Goal: Task Accomplishment & Management: Manage account settings

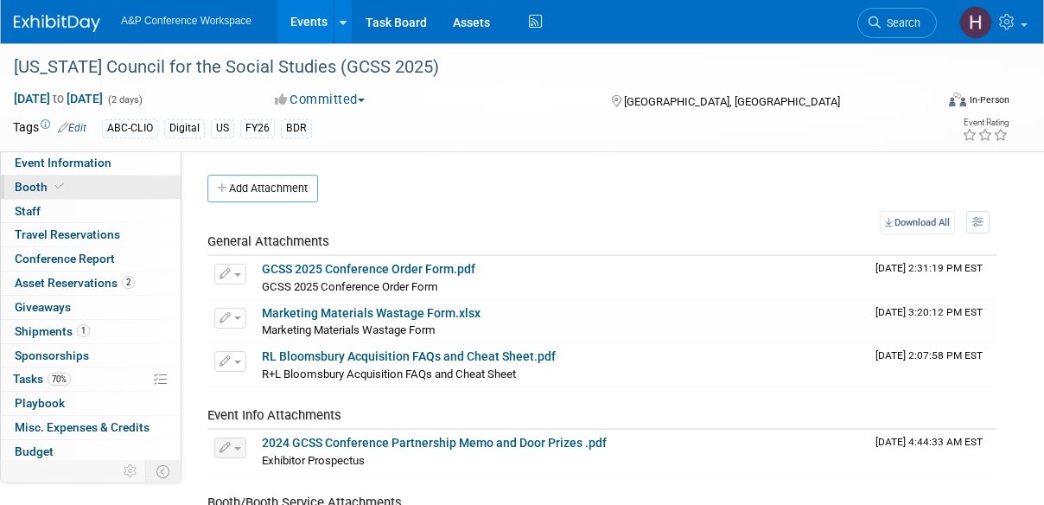
click at [66, 181] on link "Booth" at bounding box center [91, 186] width 180 height 23
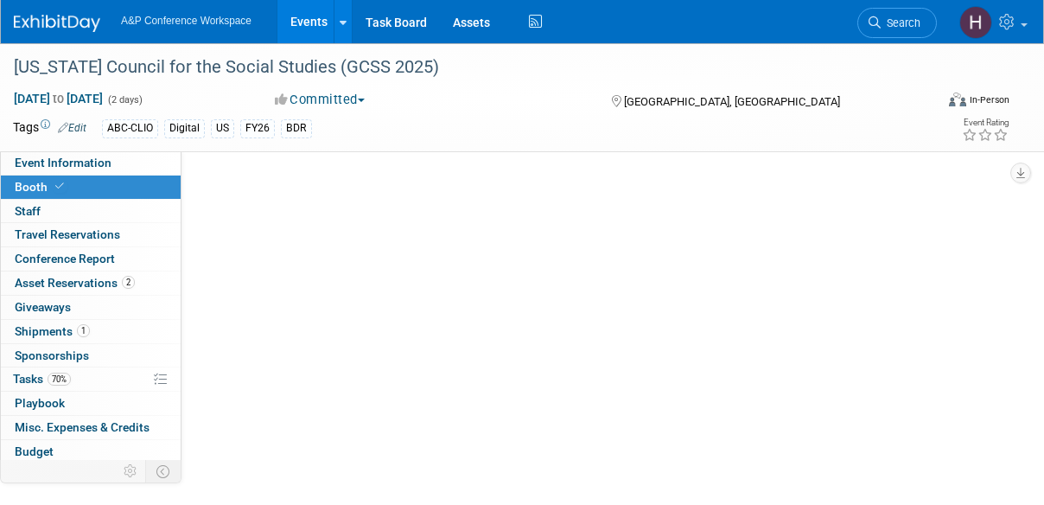
select select "CLDC - Digital/BDR"
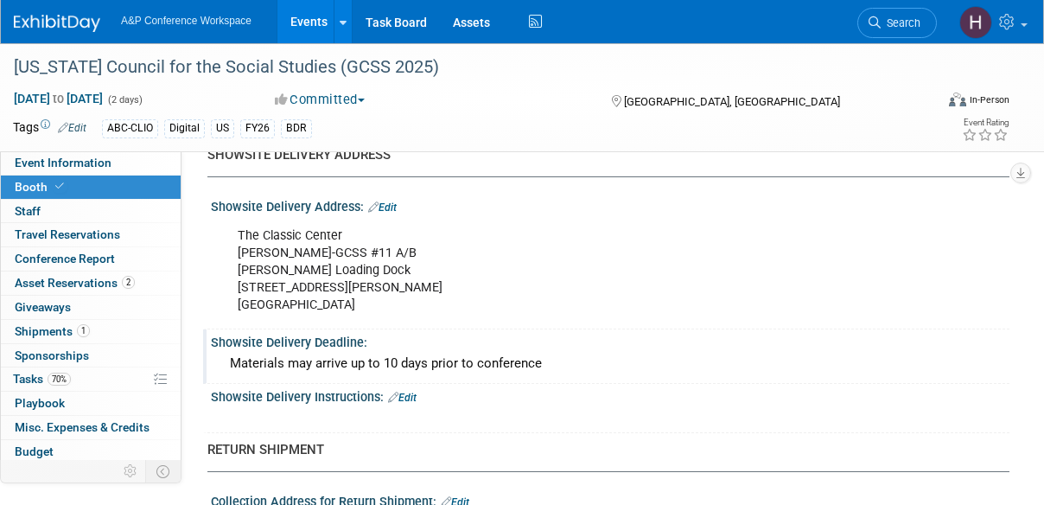
scroll to position [1410, 0]
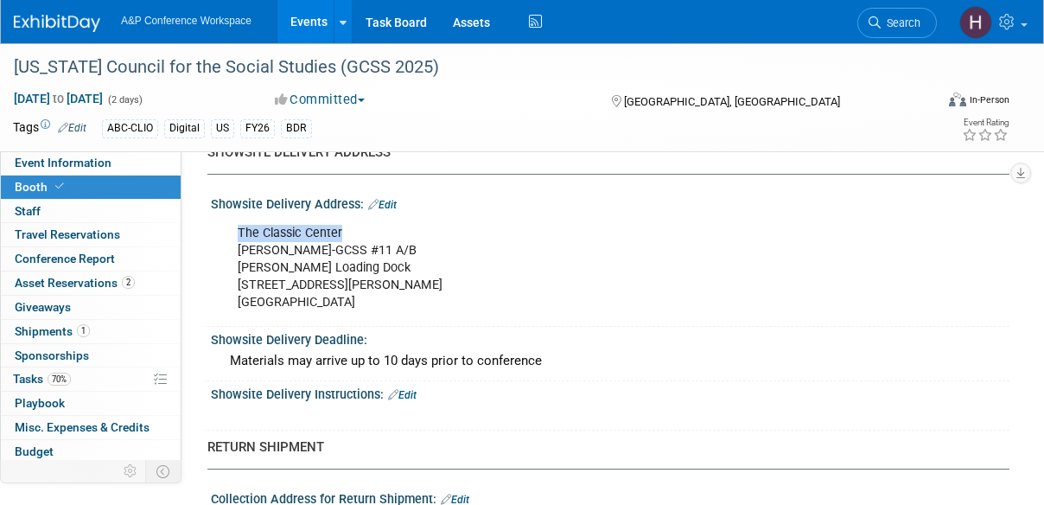
drag, startPoint x: 235, startPoint y: 225, endPoint x: 368, endPoint y: 225, distance: 133.0
click at [368, 225] on div "The Classic Center Dr Rhonda Webb-GCSS #11 A/B Hancock Loading Dock 300 N. Thom…" at bounding box center [537, 268] width 625 height 104
copy div "The Classic Center"
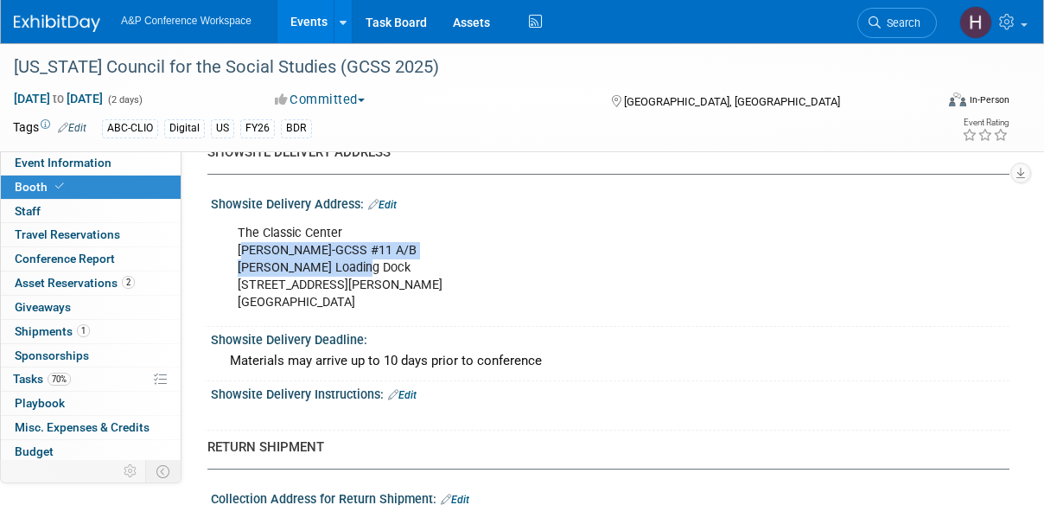
drag, startPoint x: 419, startPoint y: 253, endPoint x: 238, endPoint y: 243, distance: 181.7
click at [238, 243] on div "The Classic Center Dr Rhonda Webb-GCSS #11 A/B Hancock Loading Dock 300 N. Thom…" at bounding box center [537, 268] width 625 height 104
click at [234, 243] on div "The Classic Center Dr Rhonda Webb-GCSS #11 A/B Hancock Loading Dock 300 N. Thom…" at bounding box center [537, 268] width 625 height 104
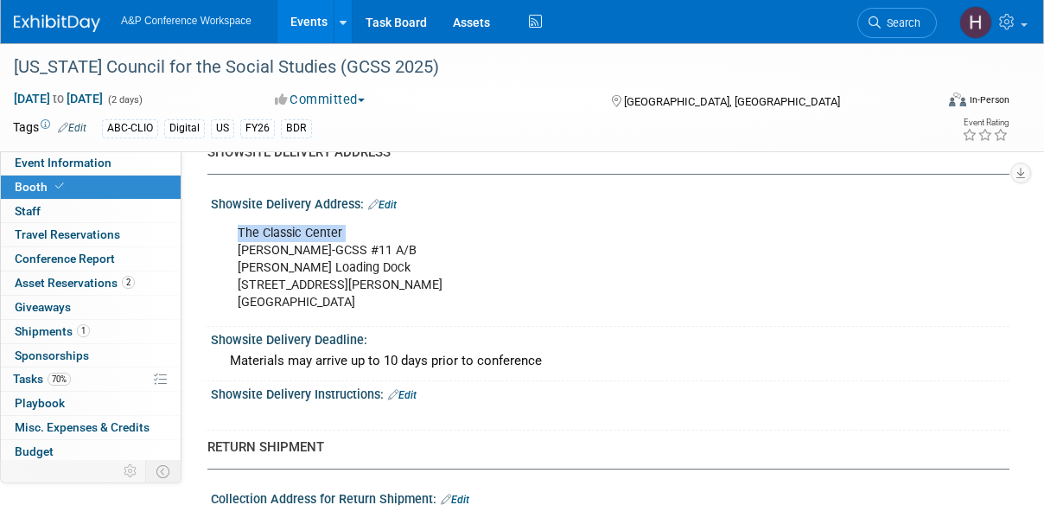
drag, startPoint x: 241, startPoint y: 242, endPoint x: 455, endPoint y: 235, distance: 214.4
click at [455, 235] on div "The Classic Center Dr Rhonda Webb-GCSS #11 A/B Hancock Loading Dock 300 N. Thom…" at bounding box center [537, 268] width 625 height 104
drag, startPoint x: 440, startPoint y: 236, endPoint x: 231, endPoint y: 248, distance: 209.4
click at [231, 248] on div "The Classic Center Dr Rhonda Webb-GCSS #11 A/B Hancock Loading Dock 300 N. Thom…" at bounding box center [537, 268] width 625 height 104
copy div "Dr Rhonda Webb-GCSS #11 A/B"
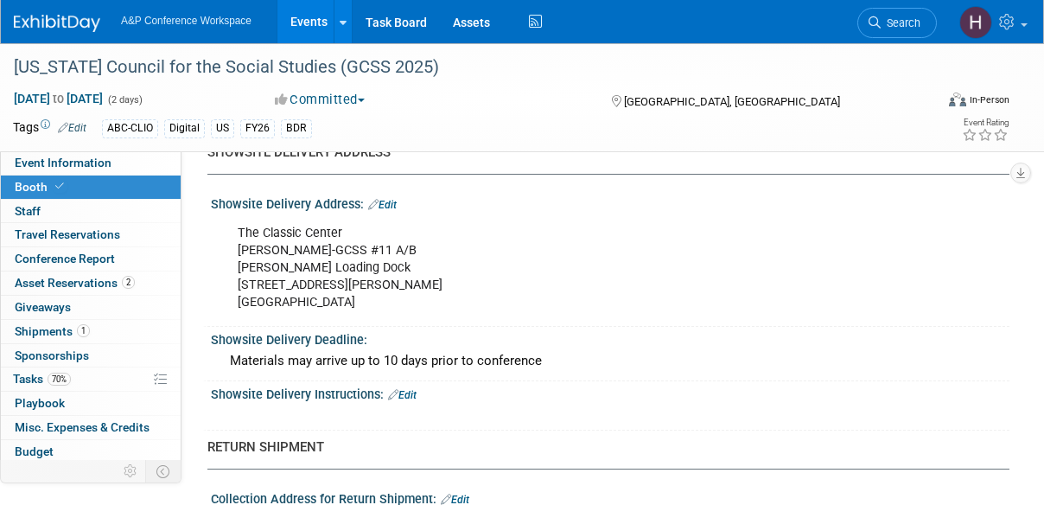
click at [356, 259] on div "The Classic Center Dr Rhonda Webb-GCSS #11 A/B Hancock Loading Dock 300 N. Thom…" at bounding box center [537, 268] width 625 height 104
drag, startPoint x: 368, startPoint y: 257, endPoint x: 234, endPoint y: 266, distance: 134.2
click at [234, 266] on div "The Classic Center Dr Rhonda Webb-GCSS #11 A/B Hancock Loading Dock 300 N. Thom…" at bounding box center [537, 268] width 625 height 104
copy div "Hancock Loading Dock"
drag, startPoint x: 344, startPoint y: 281, endPoint x: 228, endPoint y: 281, distance: 115.8
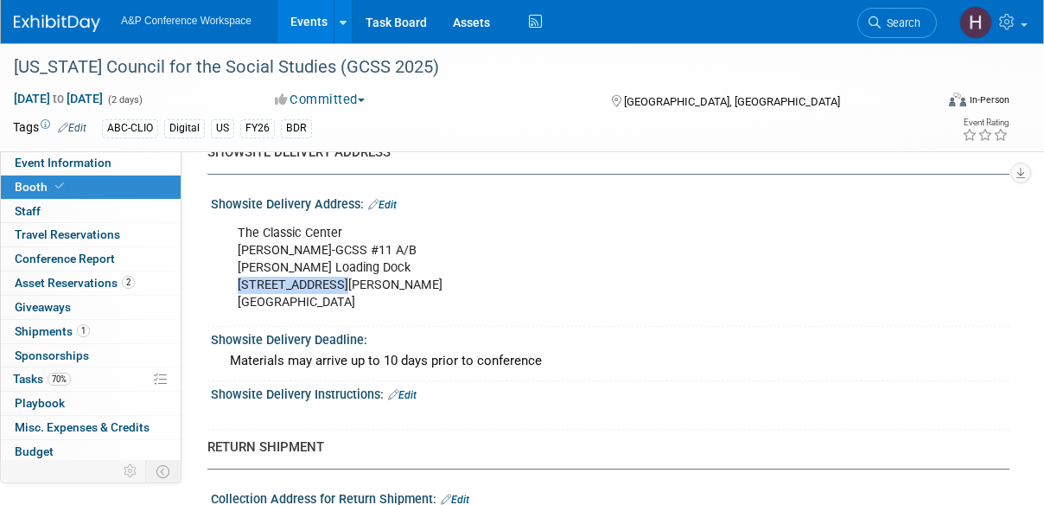
click at [228, 281] on div "The Classic Center Dr Rhonda Webb-GCSS #11 A/B Hancock Loading Dock 300 N. Thom…" at bounding box center [537, 268] width 625 height 104
copy div "300 N. Thomas St"
drag, startPoint x: 340, startPoint y: 298, endPoint x: 303, endPoint y: 308, distance: 37.7
click at [303, 308] on div "The Classic Center Dr Rhonda Webb-GCSS #11 A/B Hancock Loading Dock 300 N. Thom…" at bounding box center [537, 268] width 625 height 104
copy div "30601"
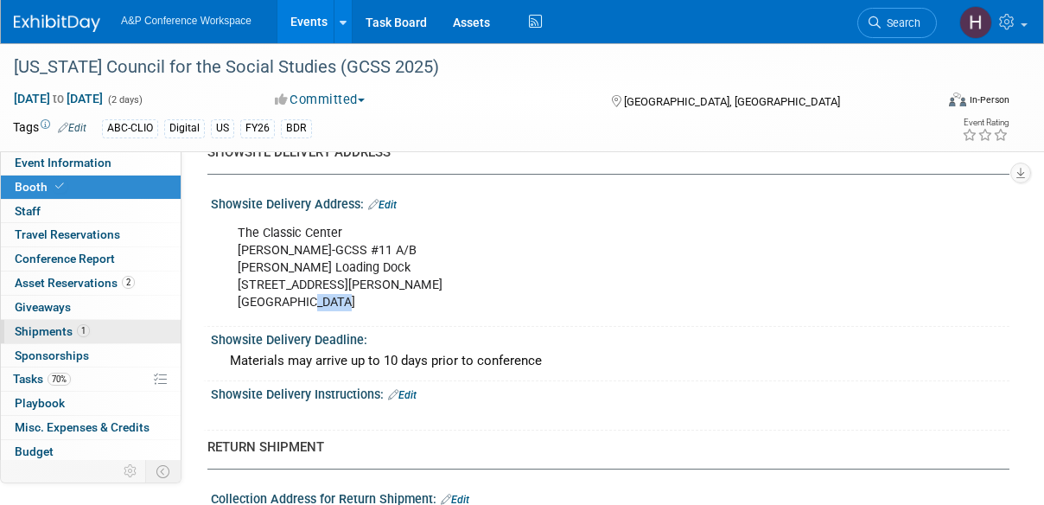
click at [38, 325] on span "Shipments 1" at bounding box center [52, 331] width 75 height 14
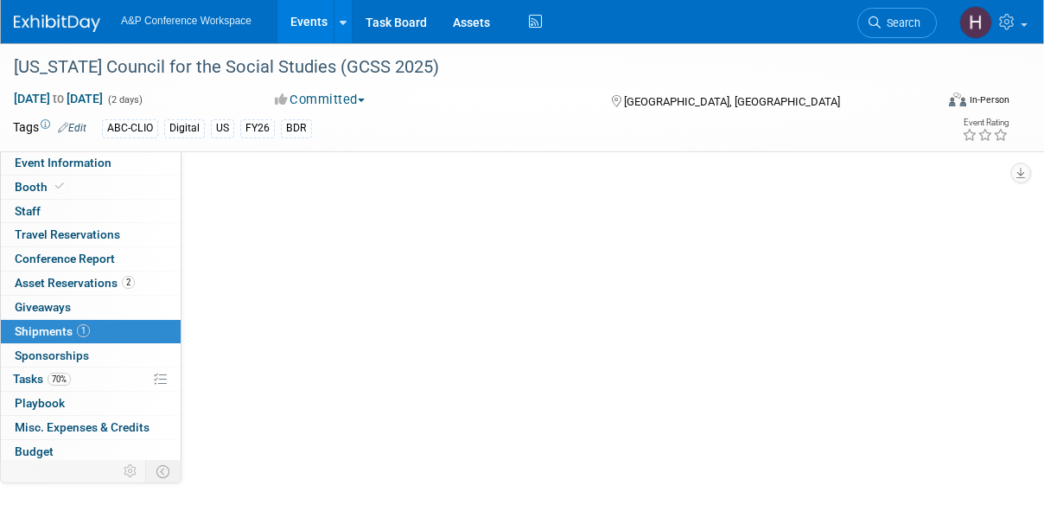
scroll to position [0, 0]
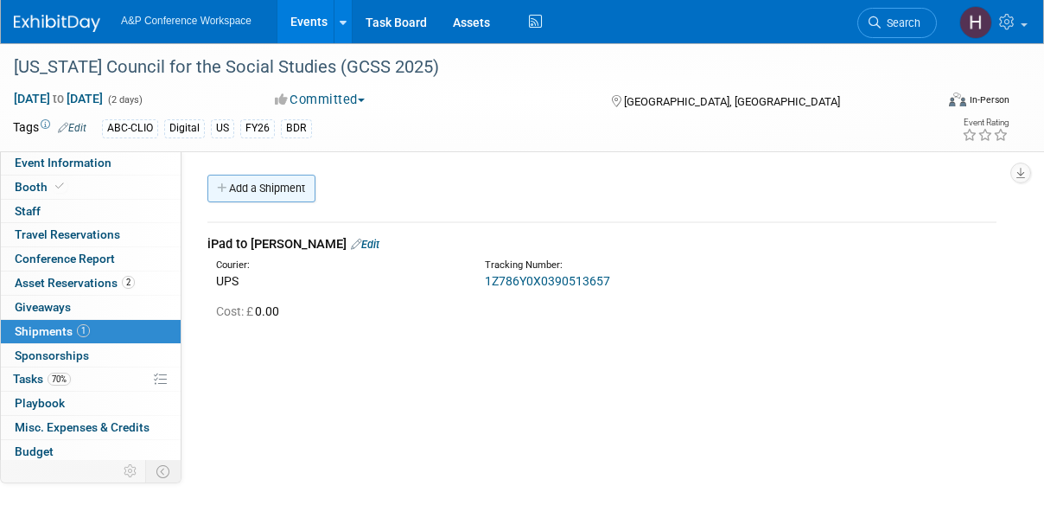
click at [273, 198] on link "Add a Shipment" at bounding box center [261, 189] width 108 height 28
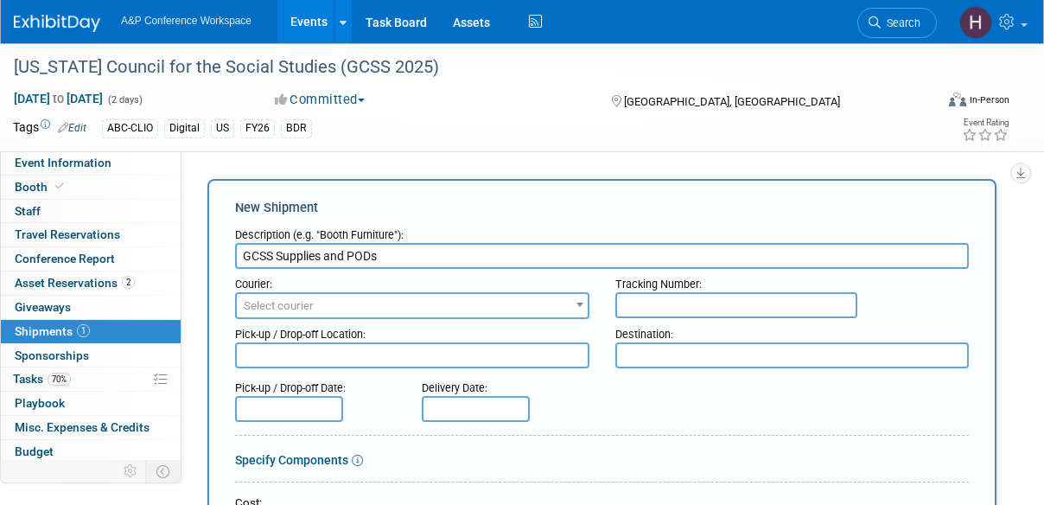
click at [276, 259] on input "GCSS Supplies and PODs" at bounding box center [601, 256] width 733 height 26
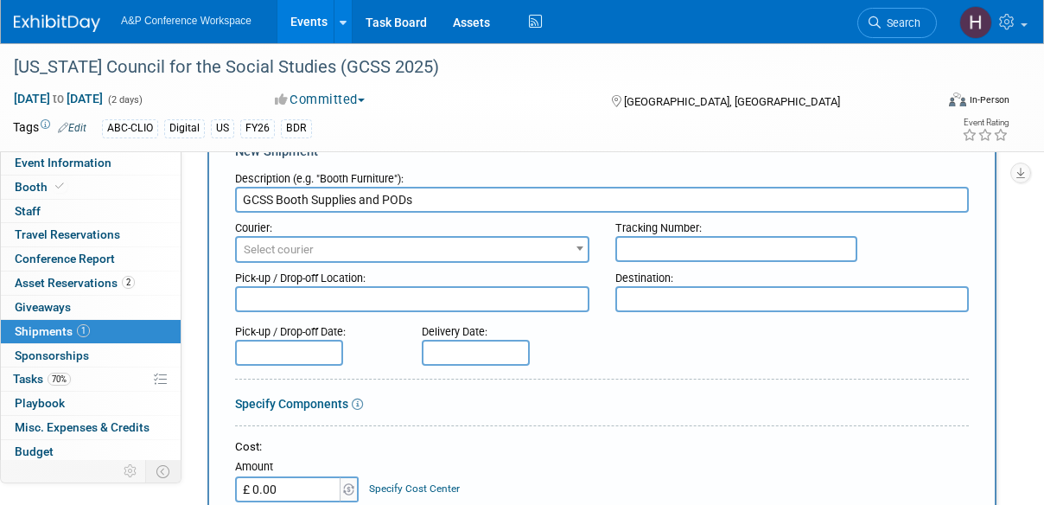
scroll to position [52, 0]
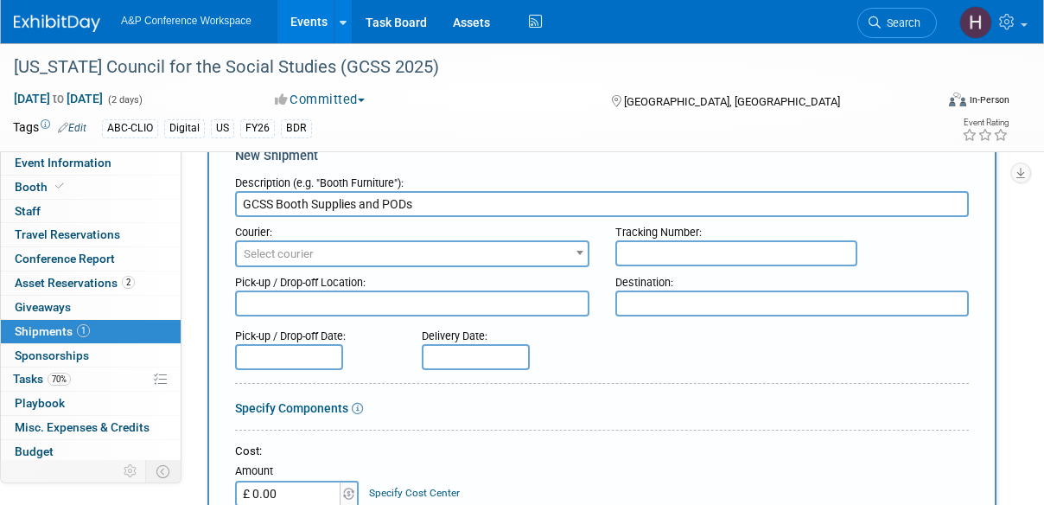
type input "GCSS Booth Supplies and PODs"
click at [301, 239] on div "Courier:" at bounding box center [412, 228] width 354 height 23
click at [304, 247] on span "Select courier" at bounding box center [279, 253] width 70 height 13
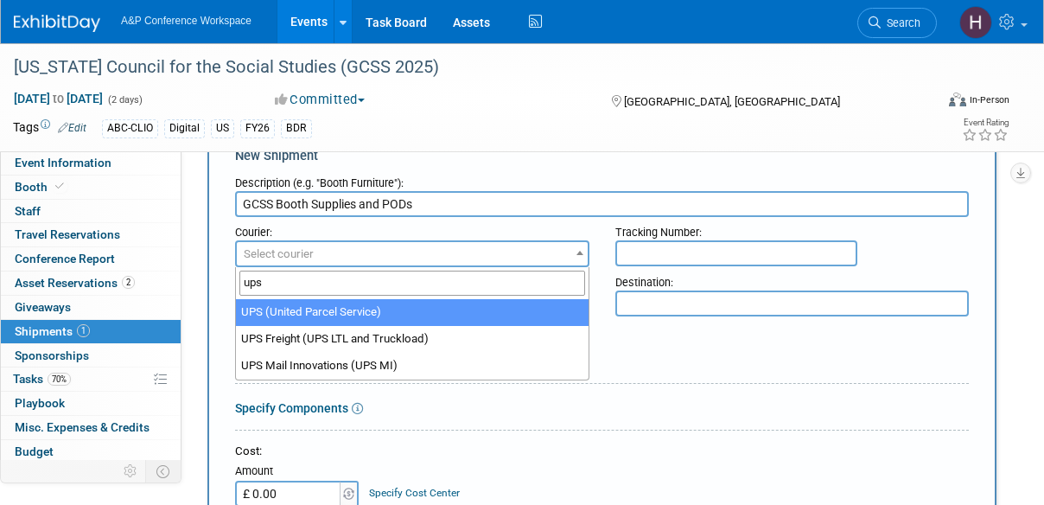
type input "ups"
select select "508"
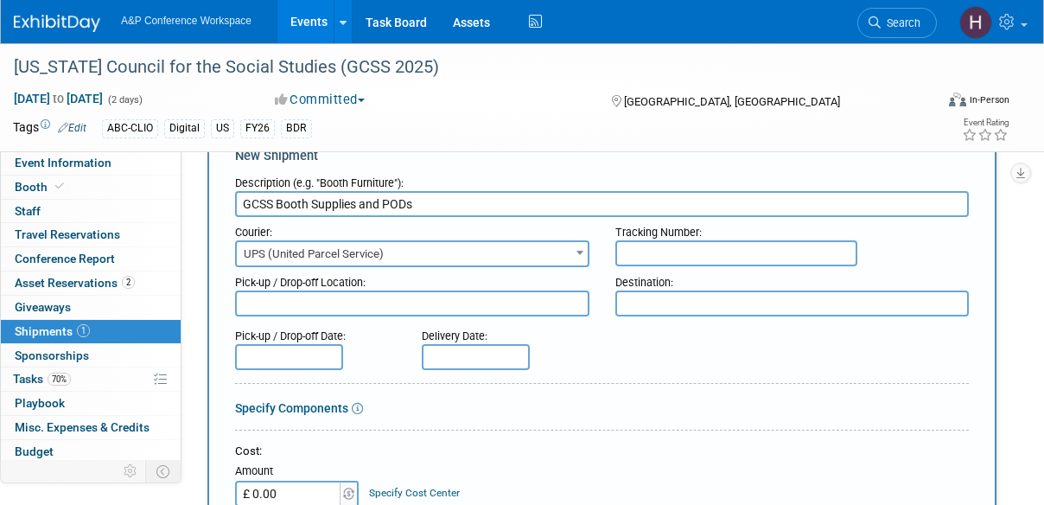
click at [658, 250] on input "text" at bounding box center [736, 253] width 242 height 26
paste input "1Z786Y0X0390295563"
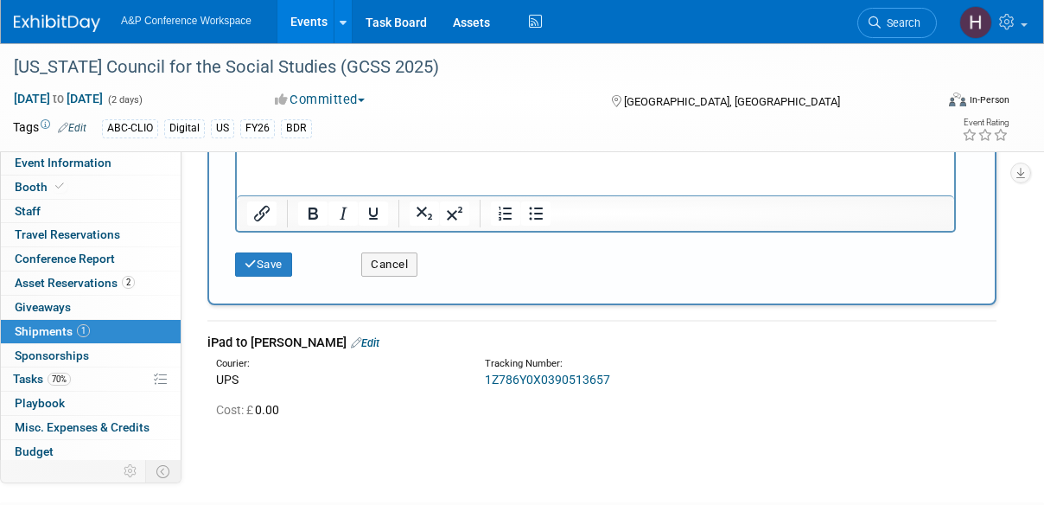
scroll to position [686, 0]
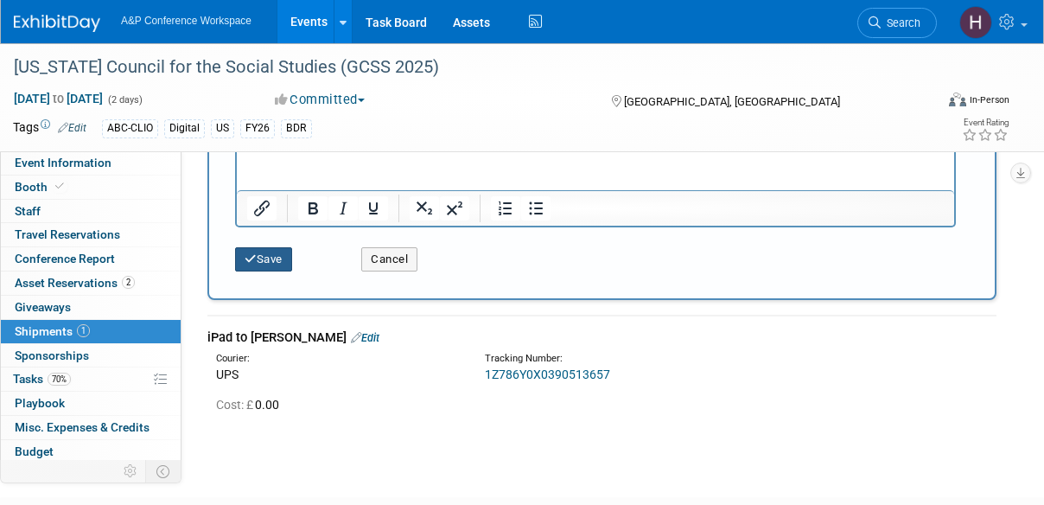
type input "1Z786Y0X0390295563"
click at [279, 264] on button "Save" at bounding box center [263, 259] width 57 height 24
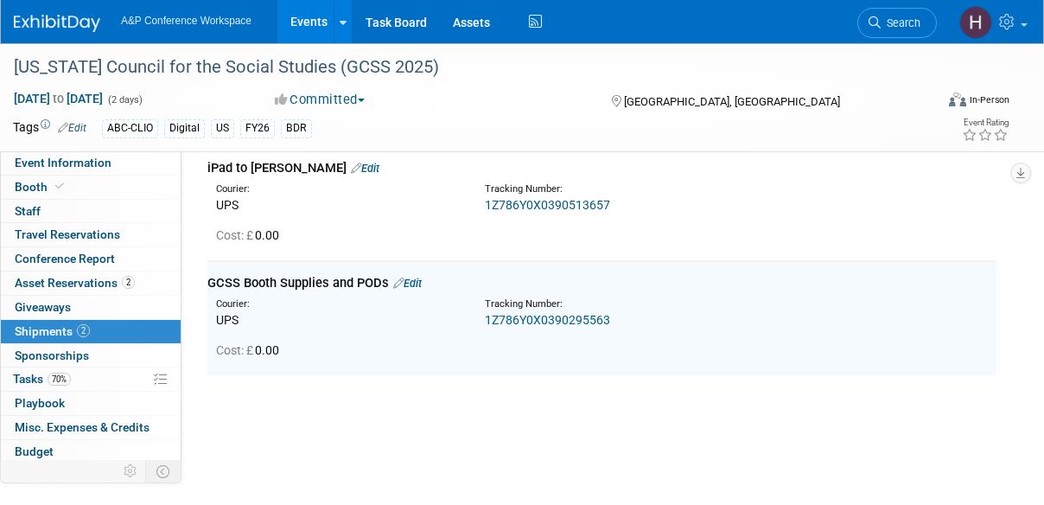
scroll to position [73, 0]
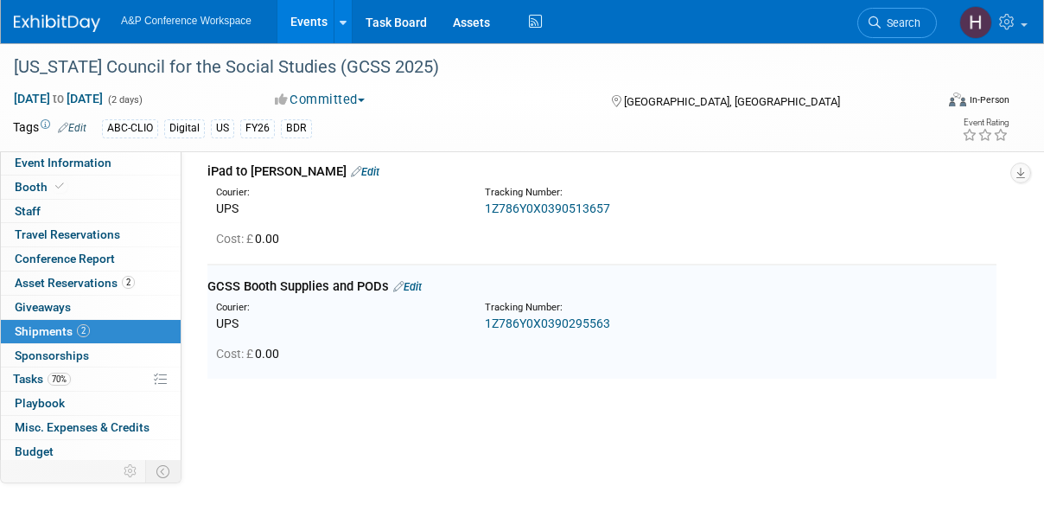
click at [499, 321] on link "1Z786Y0X0390295563" at bounding box center [547, 323] width 125 height 14
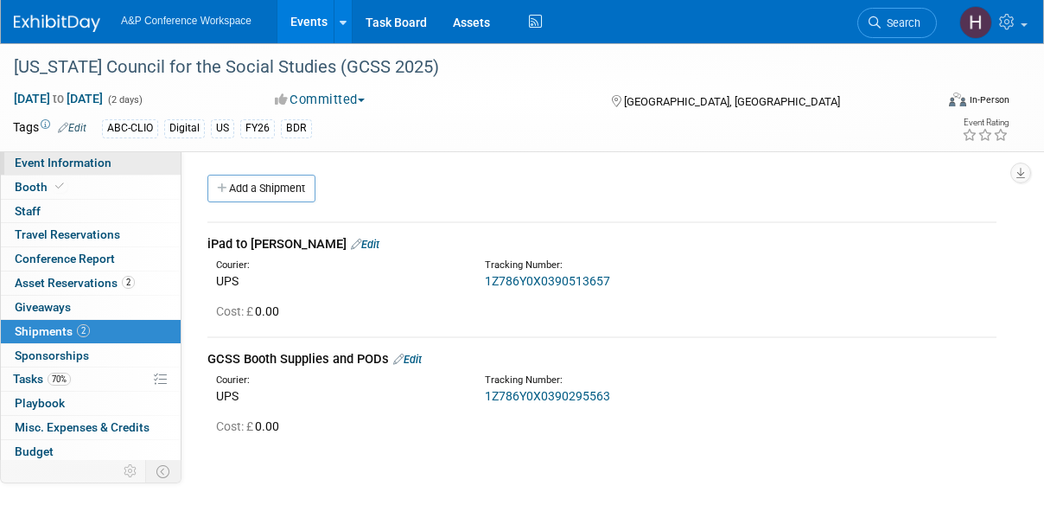
click at [88, 162] on span "Event Information" at bounding box center [63, 163] width 97 height 14
select select "Annual"
select select "Level 2"
select select "In-Person Booth"
select select "Schools"
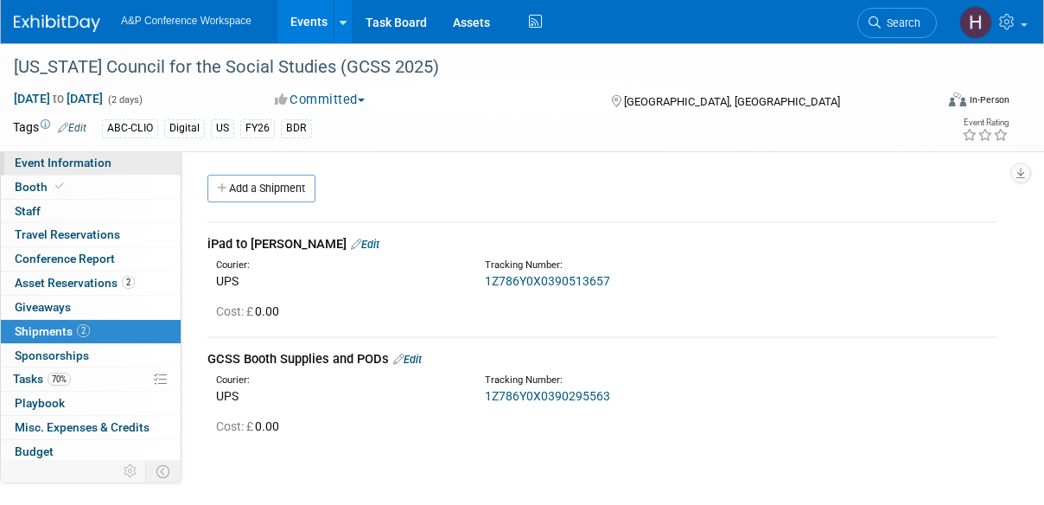
select select "Bloomsbury Digital Resources"
select select "Amanda Oney"
select select "Mark Strong"
select select "Rosalie Love"
select select "BDR Product Awareness and Trial Generation​"
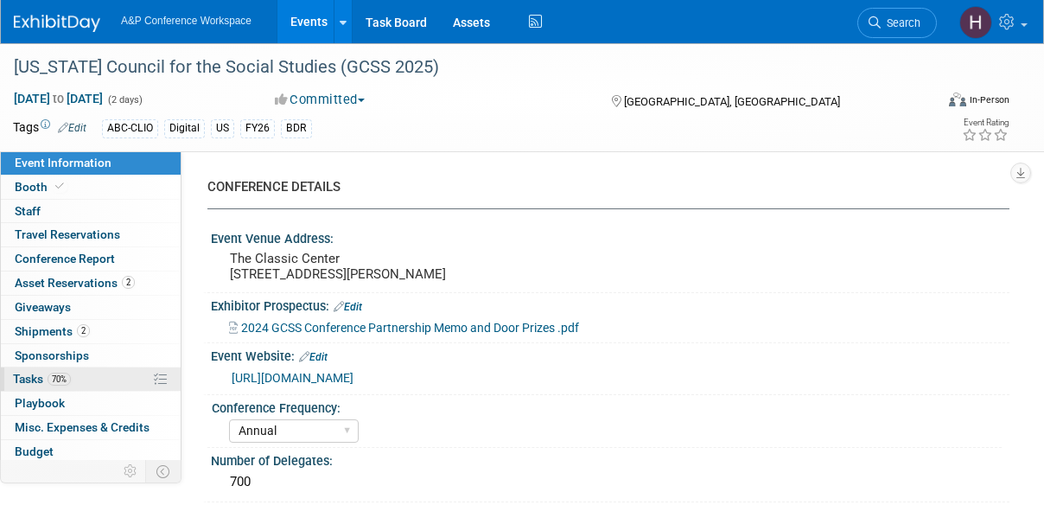
click at [69, 379] on span "70%" at bounding box center [59, 378] width 23 height 13
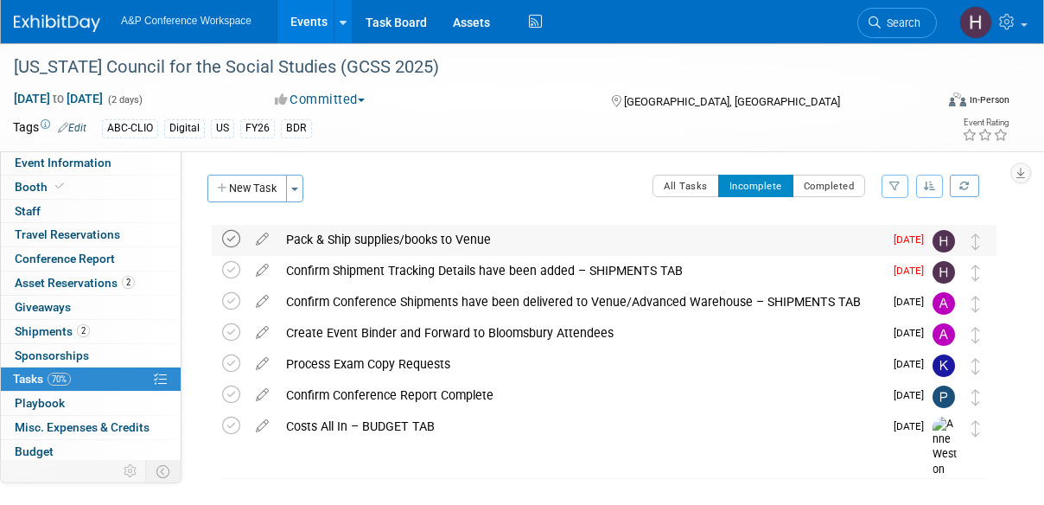
click at [231, 239] on icon at bounding box center [231, 239] width 18 height 18
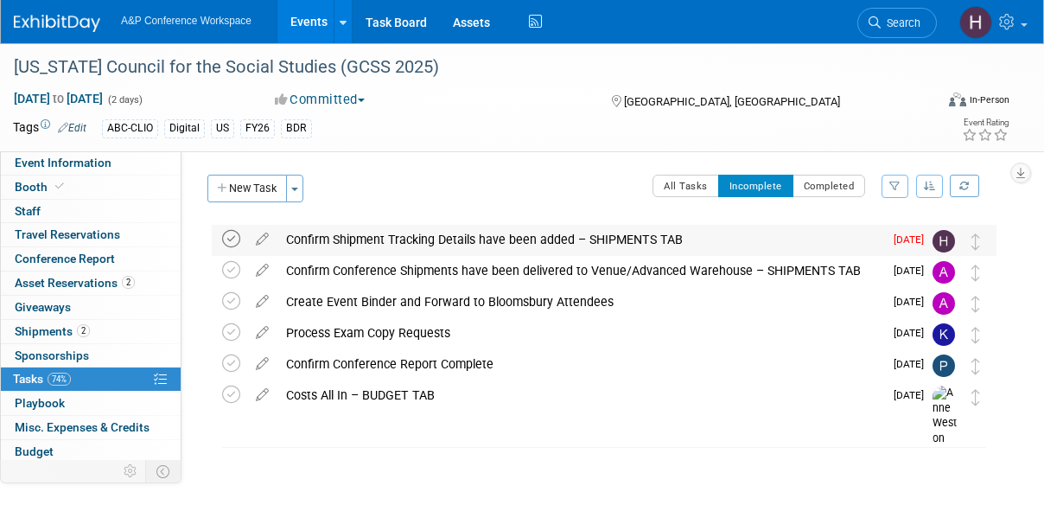
click at [227, 238] on icon at bounding box center [231, 239] width 18 height 18
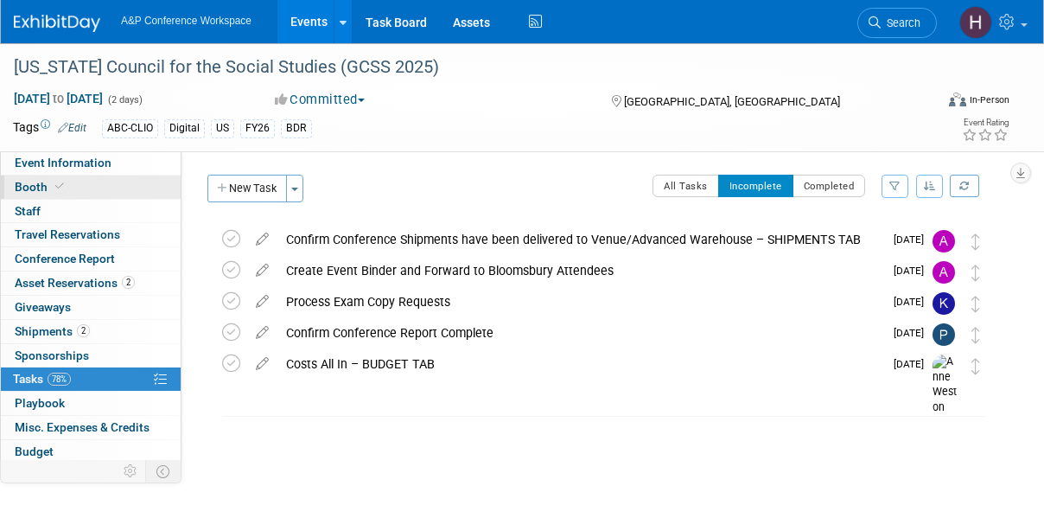
click at [81, 187] on link "Booth" at bounding box center [91, 186] width 180 height 23
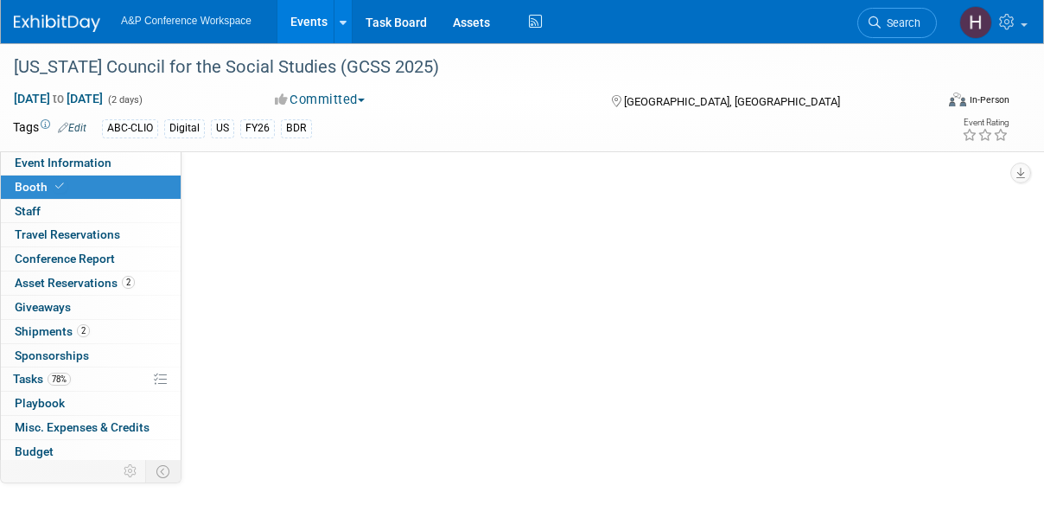
select select "CLDC - Digital/BDR"
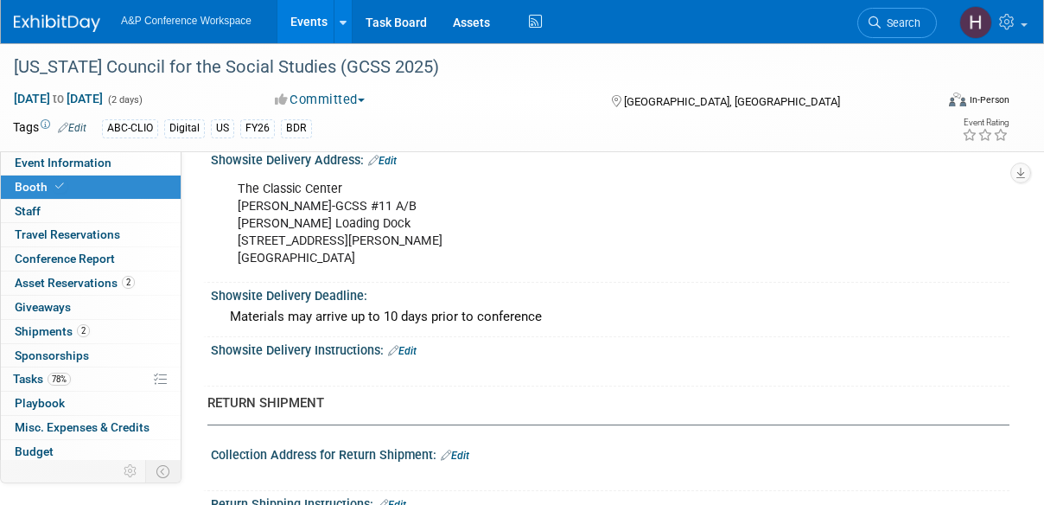
scroll to position [1457, 0]
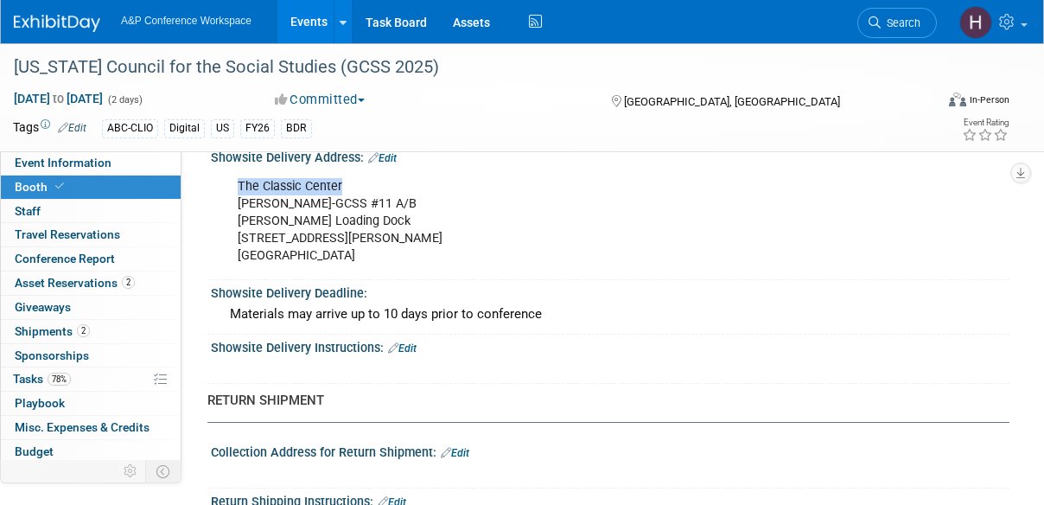
drag, startPoint x: 348, startPoint y: 183, endPoint x: 226, endPoint y: 182, distance: 121.8
click at [226, 182] on div "The Classic Center [PERSON_NAME]-GCSS #11 A/B [PERSON_NAME] Loading Dock [STREE…" at bounding box center [537, 221] width 625 height 104
copy div "The Classic Center"
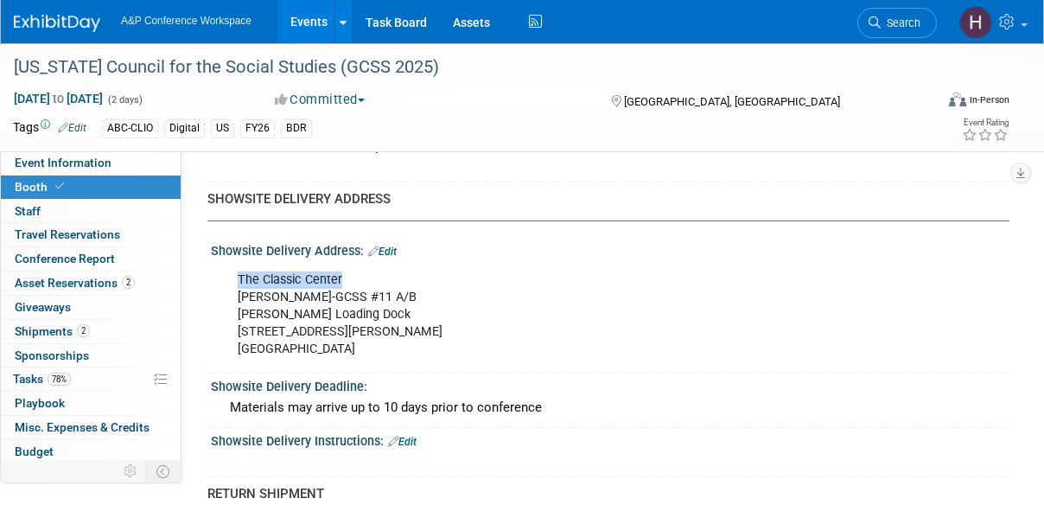
scroll to position [1378, 0]
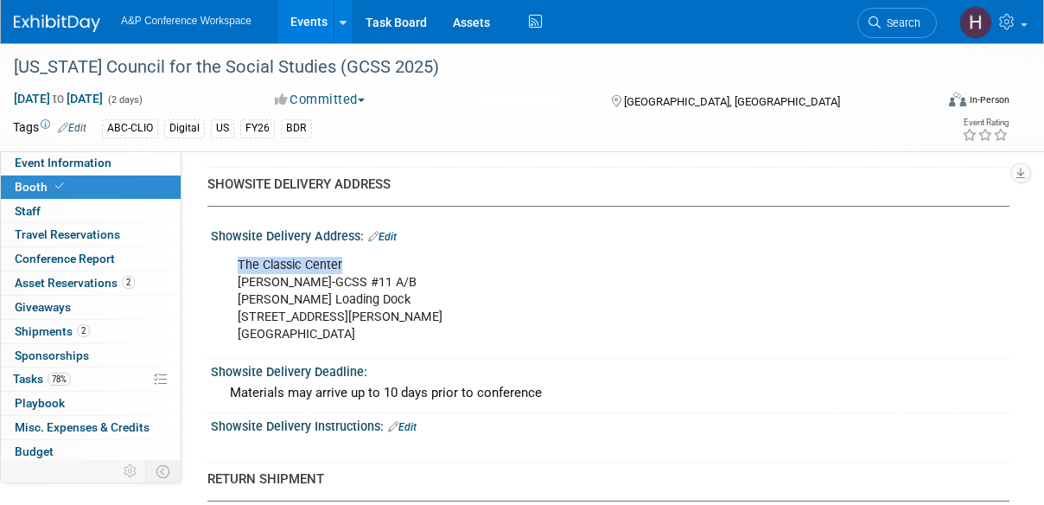
copy div "The Classic Center"
drag, startPoint x: 419, startPoint y: 275, endPoint x: 234, endPoint y: 275, distance: 184.9
click at [234, 275] on div "The Classic Center [PERSON_NAME]-GCSS #11 A/B [PERSON_NAME] Loading Dock [STREE…" at bounding box center [537, 300] width 625 height 104
copy div "[PERSON_NAME]-GCSS #11 A/B"
drag, startPoint x: 365, startPoint y: 289, endPoint x: 238, endPoint y: 297, distance: 127.2
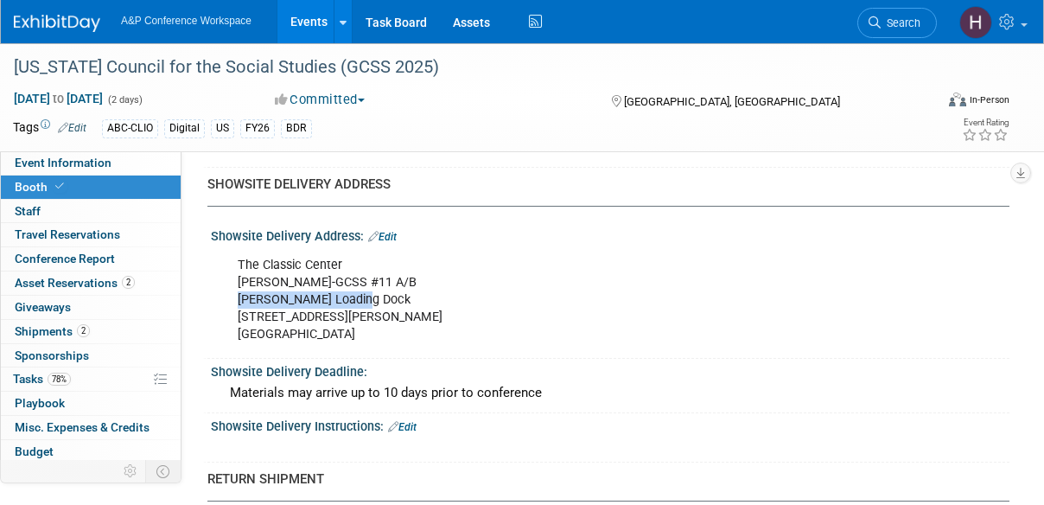
click at [238, 297] on div "The Classic Center [PERSON_NAME]-GCSS #11 A/B [PERSON_NAME] Loading Dock [STREE…" at bounding box center [537, 300] width 625 height 104
copy div "[PERSON_NAME] Loading Dock"
drag, startPoint x: 363, startPoint y: 314, endPoint x: 236, endPoint y: 308, distance: 127.2
click at [236, 308] on div "The Classic Center [PERSON_NAME]-GCSS #11 A/B [PERSON_NAME] Loading Dock [STREE…" at bounding box center [537, 300] width 625 height 104
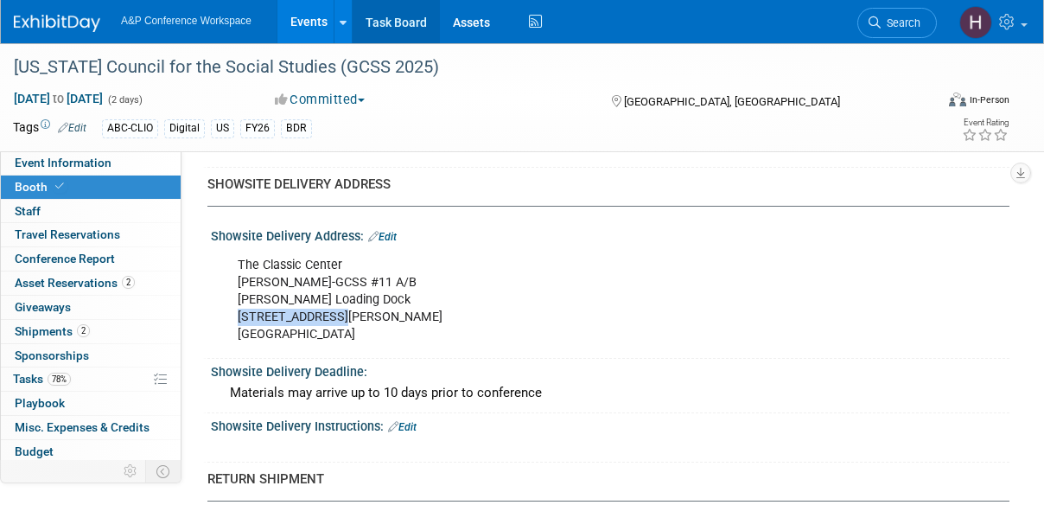
copy div "[STREET_ADDRESS][PERSON_NAME]"
drag, startPoint x: 335, startPoint y: 329, endPoint x: 303, endPoint y: 329, distance: 32.0
click at [303, 329] on div "The Classic Center [PERSON_NAME]-GCSS #11 A/B [PERSON_NAME] Loading Dock [STREE…" at bounding box center [537, 300] width 625 height 104
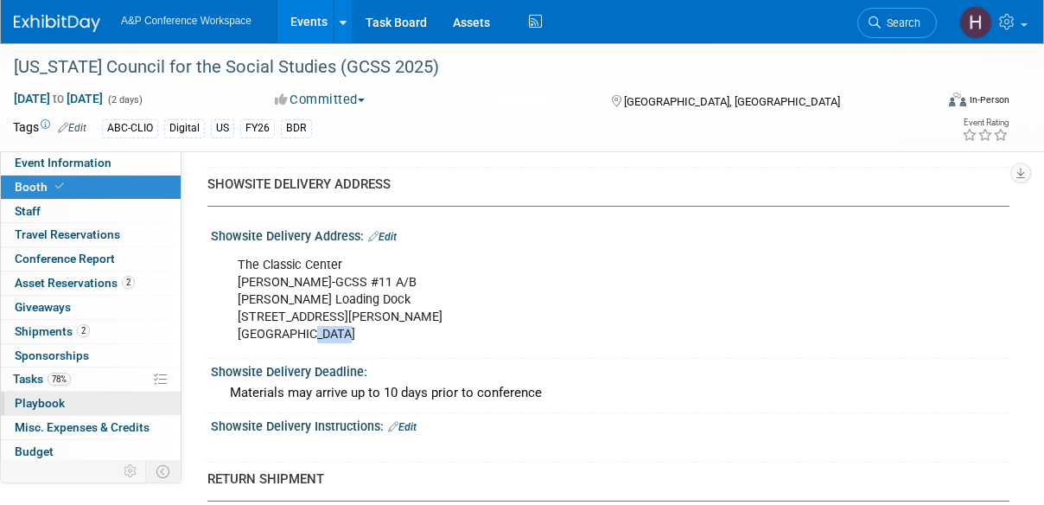
scroll to position [190, 0]
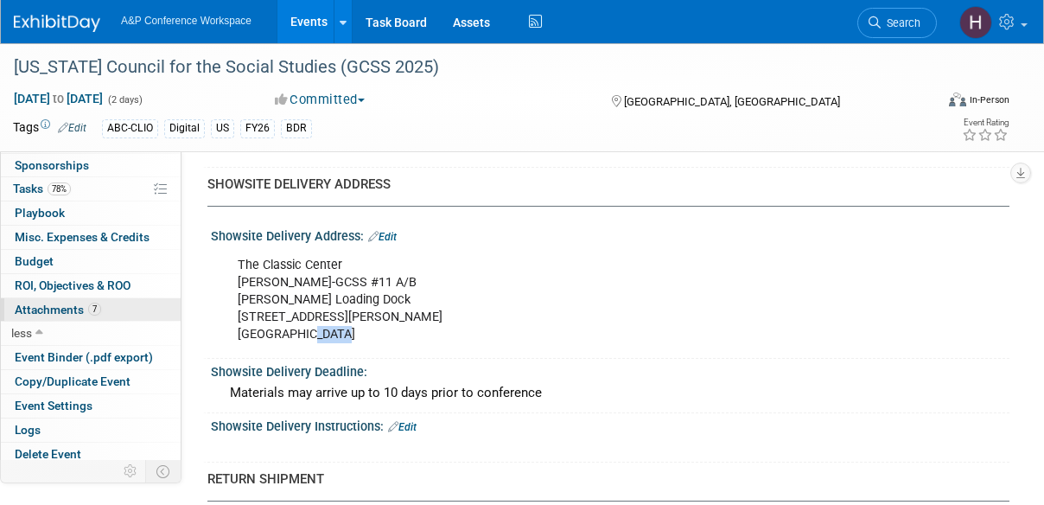
click at [76, 302] on span "Attachments 7" at bounding box center [58, 309] width 86 height 14
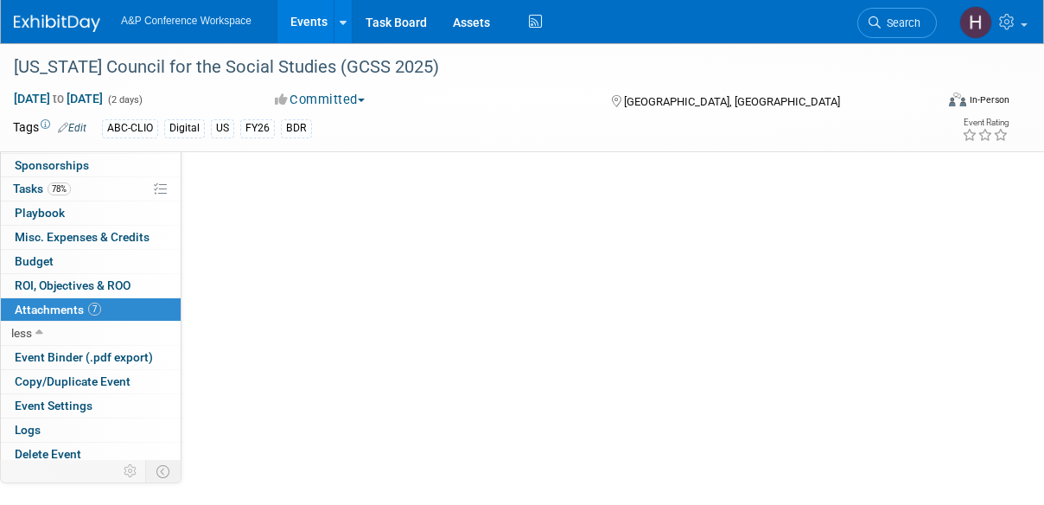
scroll to position [0, 0]
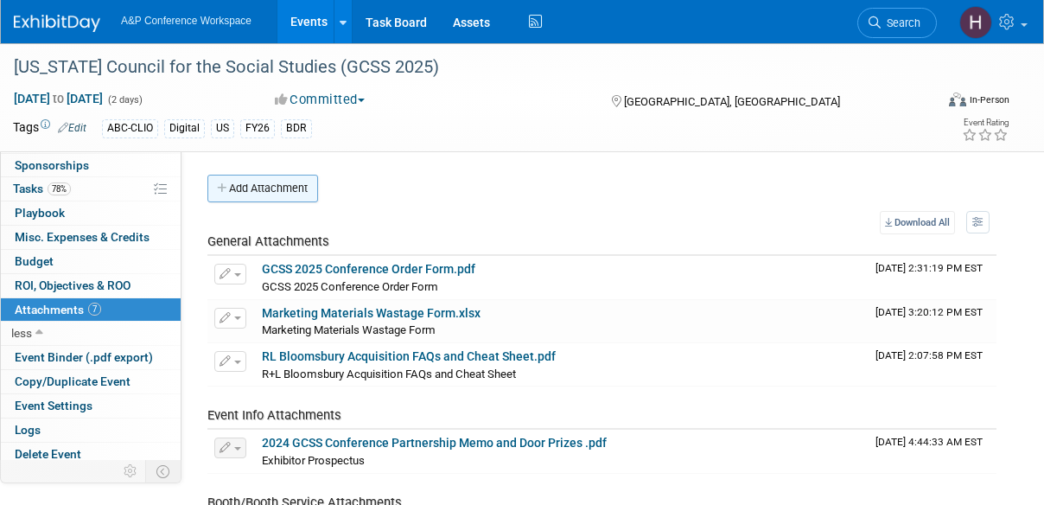
click at [254, 191] on button "Add Attachment" at bounding box center [262, 189] width 111 height 28
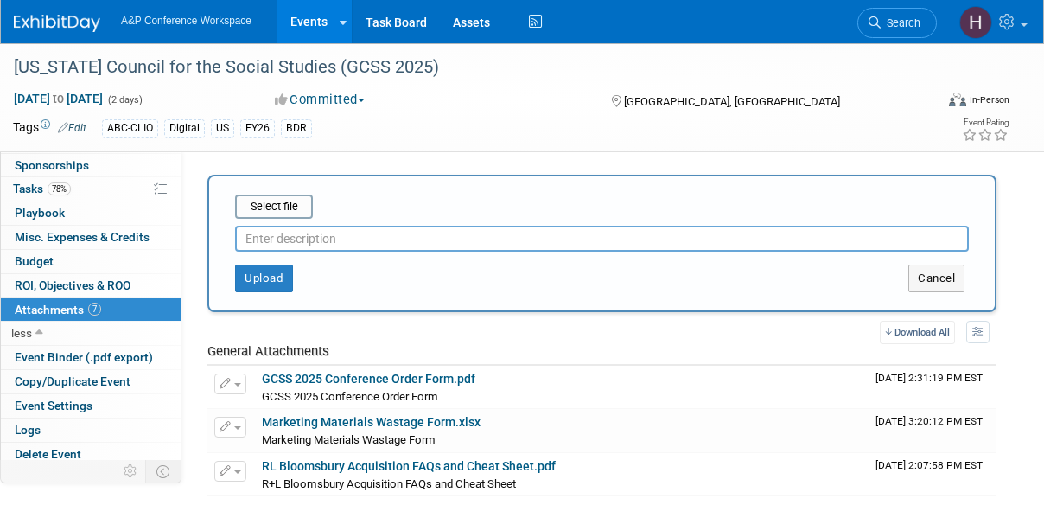
click at [302, 238] on input "text" at bounding box center [601, 238] width 733 height 26
click at [280, 239] on input "GCSS Return Labels" at bounding box center [601, 238] width 733 height 26
click at [276, 230] on input "GCSS 2025 Return Labels" at bounding box center [601, 238] width 733 height 26
type input "GCSS 2025 Return Labels"
click at [259, 196] on input "file" at bounding box center [208, 206] width 206 height 21
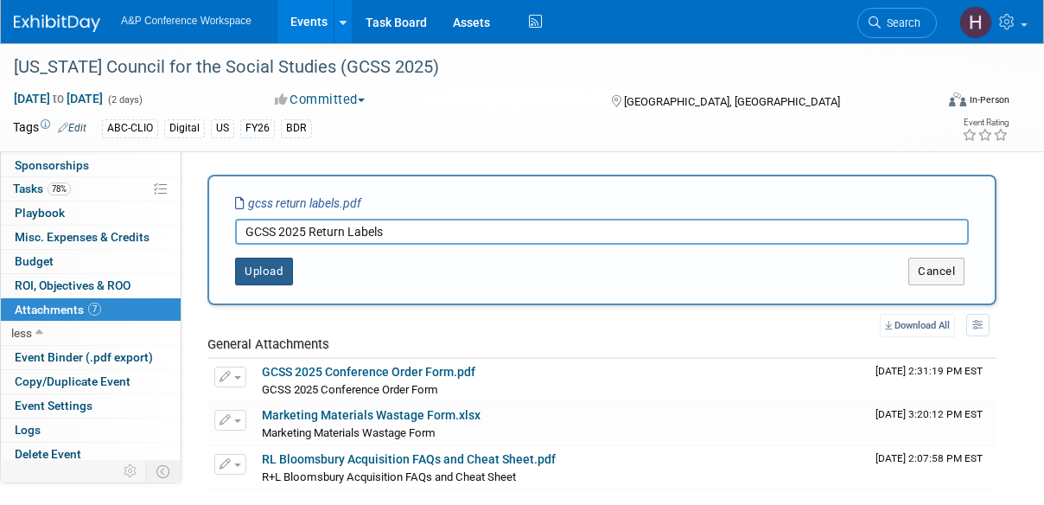
click at [283, 265] on button "Upload" at bounding box center [264, 271] width 58 height 28
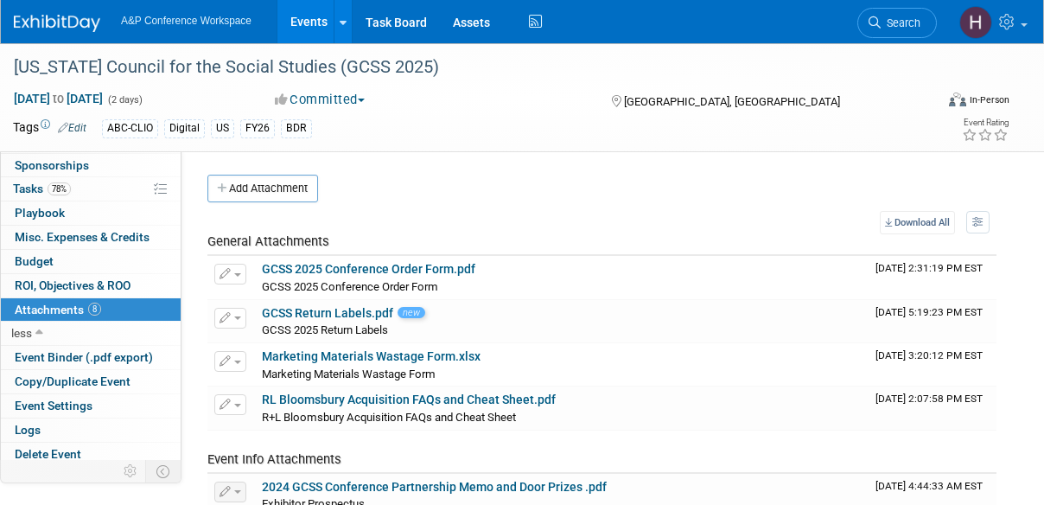
scroll to position [3, 0]
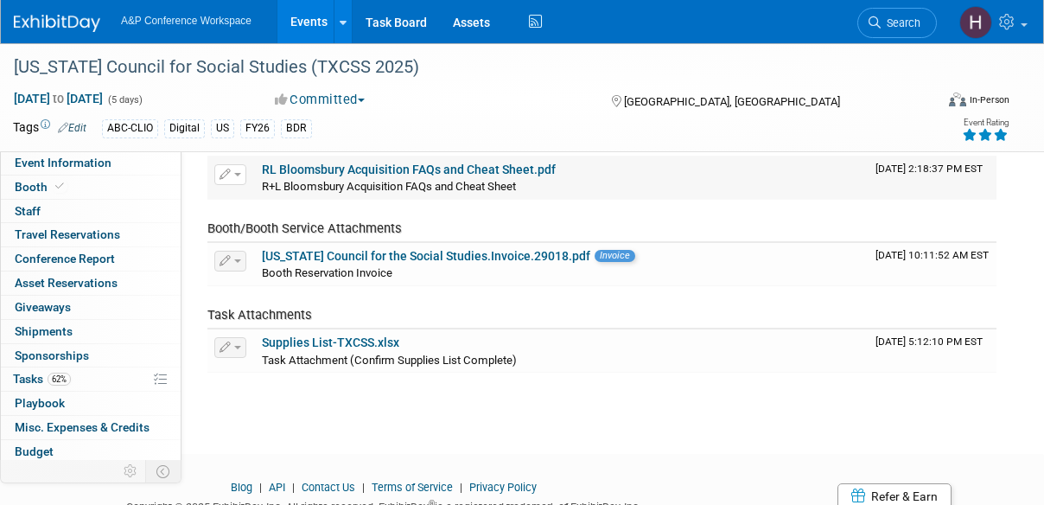
scroll to position [71, 0]
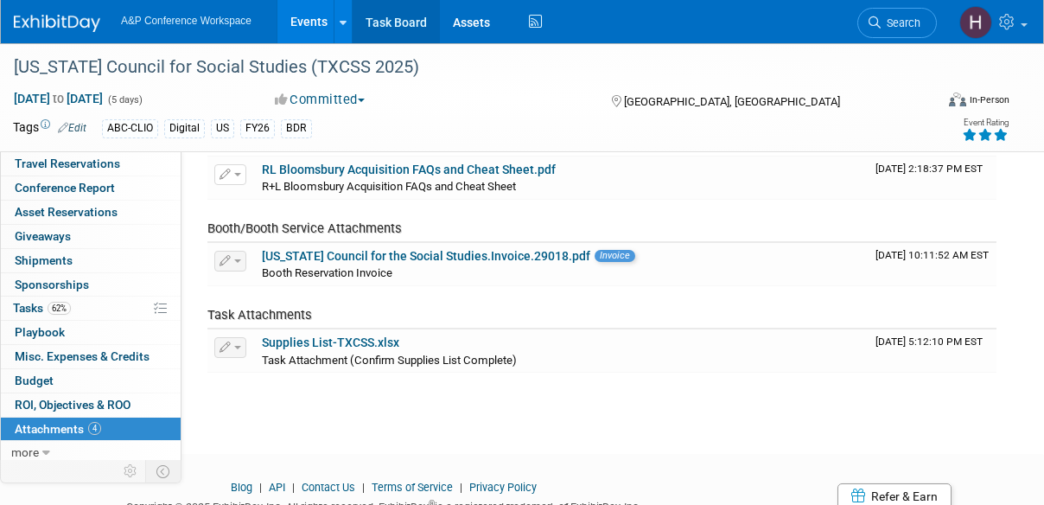
click at [432, 41] on link "Task Board" at bounding box center [395, 21] width 87 height 43
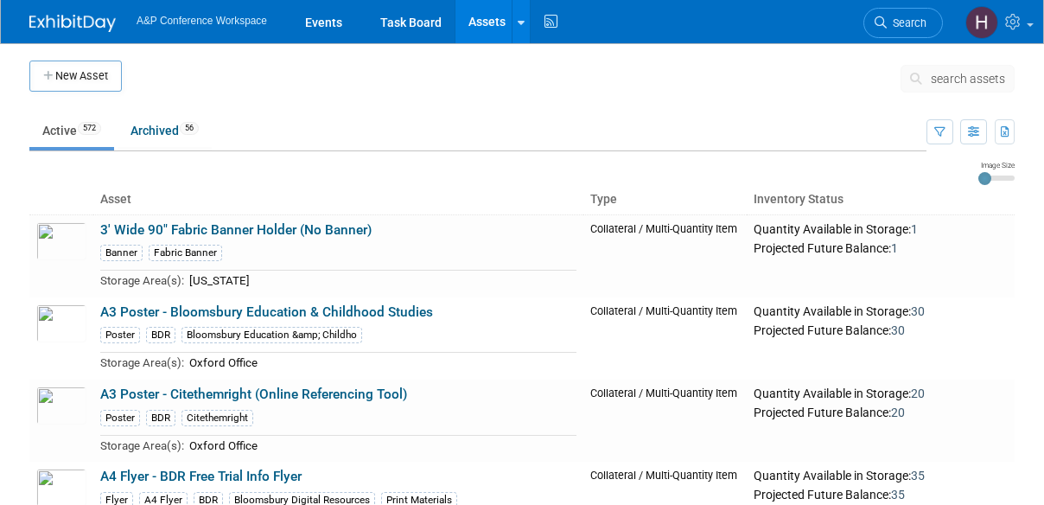
click at [938, 79] on span "search assets" at bounding box center [967, 79] width 74 height 14
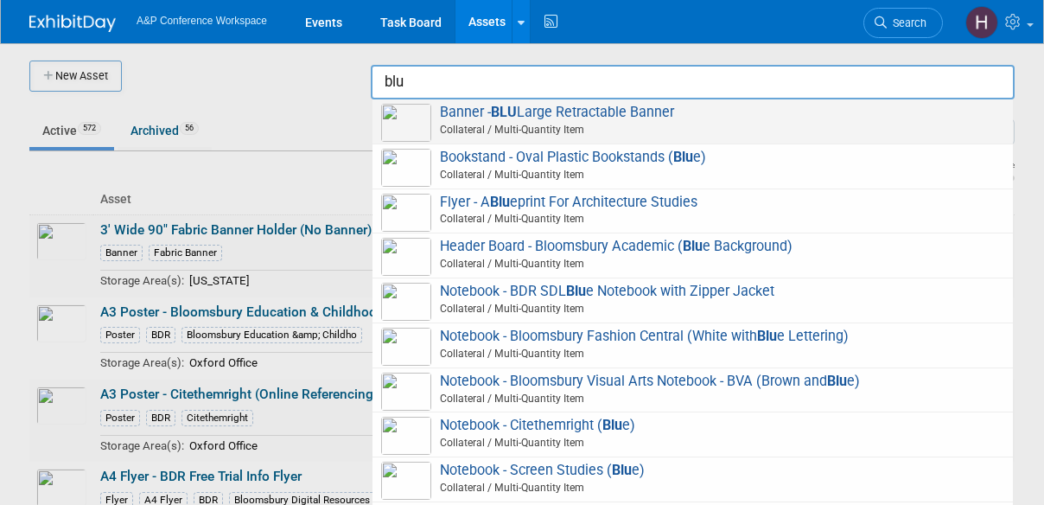
click at [777, 105] on span "Banner - BLU Large Retractable Banner Collateral / Multi-Quantity Item" at bounding box center [692, 121] width 623 height 35
type input "Banner - BLU Large Retractable Banner"
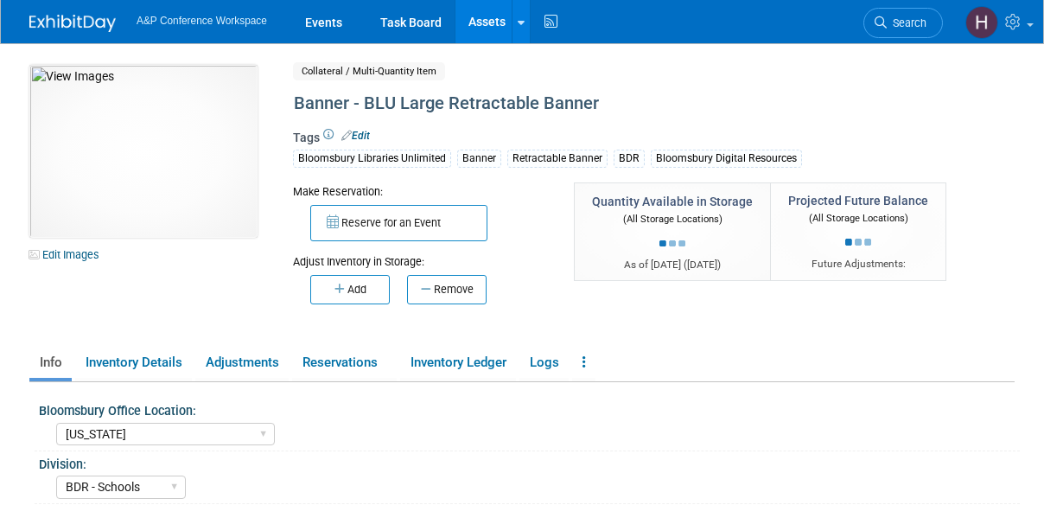
select select "New York"
select select "BDR - Schools"
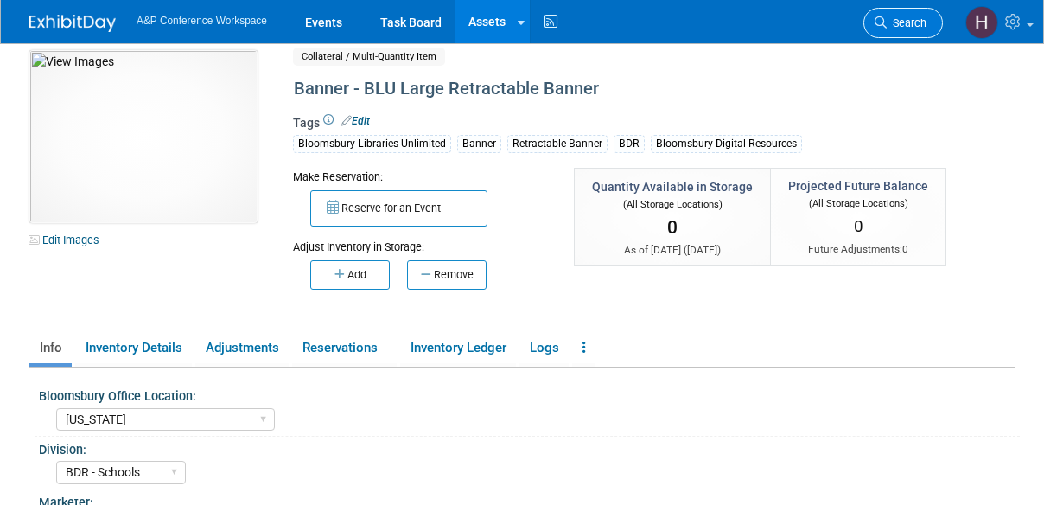
click at [904, 34] on link "Search" at bounding box center [902, 23] width 79 height 30
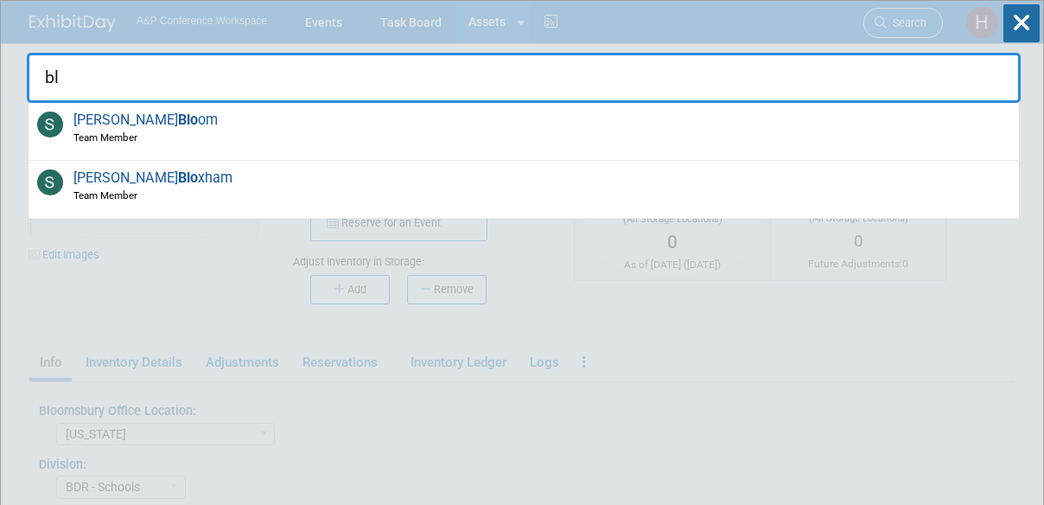
type input "b"
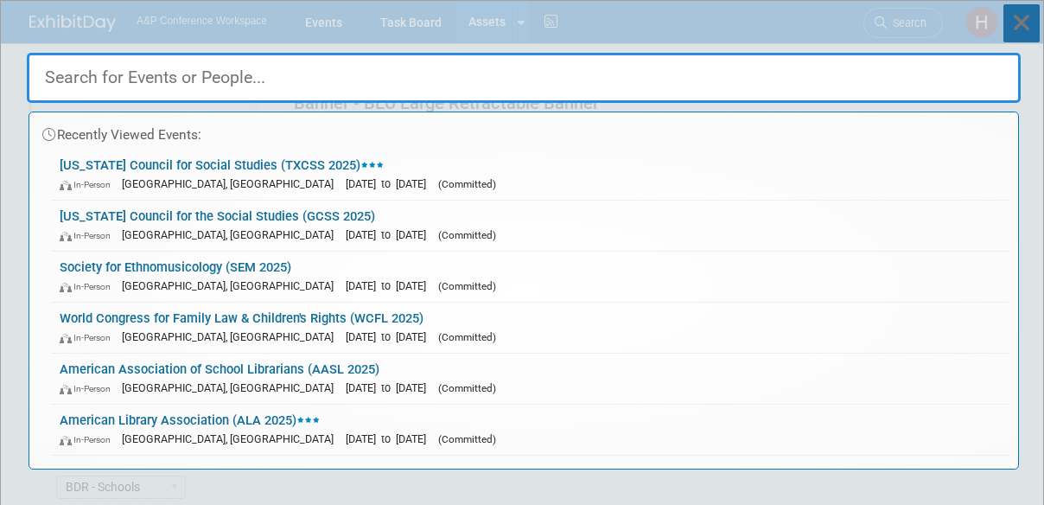
click at [1011, 11] on icon at bounding box center [1021, 23] width 36 height 38
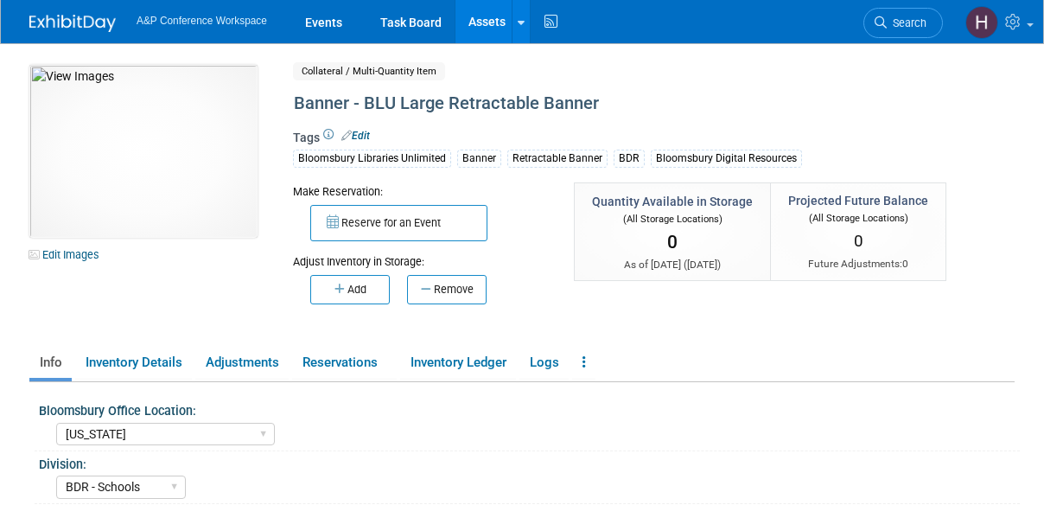
click at [487, 17] on link "Assets" at bounding box center [486, 21] width 63 height 43
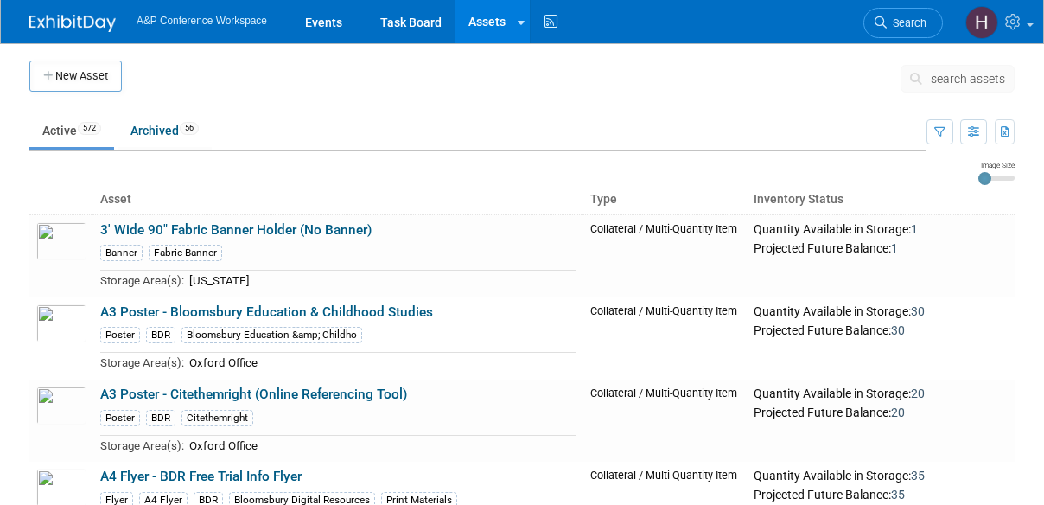
click at [948, 92] on div "search assets" at bounding box center [957, 84] width 114 height 39
click at [950, 90] on button "search assets" at bounding box center [957, 79] width 114 height 28
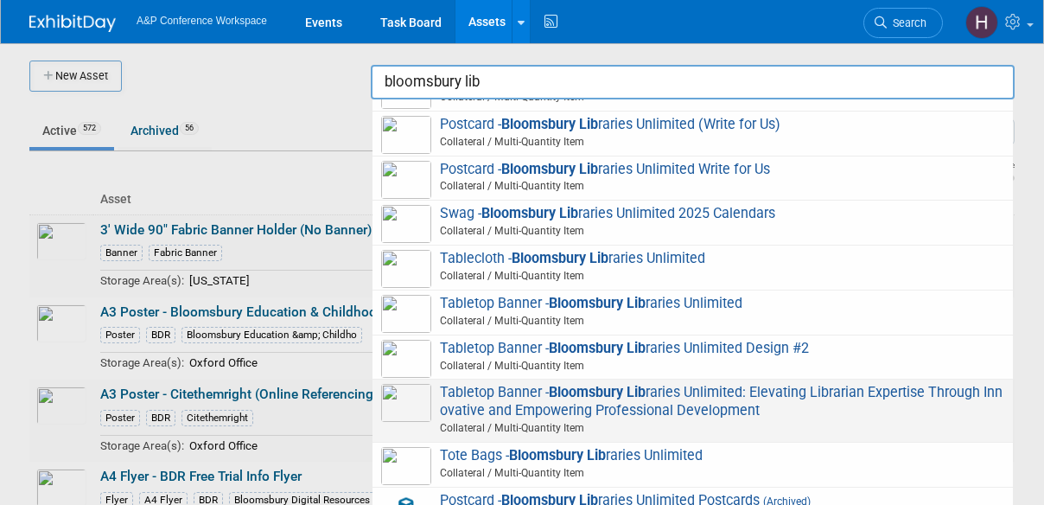
scroll to position [33, 0]
click at [629, 407] on span "Tabletop Banner - Bloomsbury Lib raries Unlimited: Elevating Librarian Expertis…" at bounding box center [692, 411] width 623 height 54
type input "Tabletop Banner - Bloomsbury Libraries Unlimited: Elevating Librarian Expertise…"
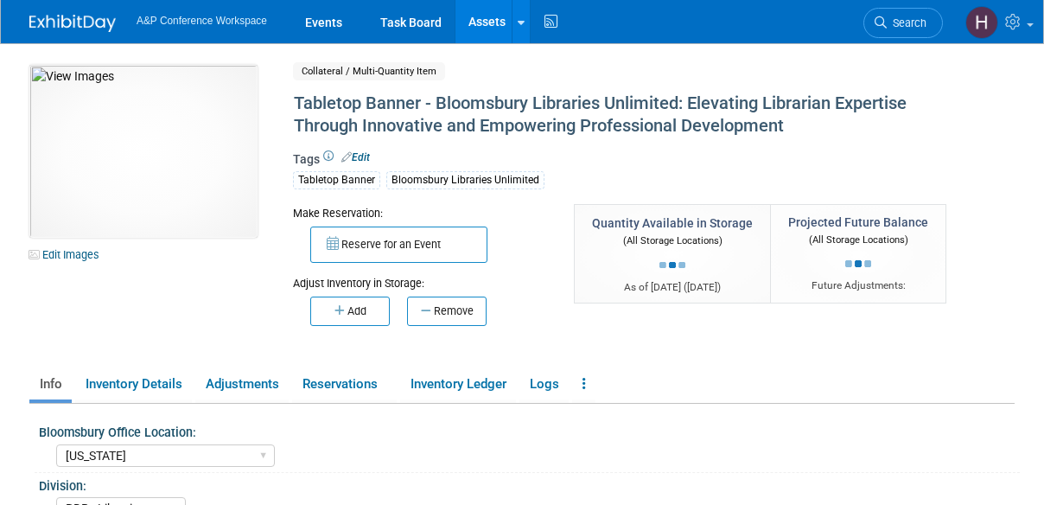
select select "[US_STATE]"
select select "BDR - Libraries"
click at [457, 312] on button "Remove" at bounding box center [446, 310] width 79 height 29
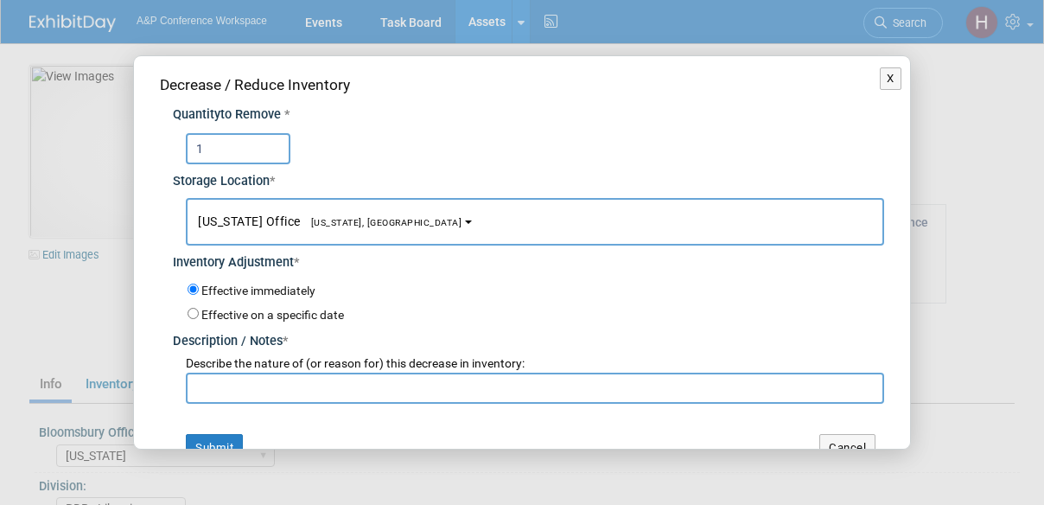
type input "1"
click at [424, 380] on input "text" at bounding box center [535, 387] width 698 height 31
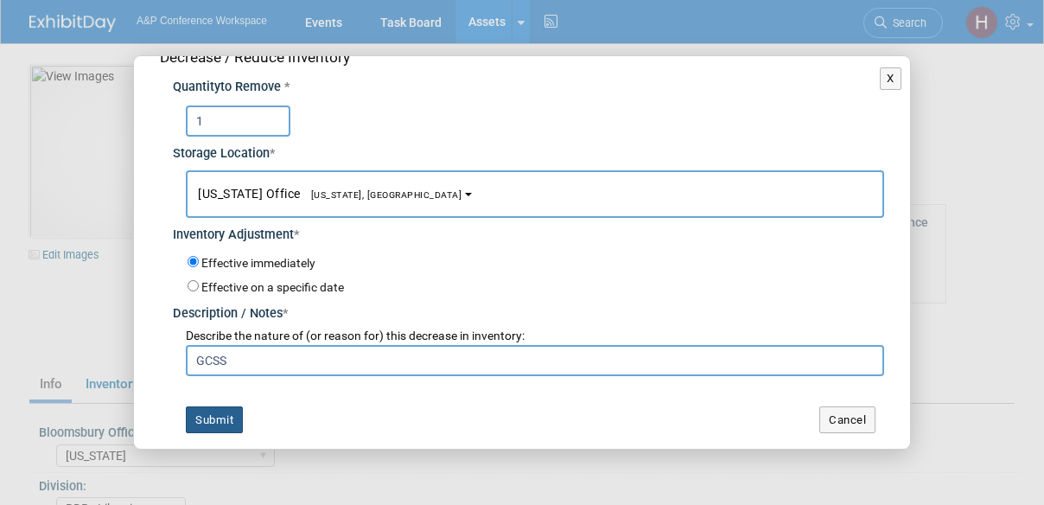
type input "GCSS"
click at [218, 422] on button "Submit" at bounding box center [214, 420] width 57 height 28
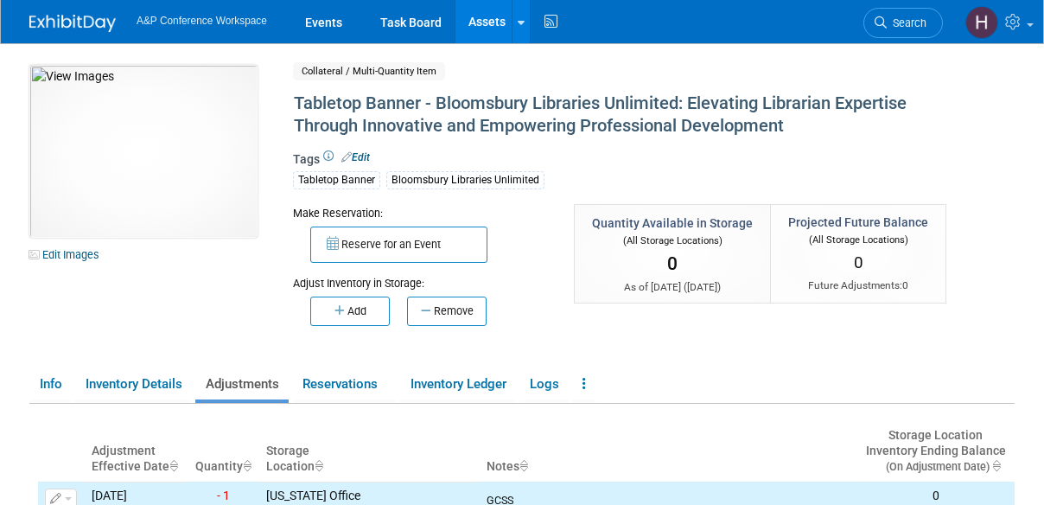
click at [491, 29] on link "Assets" at bounding box center [486, 21] width 63 height 43
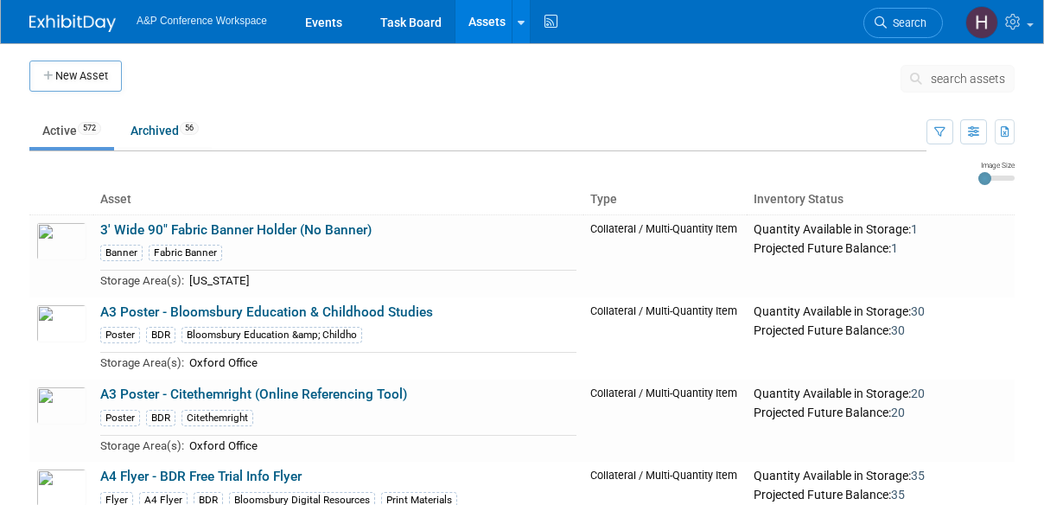
click at [954, 78] on span "search assets" at bounding box center [967, 79] width 74 height 14
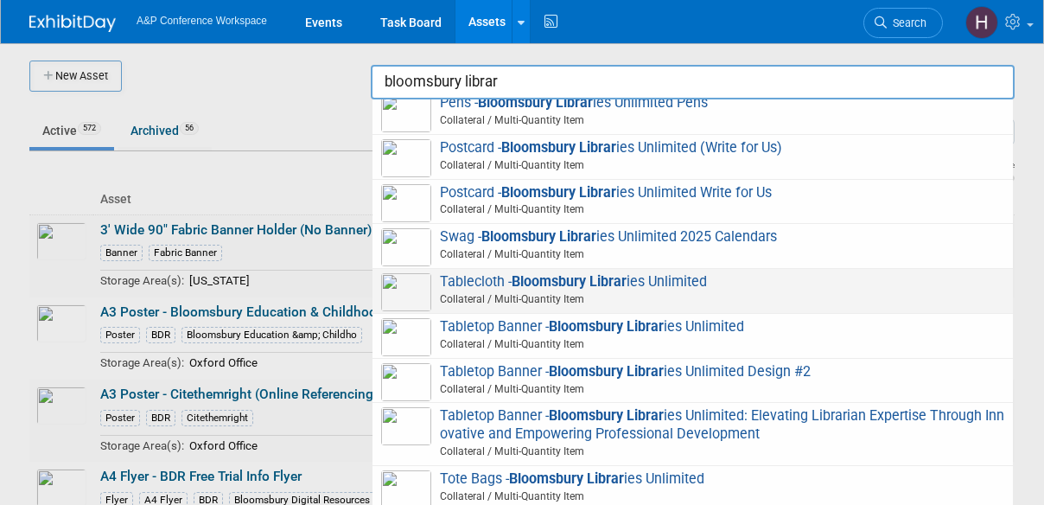
scroll to position [10, 0]
click at [890, 284] on span "Tablecloth - Bloomsbury Librar ies Unlimited Collateral / Multi-Quantity Item" at bounding box center [692, 289] width 623 height 35
type input "Tablecloth - Bloomsbury Libraries Unlimited"
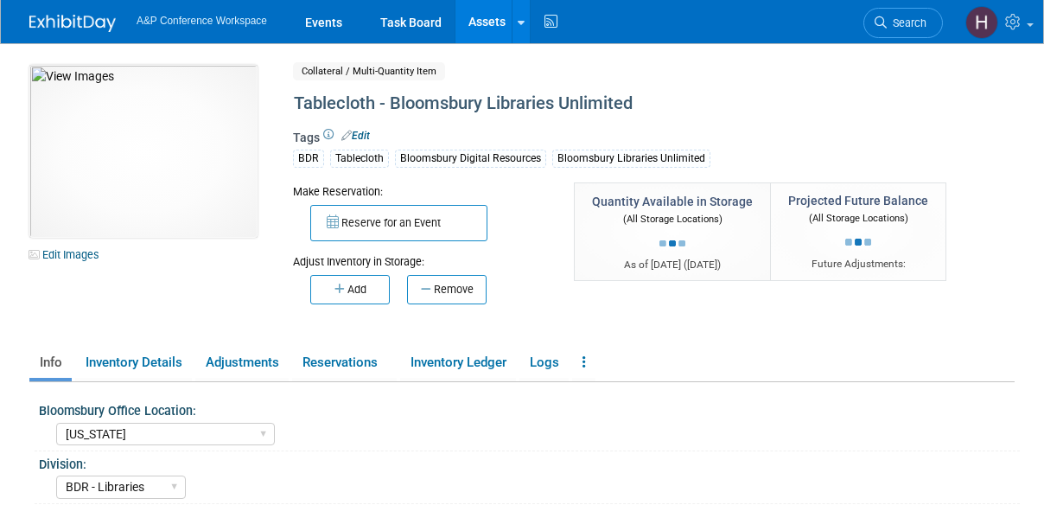
select select "[US_STATE]"
select select "BDR - Libraries"
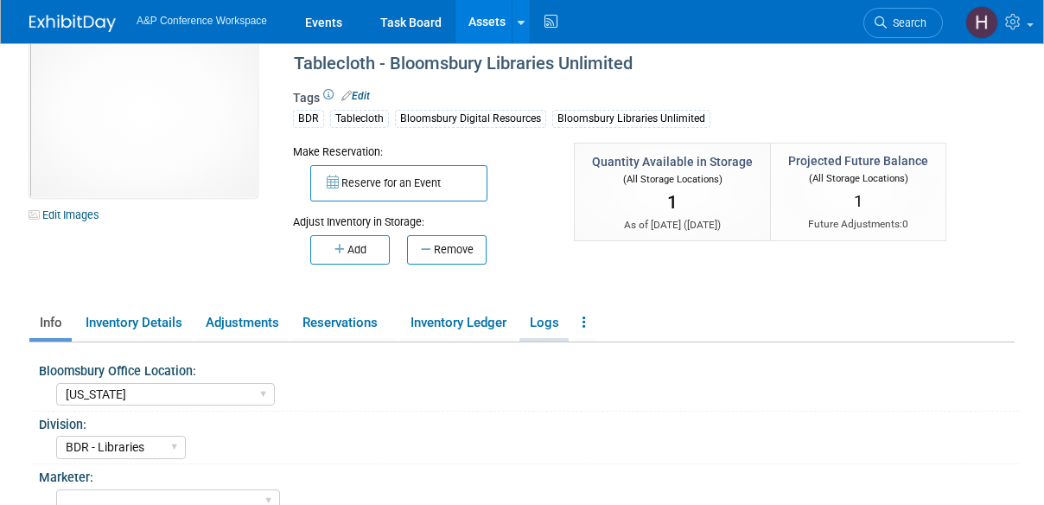
scroll to position [37, 0]
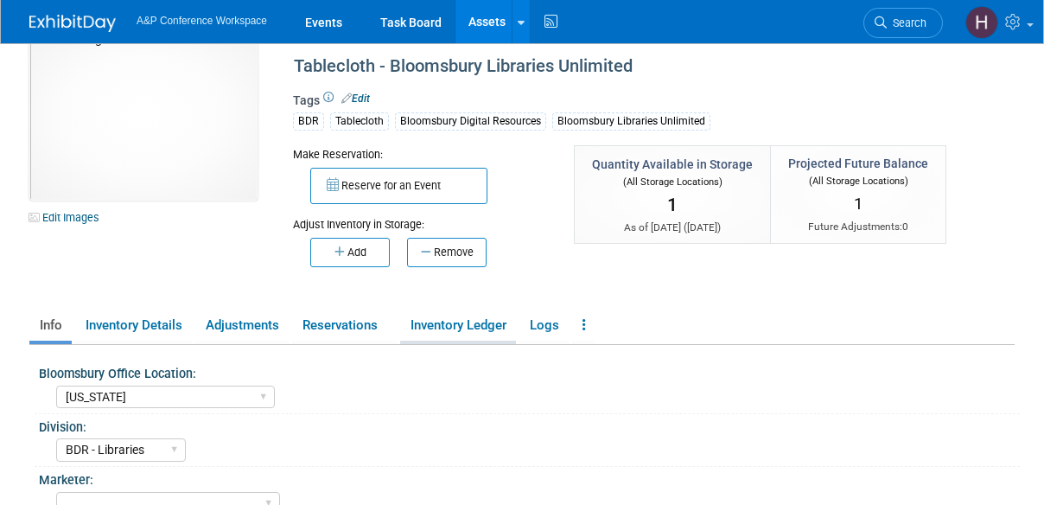
click at [482, 326] on link "Inventory Ledger" at bounding box center [458, 325] width 116 height 30
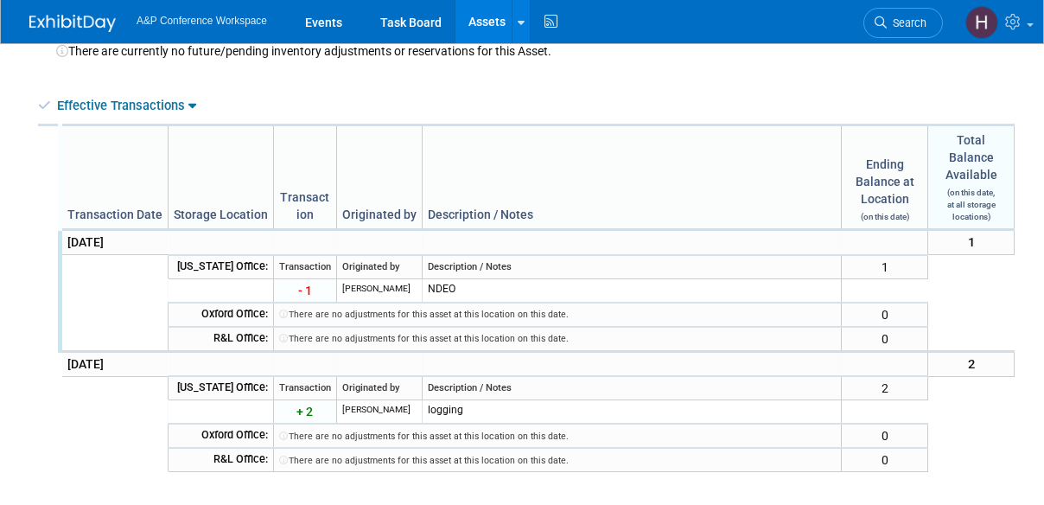
scroll to position [0, 0]
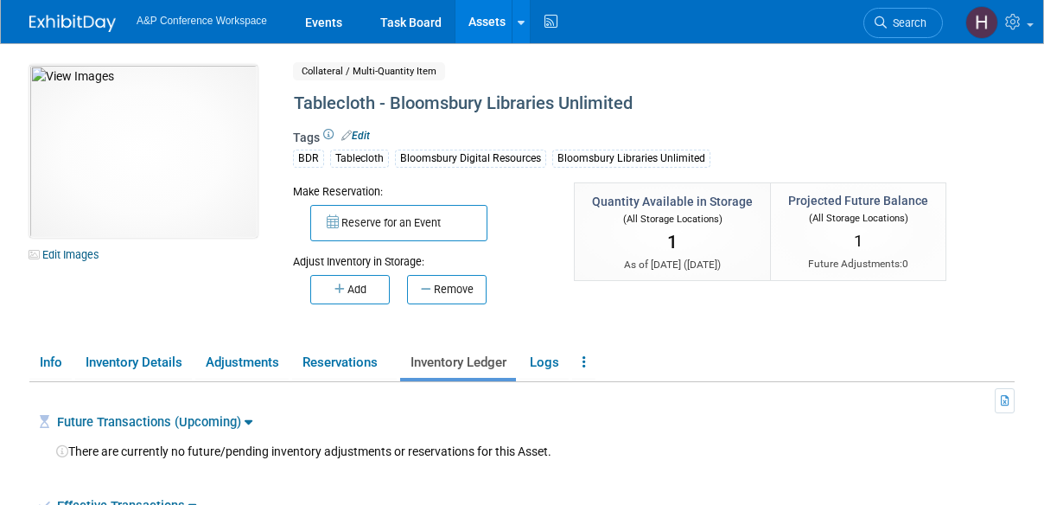
click at [471, 22] on link "Assets" at bounding box center [486, 21] width 63 height 43
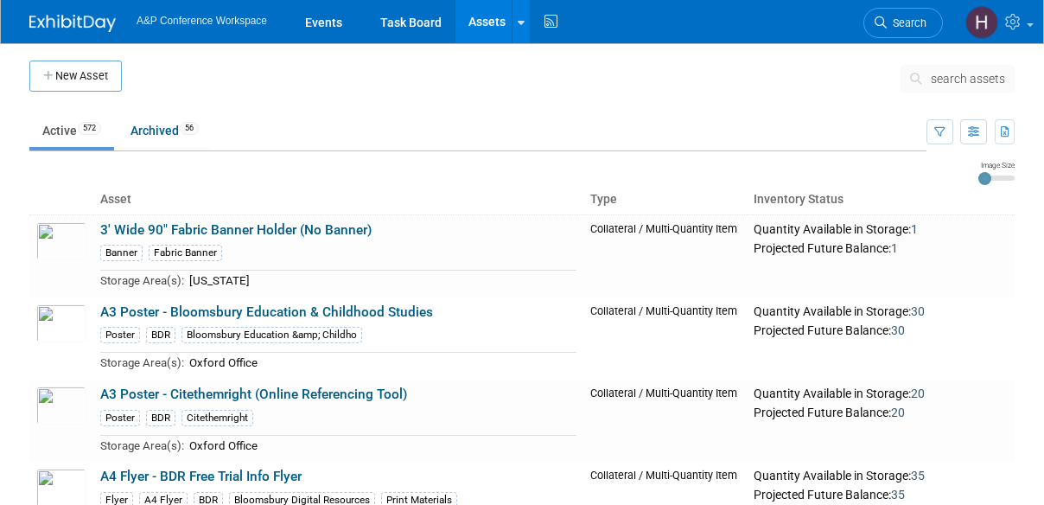
click at [949, 84] on span "search assets" at bounding box center [967, 79] width 74 height 14
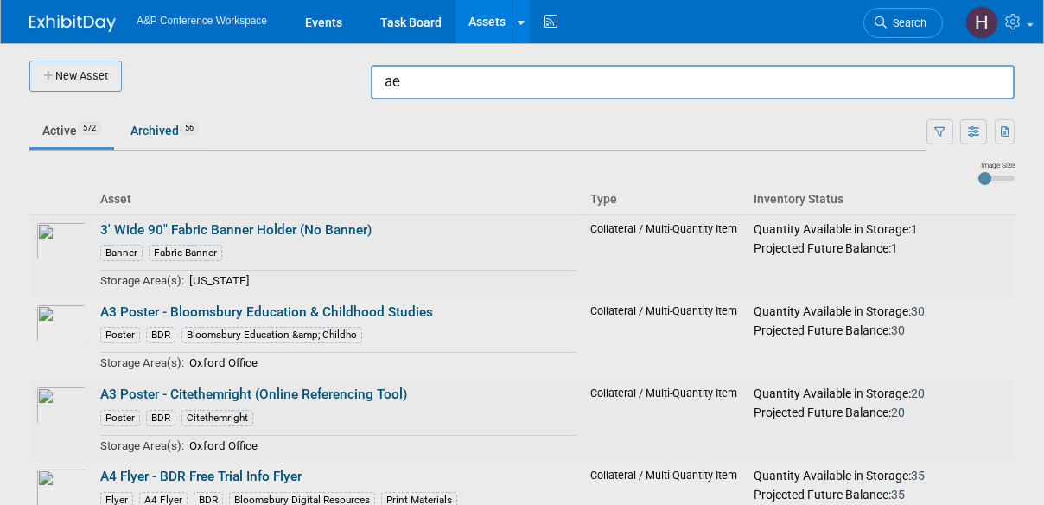
type input "a"
type input "m"
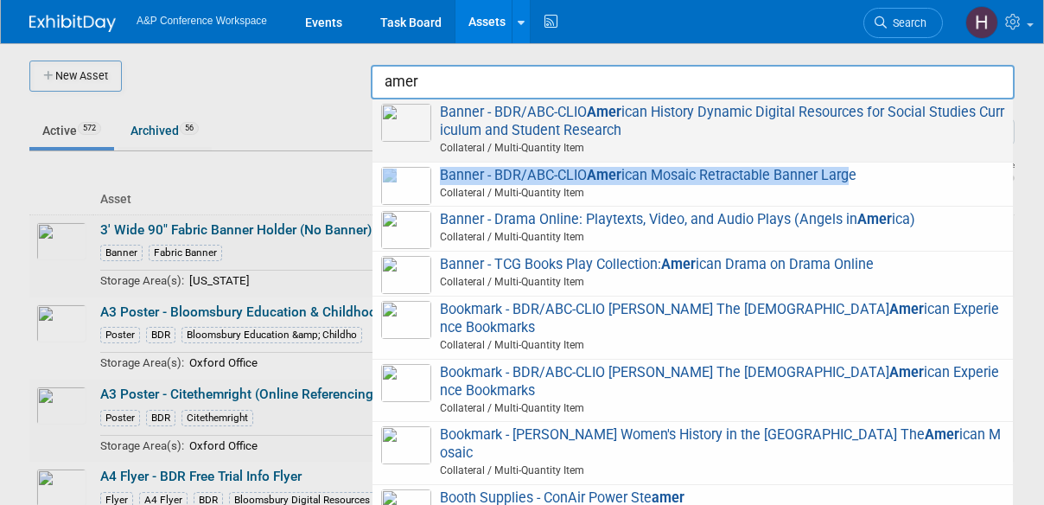
drag, startPoint x: 854, startPoint y: 165, endPoint x: 837, endPoint y: 139, distance: 30.7
click at [837, 139] on div "Banner - BDR/ABC-CLIO Amer ican History Dynamic Digital Resources for Social St…" at bounding box center [693, 313] width 644 height 429
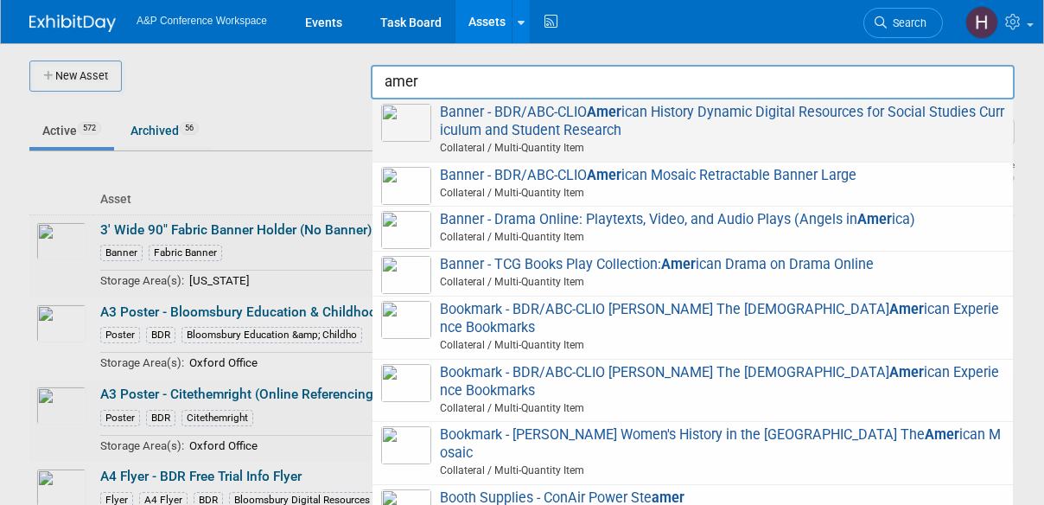
click at [821, 117] on span "Banner - BDR/ABC-CLIO Amer ican History Dynamic Digital Resources for Social St…" at bounding box center [692, 131] width 623 height 54
type input "Banner - BDR/ABC-CLIO American History Dynamic Digital Resources for Social Stu…"
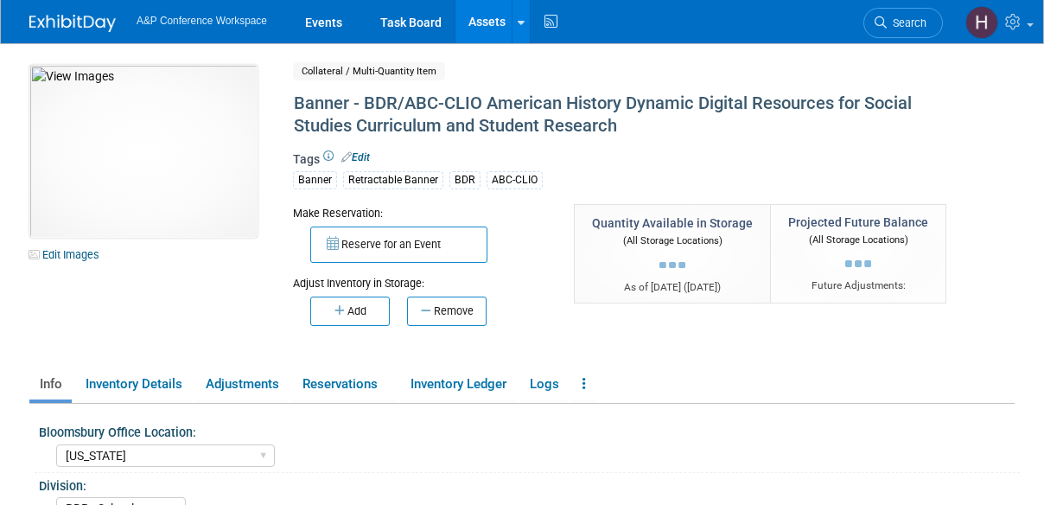
select select "[US_STATE]"
select select "BDR - Schools"
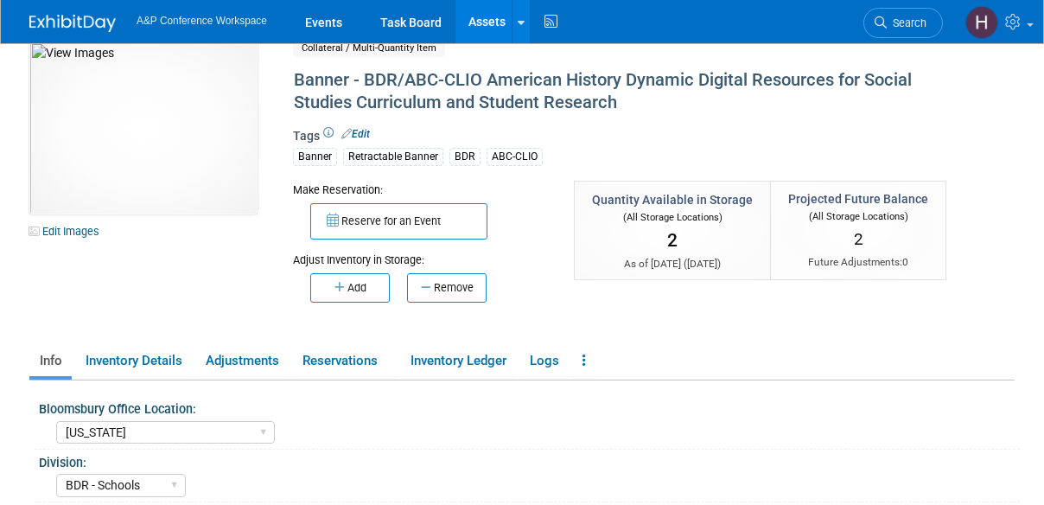
scroll to position [22, 0]
click at [466, 275] on button "Remove" at bounding box center [446, 288] width 79 height 29
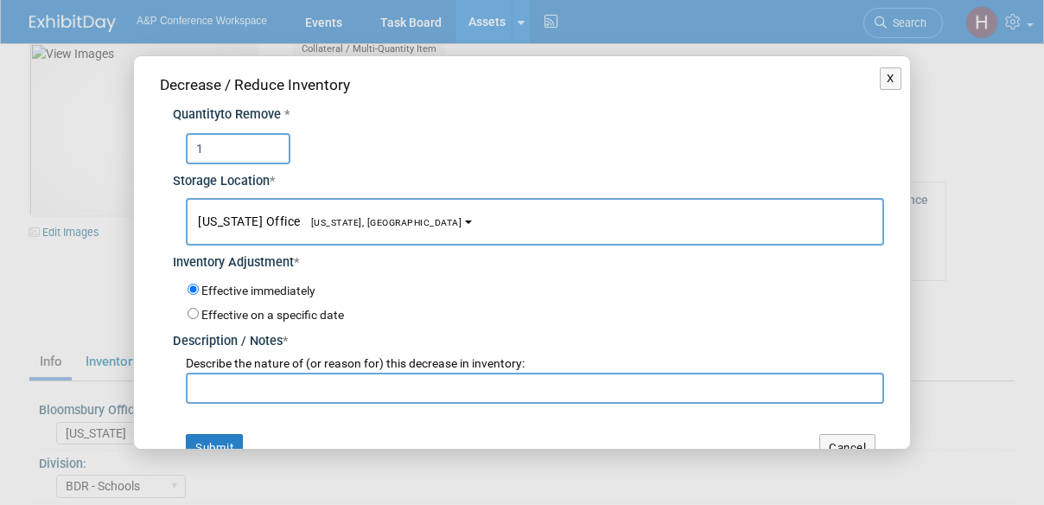
type input "1"
click at [389, 378] on input "text" at bounding box center [535, 387] width 698 height 31
type input "GCSS"
click at [202, 430] on div "Decrease / Reduce Inventory Quantity to Remove * 1 Storage Location * [US_STATE…" at bounding box center [522, 267] width 776 height 422
click at [221, 445] on button "Submit" at bounding box center [214, 448] width 57 height 28
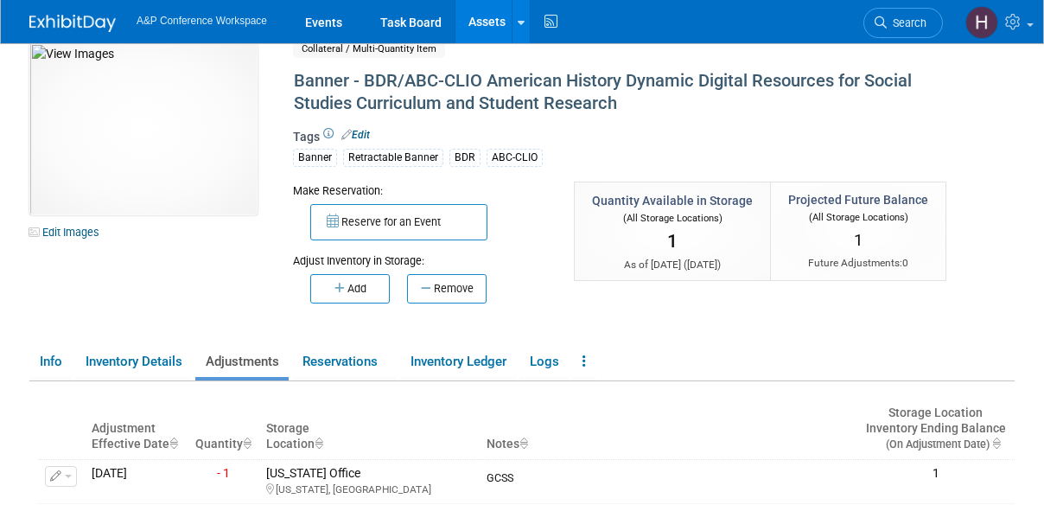
scroll to position [0, 0]
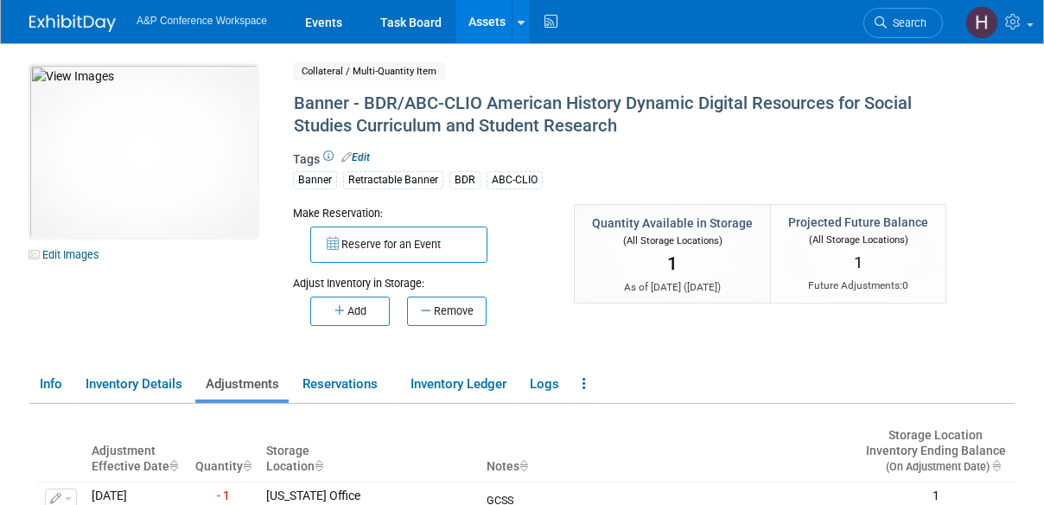
click at [471, 26] on link "Assets" at bounding box center [486, 21] width 63 height 43
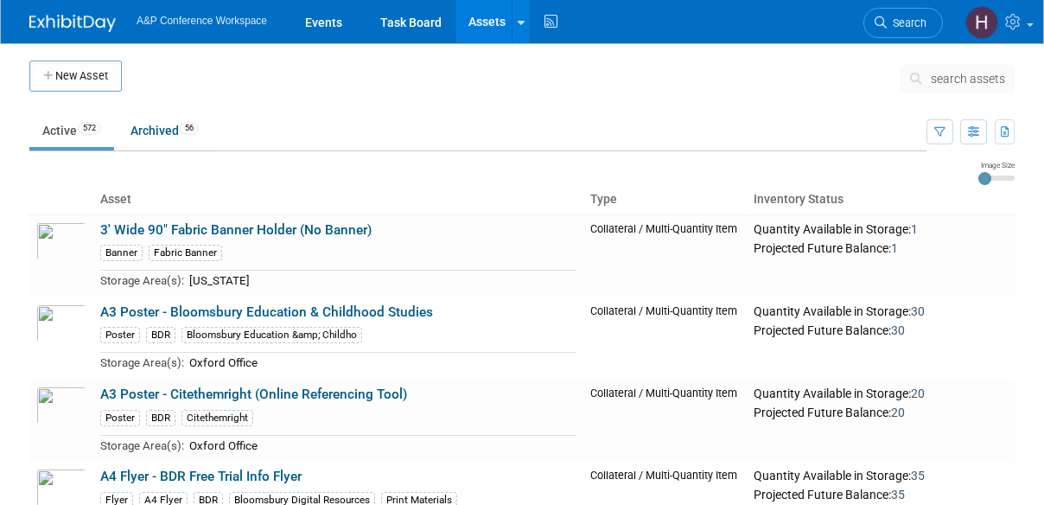
click at [949, 79] on span "search assets" at bounding box center [967, 79] width 74 height 14
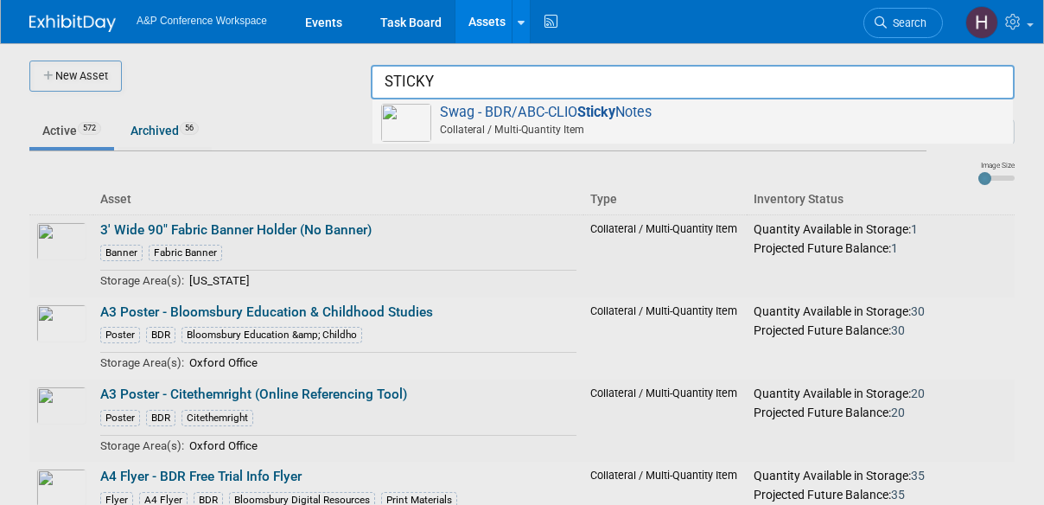
click at [893, 111] on span "Swag - BDR/ABC-CLIO Sticky Notes Collateral / Multi-Quantity Item" at bounding box center [692, 121] width 623 height 35
type input "Swag - BDR/ABC-CLIO Sticky Notes"
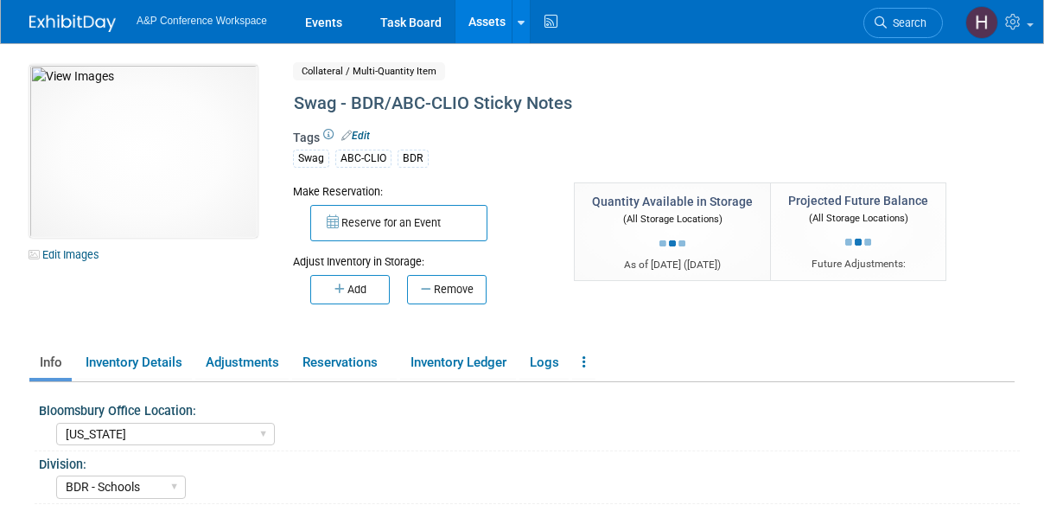
select select "[US_STATE]"
select select "BDR - Schools"
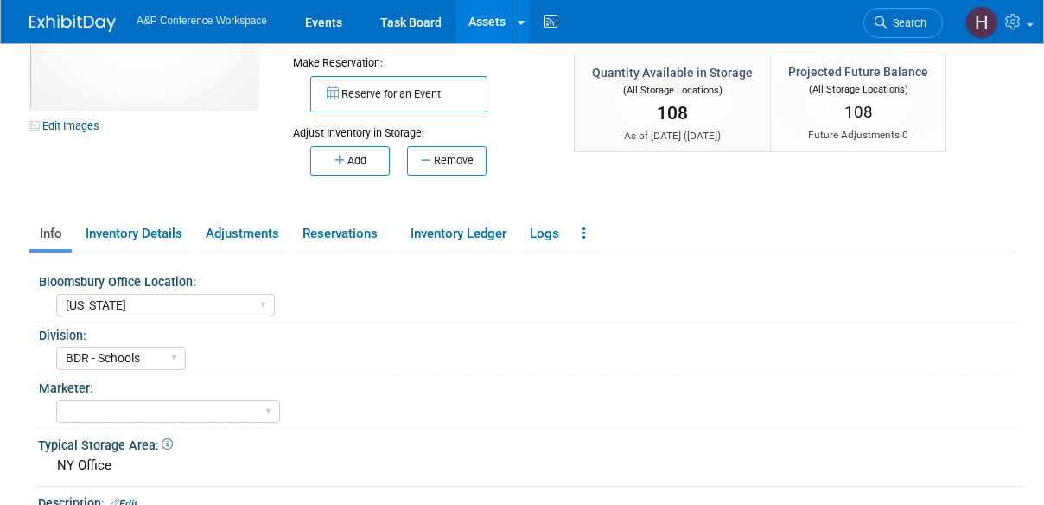
scroll to position [131, 0]
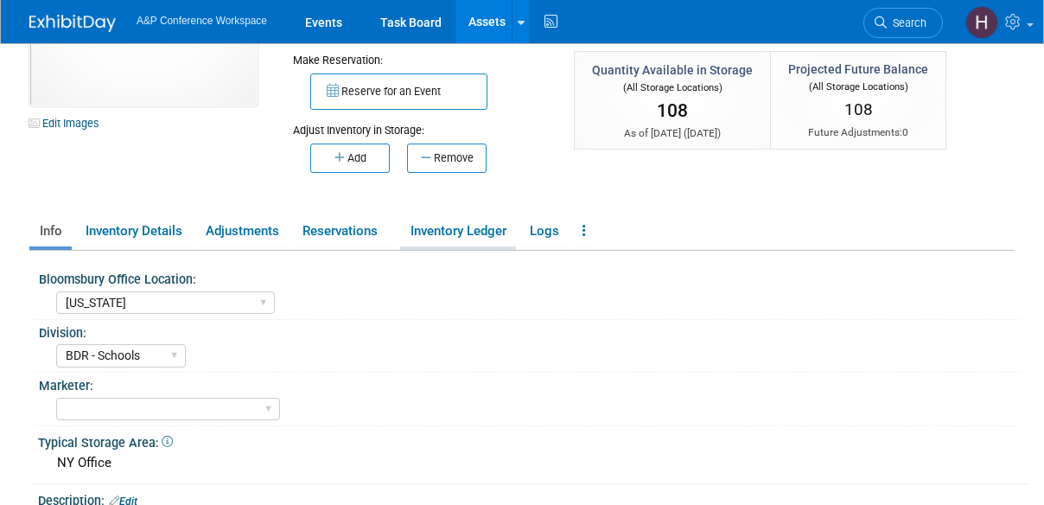
click at [442, 217] on link "Inventory Ledger" at bounding box center [458, 231] width 116 height 30
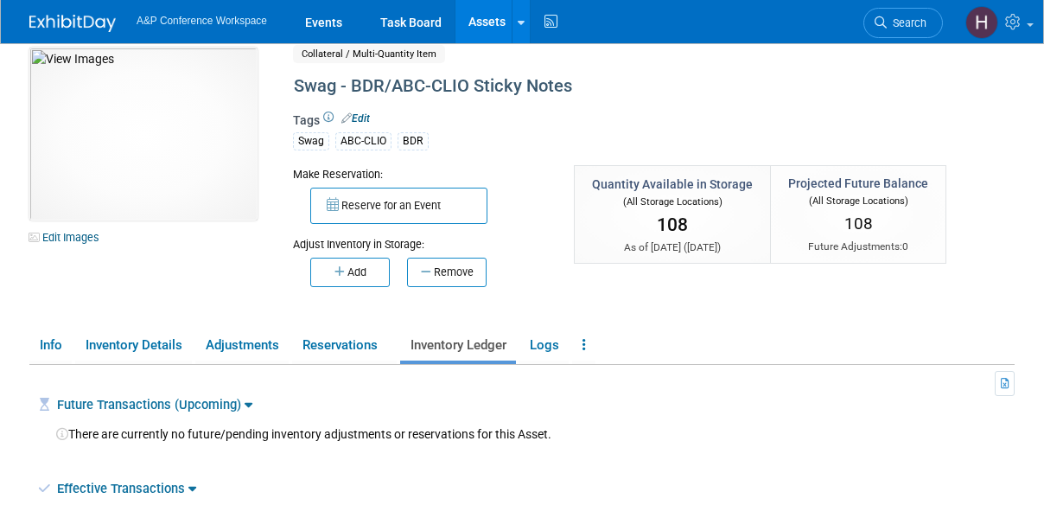
scroll to position [14, 0]
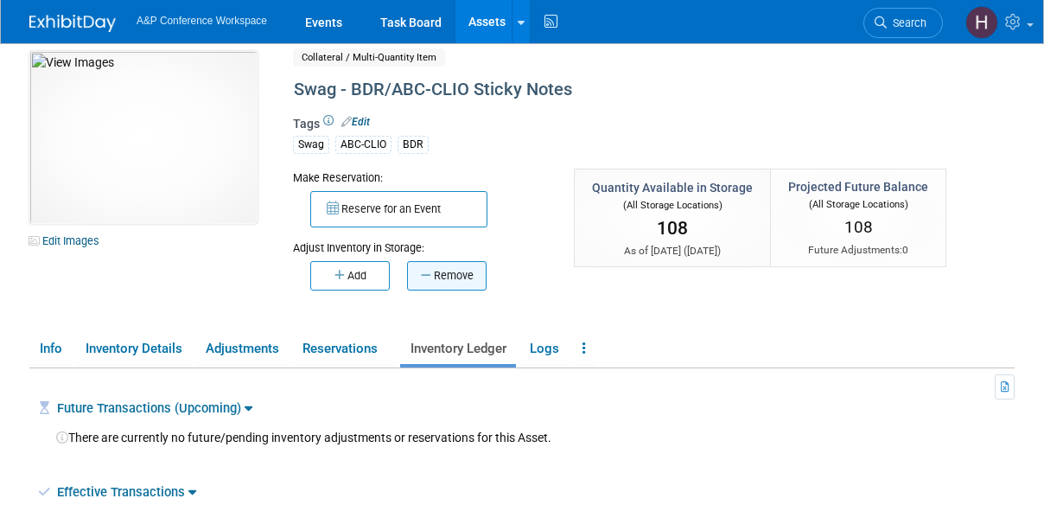
click at [472, 272] on button "Remove" at bounding box center [446, 275] width 79 height 29
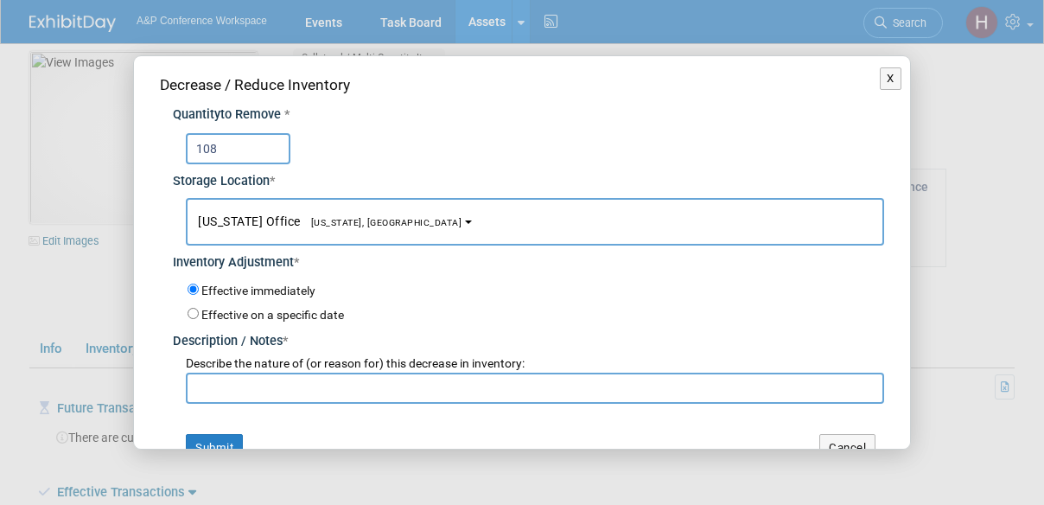
scroll to position [0, 0]
type input "108"
click at [452, 393] on input "text" at bounding box center [535, 387] width 698 height 31
type input "C"
type input "s"
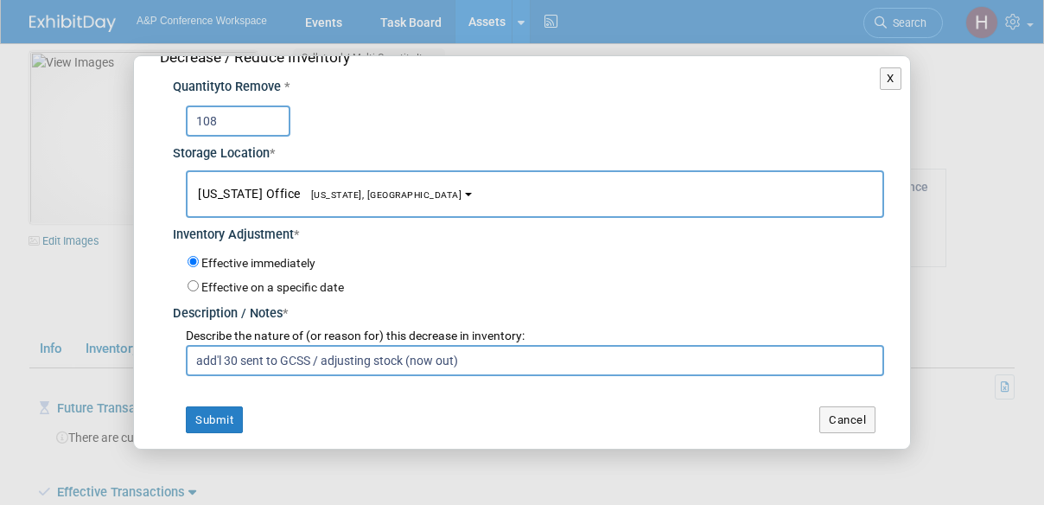
scroll to position [28, 0]
type input "add'l 30 sent to GCSS / adjusting stock (now out)"
click at [207, 421] on button "Submit" at bounding box center [214, 420] width 57 height 28
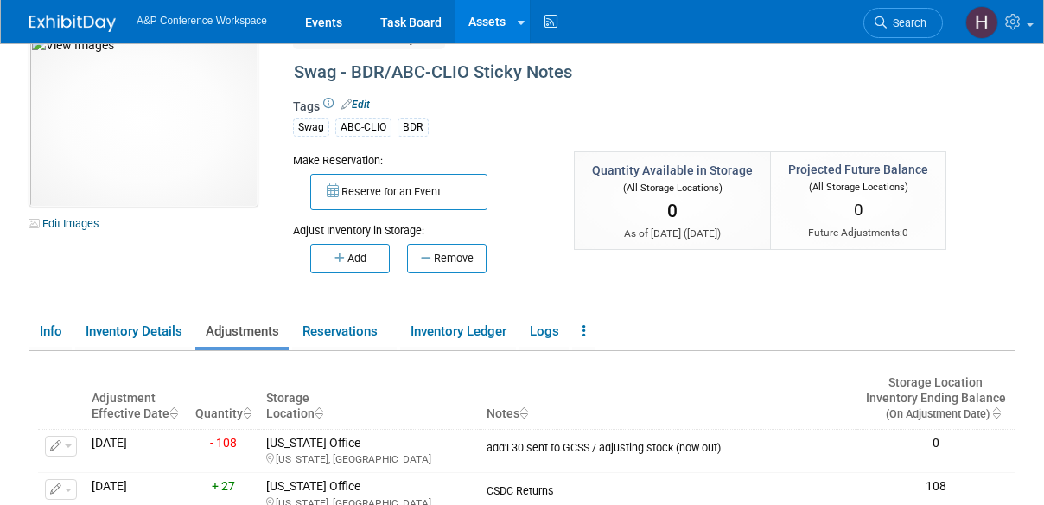
scroll to position [0, 0]
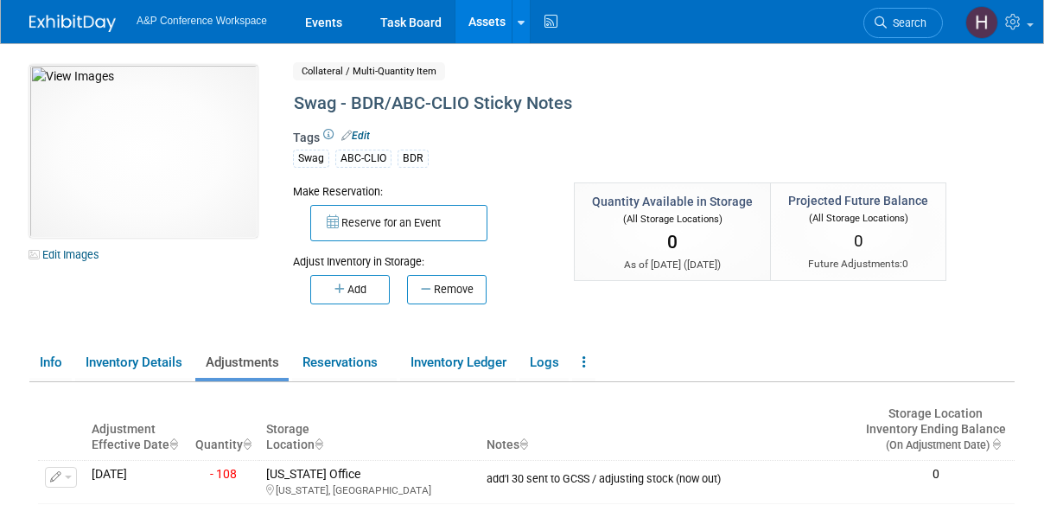
click at [495, 32] on link "Assets" at bounding box center [486, 21] width 63 height 43
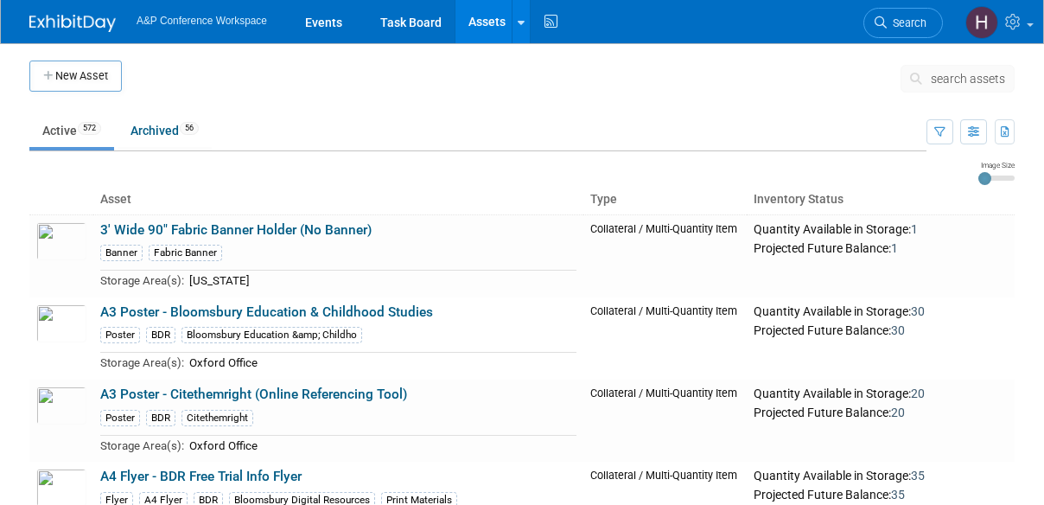
click at [936, 74] on span "search assets" at bounding box center [967, 79] width 74 height 14
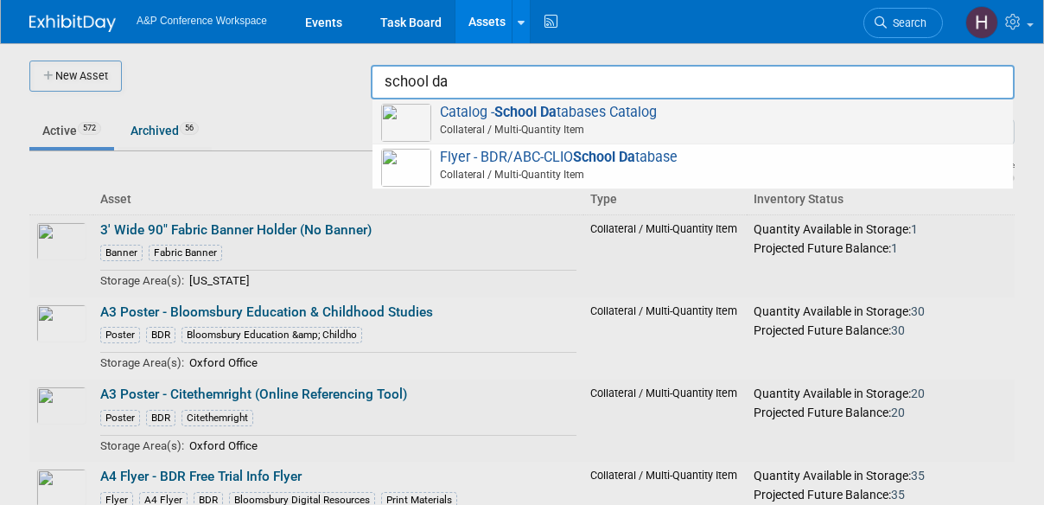
click at [800, 113] on span "Catalog - School Da tabases Catalog Collateral / Multi-Quantity Item" at bounding box center [692, 121] width 623 height 35
type input "Catalog - School Databases Catalog"
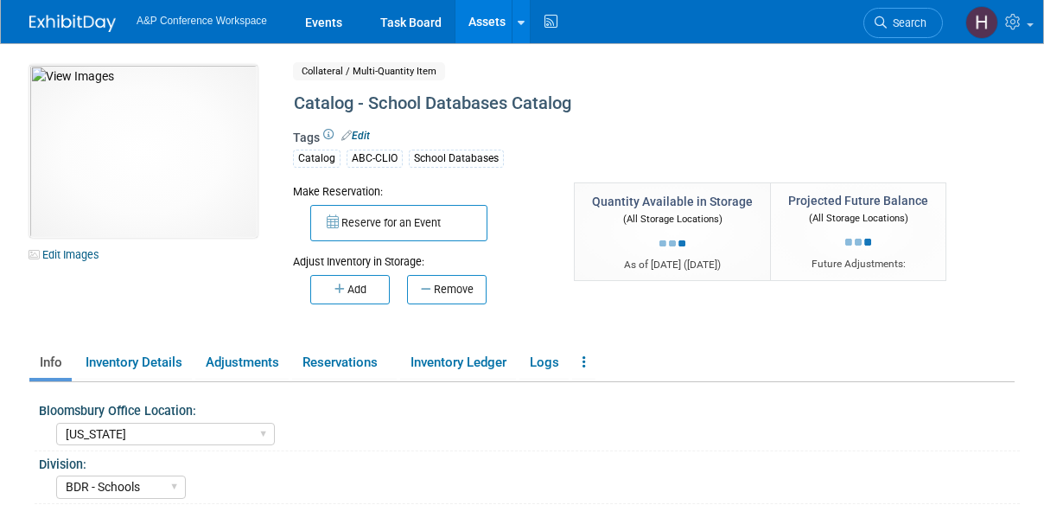
select select "[US_STATE]"
select select "BDR - Schools"
click at [371, 286] on button "Add" at bounding box center [349, 289] width 79 height 29
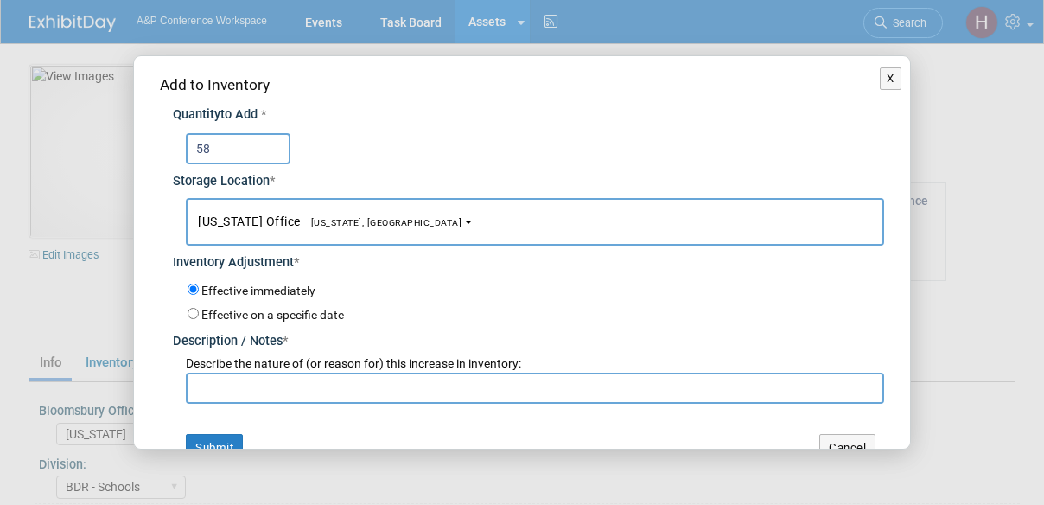
type input "58"
click at [441, 388] on input "text" at bounding box center [535, 387] width 698 height 31
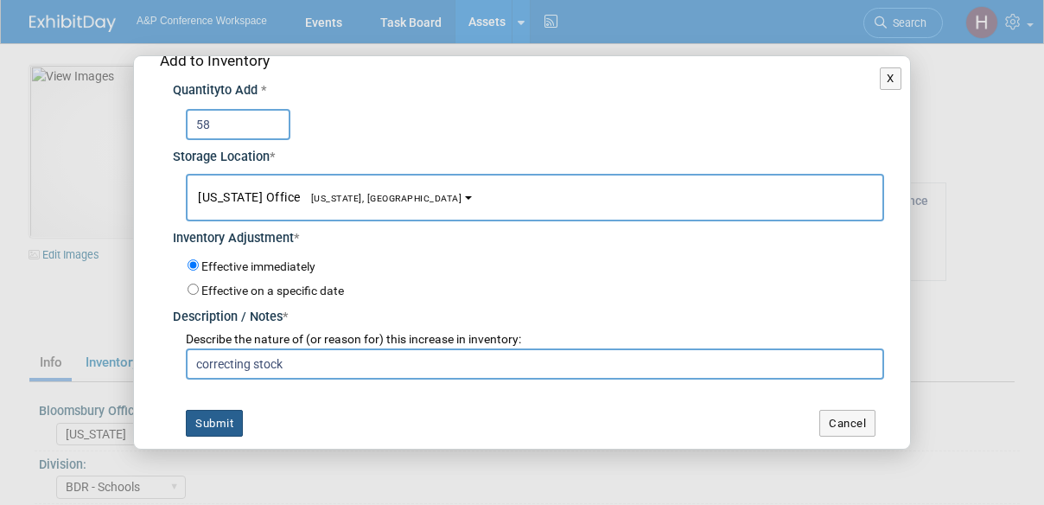
type input "correcting stock"
click at [238, 410] on button "Submit" at bounding box center [214, 424] width 57 height 28
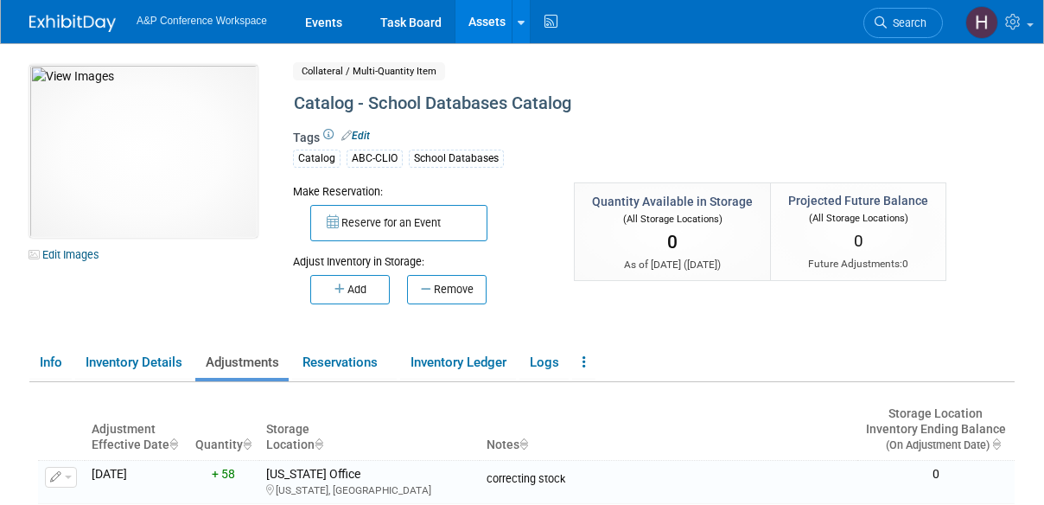
scroll to position [1, 0]
click at [485, 40] on link "Assets" at bounding box center [486, 21] width 63 height 43
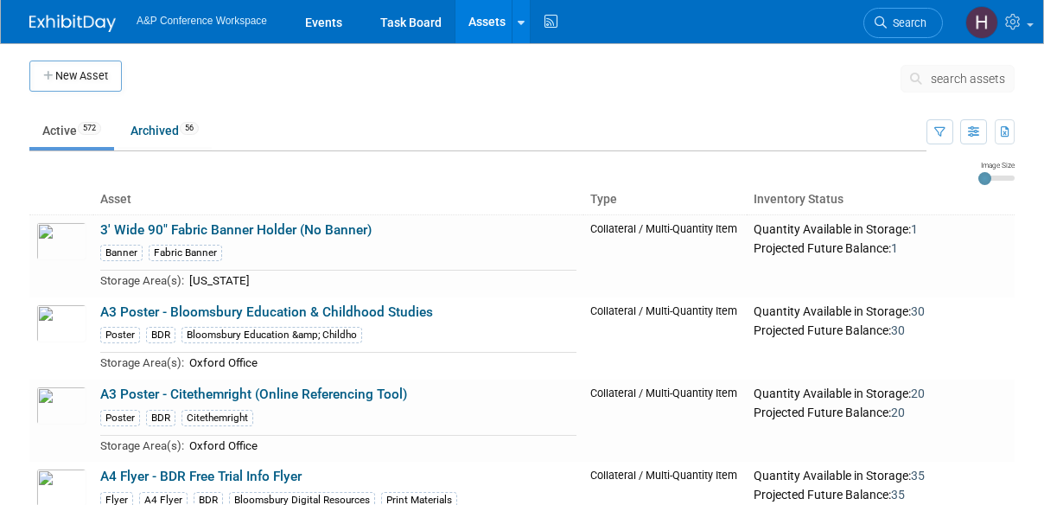
click at [934, 86] on button "search assets" at bounding box center [957, 79] width 114 height 28
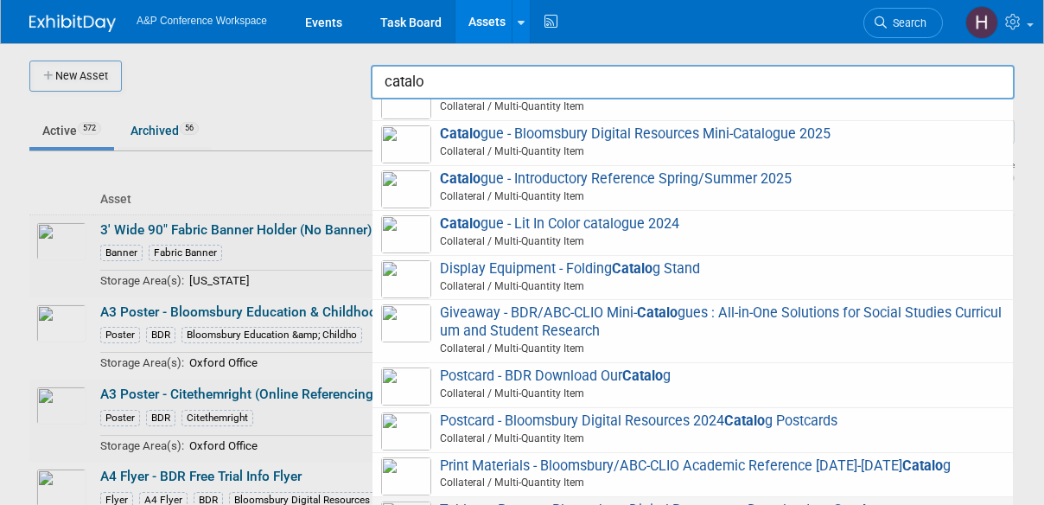
scroll to position [105, 0]
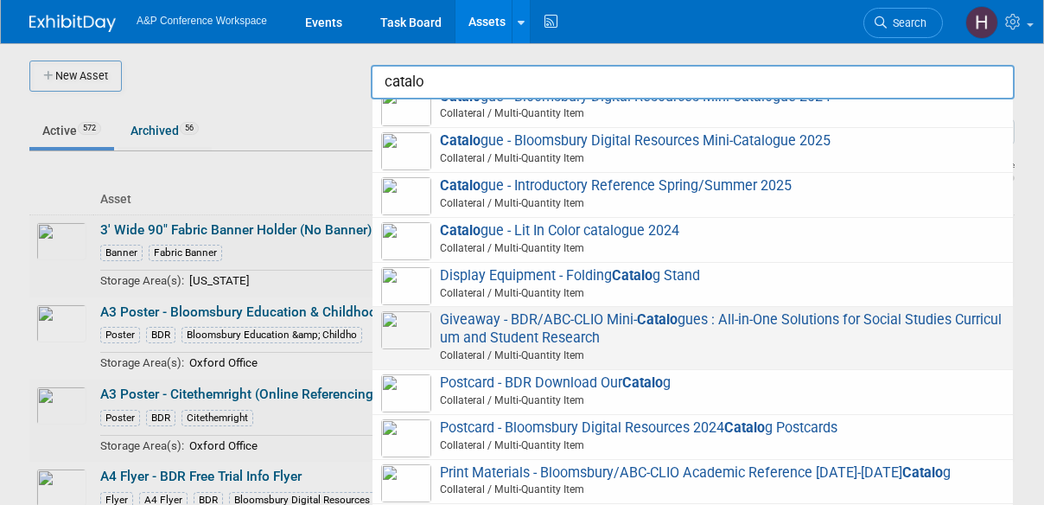
click at [506, 329] on span "Giveaway - BDR/ABC-CLIO Mini- Catalo gues : All-in-One Solutions for Social Stu…" at bounding box center [692, 338] width 623 height 54
type input "Giveaway - BDR/ABC-CLIO Mini-Catalogues : All-in-One Solutions for Social Studi…"
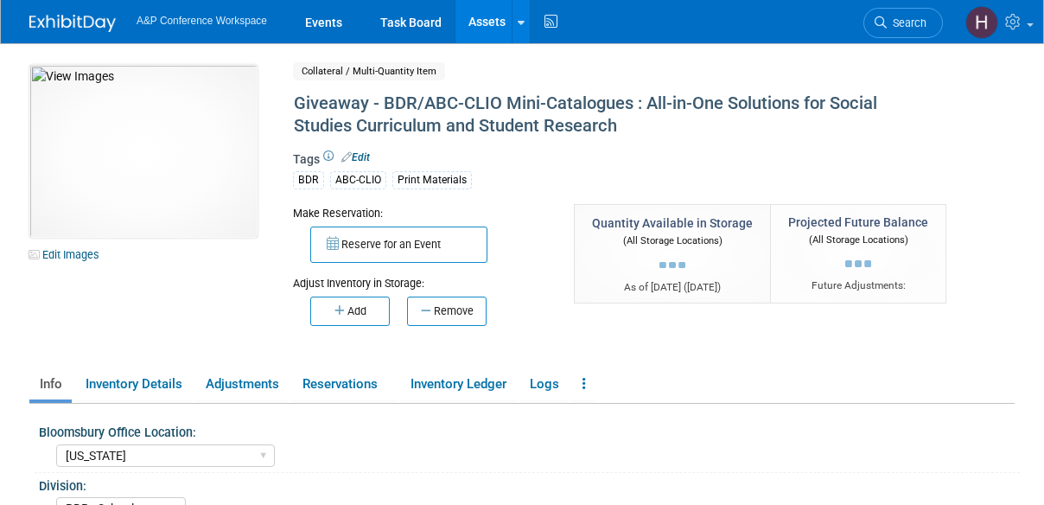
select select "[US_STATE]"
select select "BDR - Schools"
click at [449, 311] on button "Remove" at bounding box center [446, 310] width 79 height 29
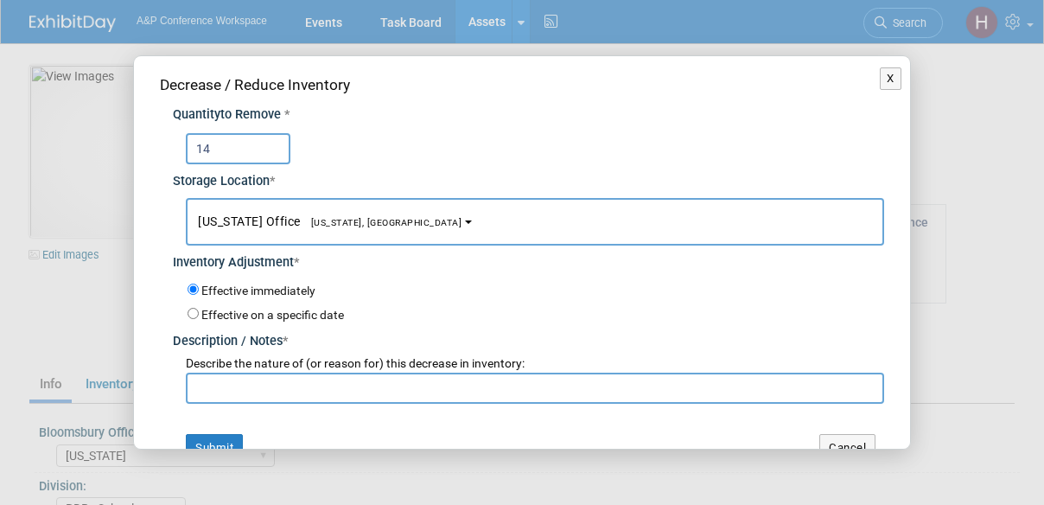
type input "14"
click at [325, 385] on input "text" at bounding box center [535, 387] width 698 height 31
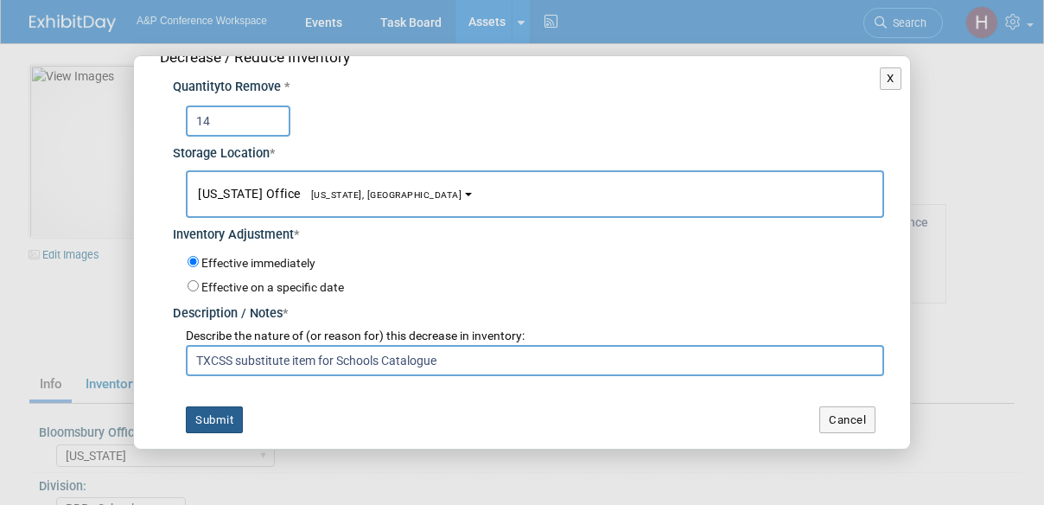
type input "TXCSS substitute item for Schools Catalogue"
click at [225, 412] on button "Submit" at bounding box center [214, 420] width 57 height 28
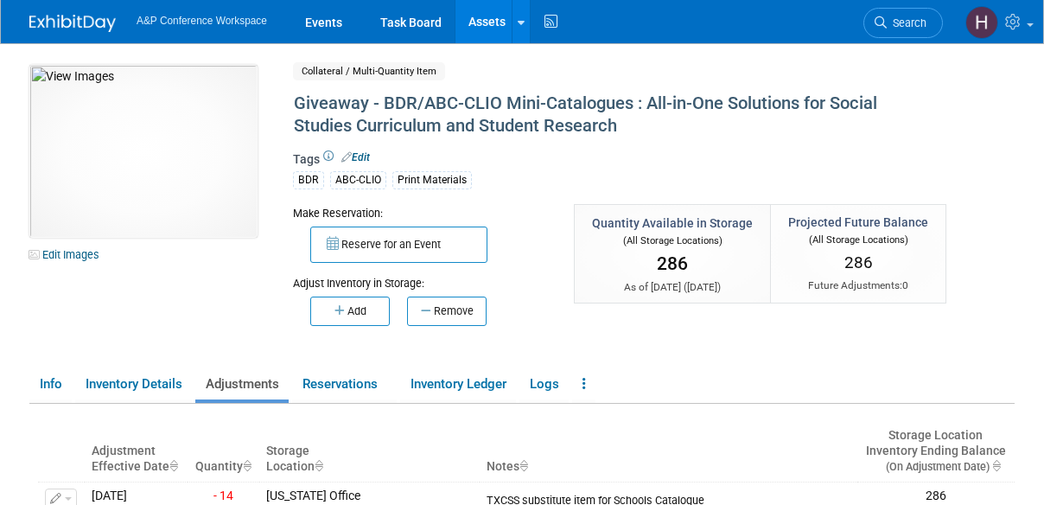
click at [492, 30] on link "Assets" at bounding box center [486, 21] width 63 height 43
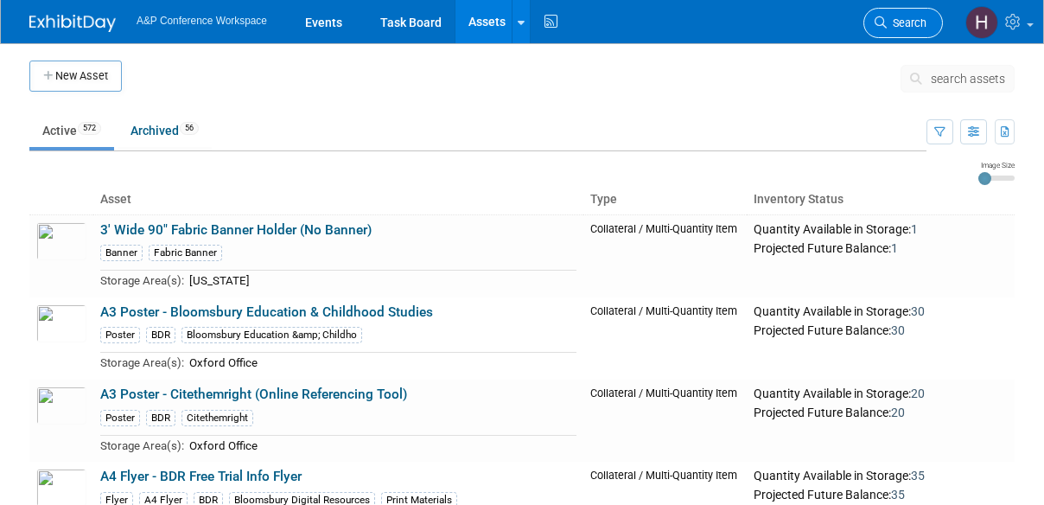
click at [879, 19] on icon at bounding box center [880, 22] width 12 height 12
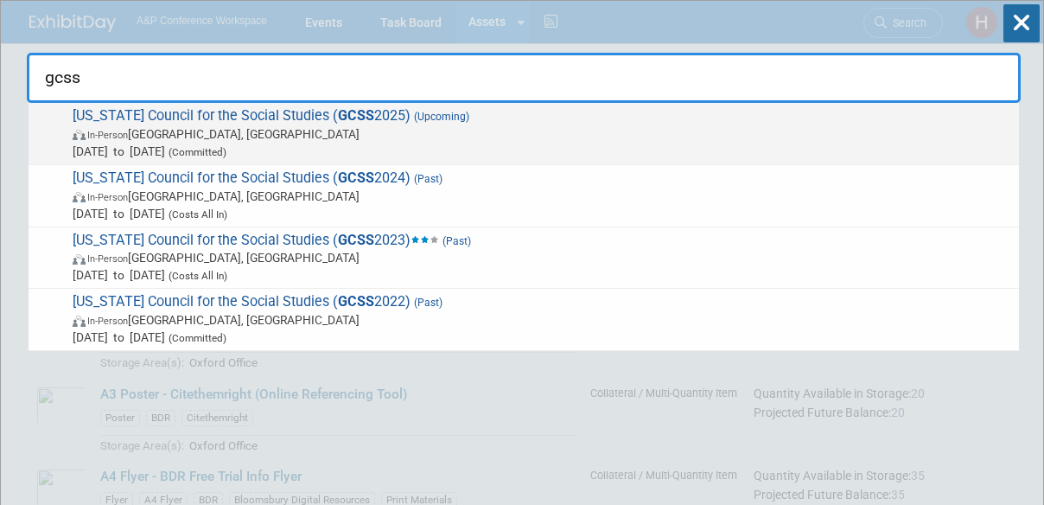
type input "gcss"
click at [801, 128] on span "In-Person Athens, GA" at bounding box center [541, 133] width 937 height 17
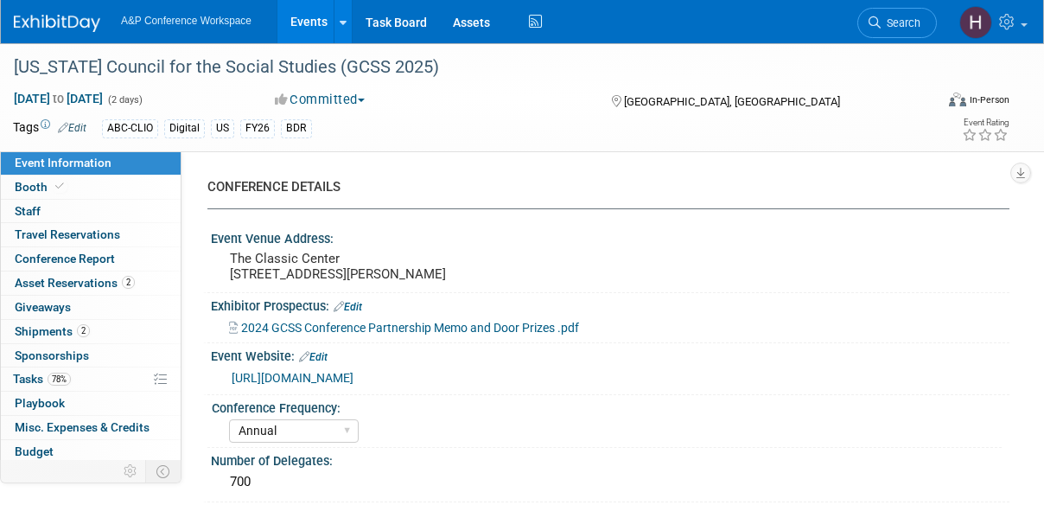
select select "Annual"
select select "Level 2"
select select "In-Person Booth"
select select "Schools"
select select "Bloomsbury Digital Resources"
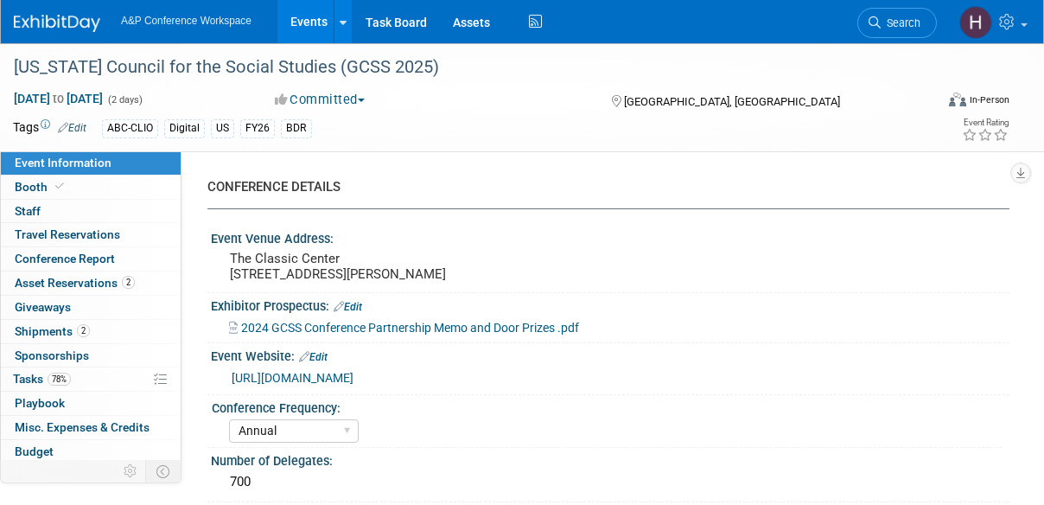
select select "[PERSON_NAME]"
select select "BDR Product Awareness and Trial Generation​"
click at [66, 372] on span "78%" at bounding box center [59, 378] width 23 height 13
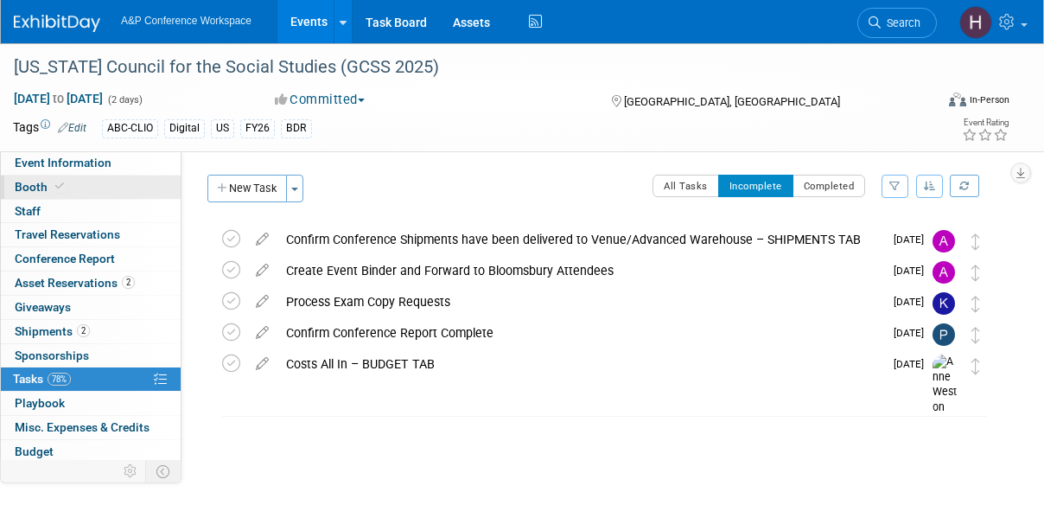
drag, startPoint x: 72, startPoint y: 191, endPoint x: 50, endPoint y: 194, distance: 21.9
click at [50, 194] on link "Booth" at bounding box center [91, 186] width 180 height 23
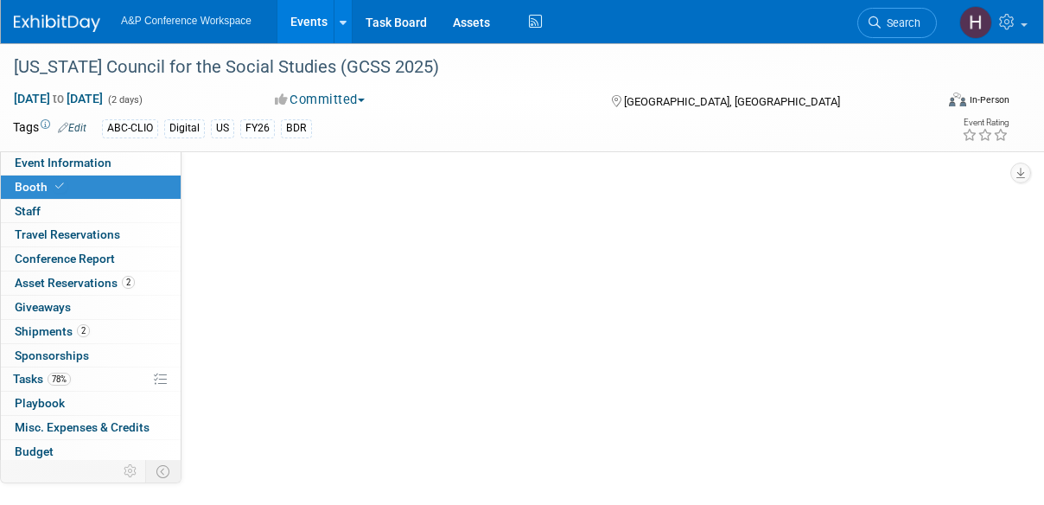
select select "CLDC - Digital/BDR"
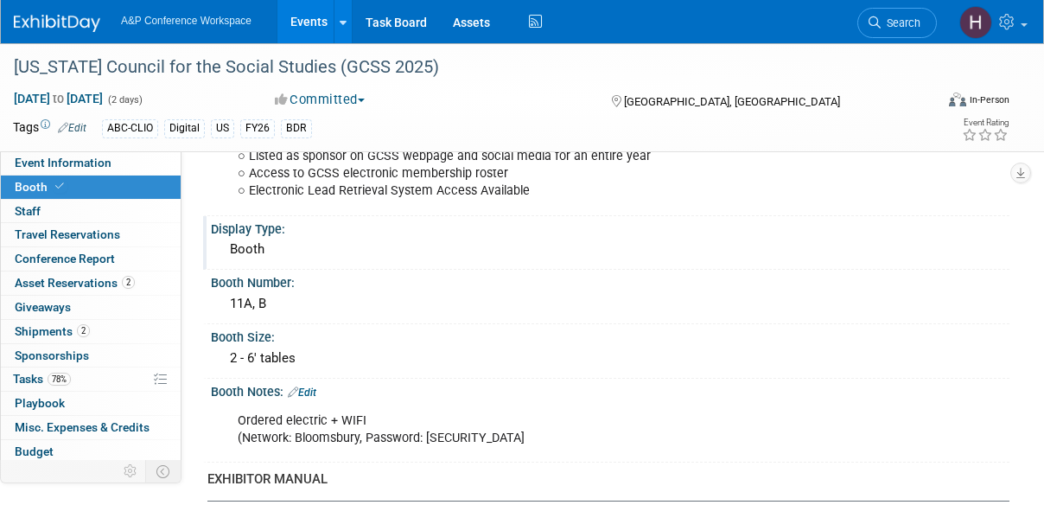
scroll to position [499, 0]
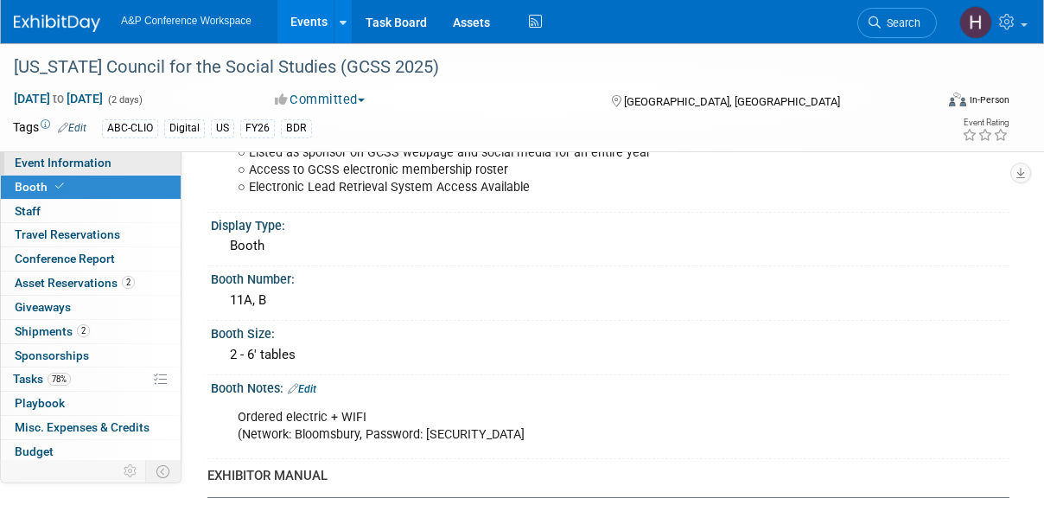
click at [115, 164] on link "Event Information" at bounding box center [91, 162] width 180 height 23
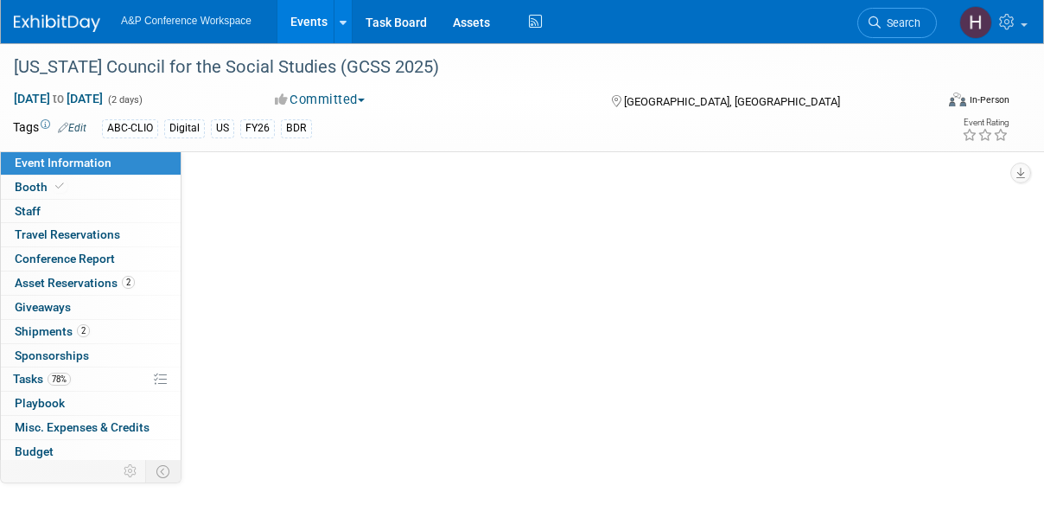
scroll to position [0, 0]
select select "Annual"
select select "Level 2"
select select "In-Person Booth"
select select "Schools"
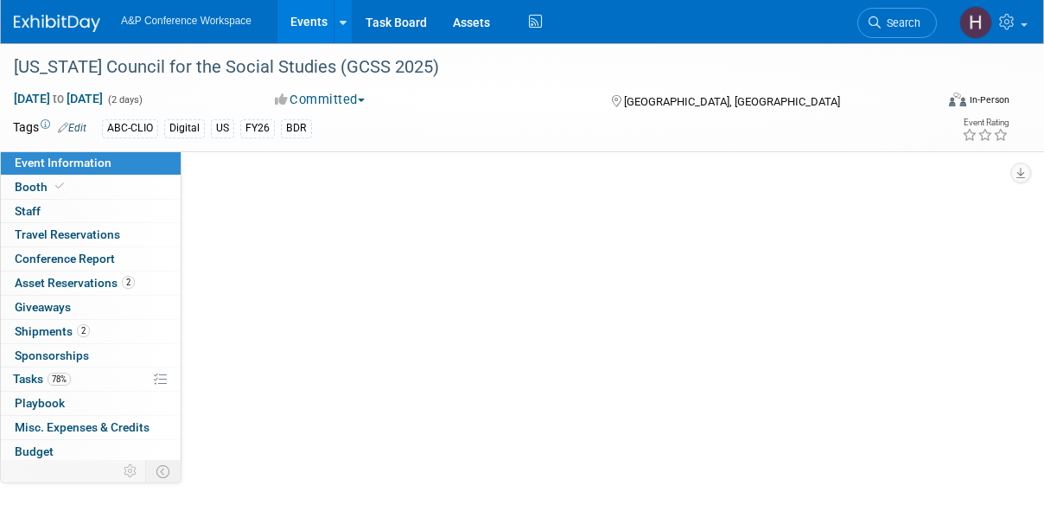
select select "Bloomsbury Digital Resources"
select select "[PERSON_NAME]"
select select "BDR Product Awareness and Trial Generation​"
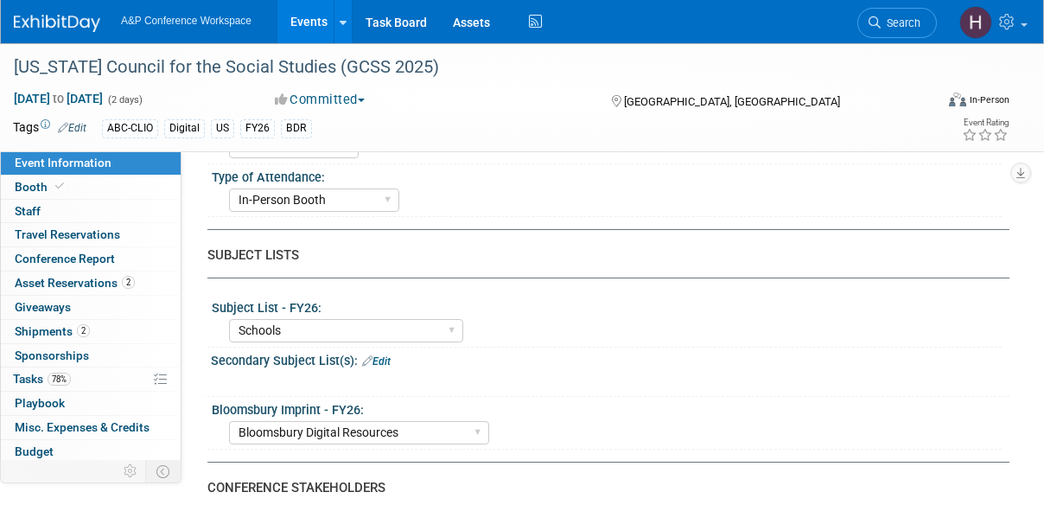
scroll to position [513, 0]
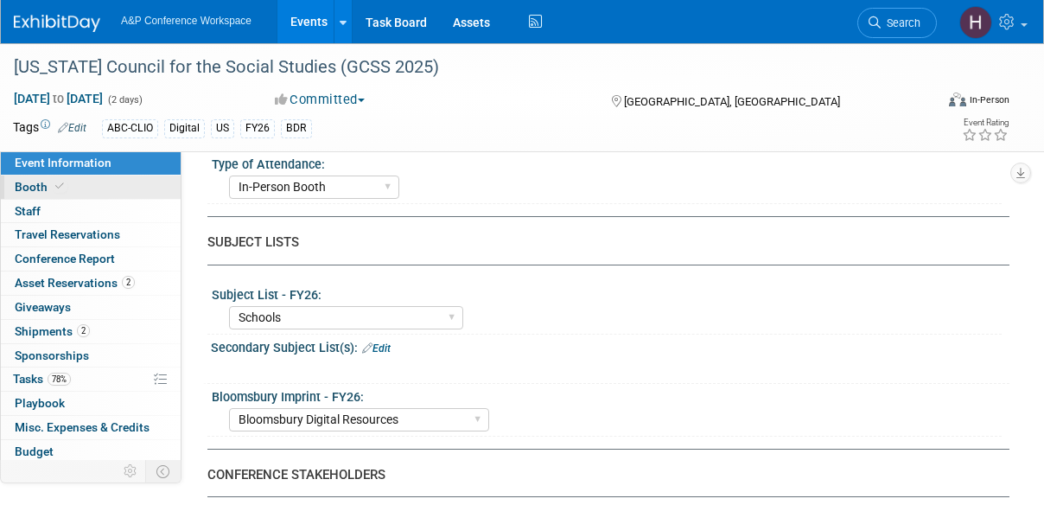
click at [120, 184] on link "Booth" at bounding box center [91, 186] width 180 height 23
select select "CLDC - Digital/BDR"
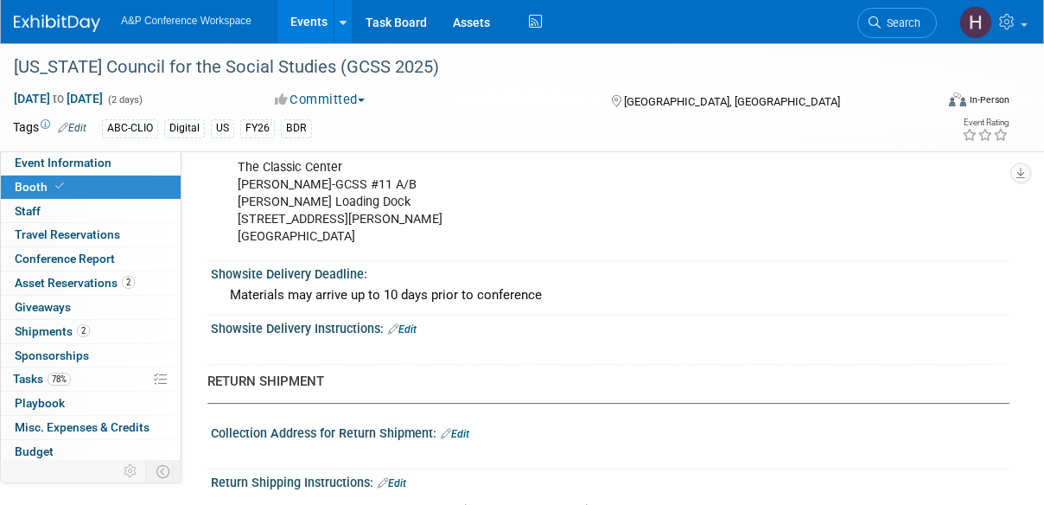
scroll to position [1337, 0]
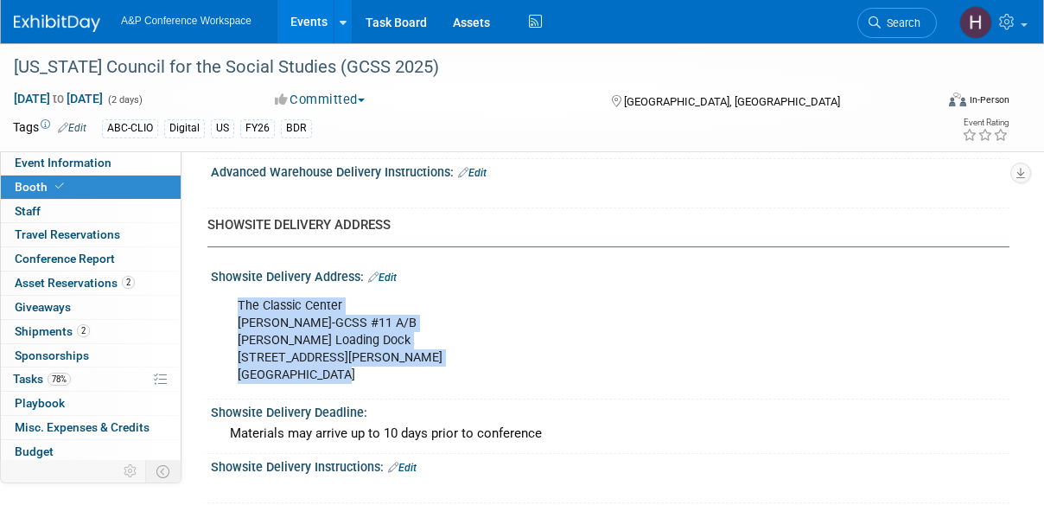
drag, startPoint x: 344, startPoint y: 370, endPoint x: 235, endPoint y: 300, distance: 129.4
click at [235, 300] on div "The Classic Center [PERSON_NAME]-GCSS #11 A/B [PERSON_NAME] Loading Dock [STREE…" at bounding box center [537, 341] width 625 height 104
copy div "The Classic Center [PERSON_NAME]-GCSS #11 A/B [PERSON_NAME] Loading Dock [STREE…"
click at [341, 353] on div "The Classic Center [PERSON_NAME]-GCSS #11 A/B [PERSON_NAME] Loading Dock [STREE…" at bounding box center [537, 341] width 625 height 104
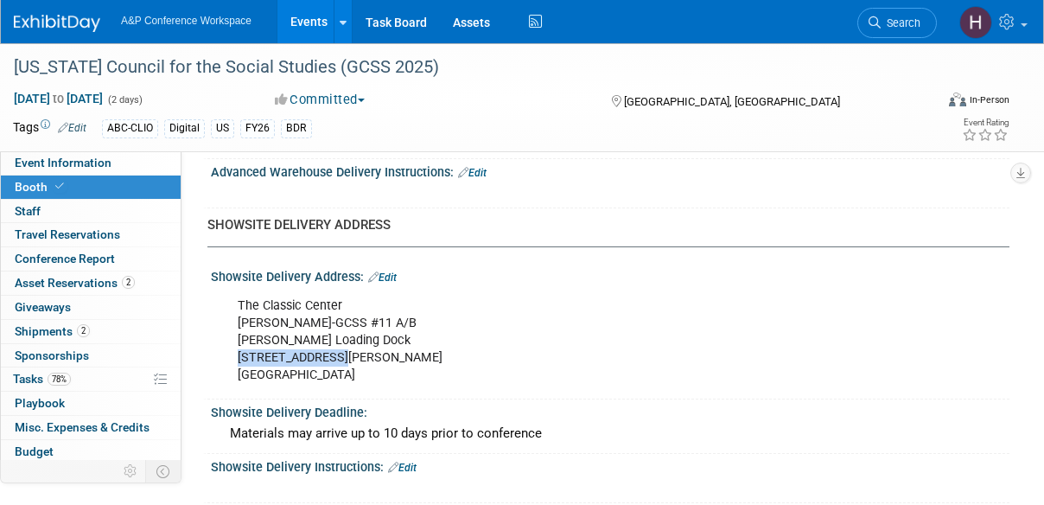
drag, startPoint x: 344, startPoint y: 352, endPoint x: 238, endPoint y: 357, distance: 105.5
click at [238, 357] on div "The Classic Center [PERSON_NAME]-GCSS #11 A/B [PERSON_NAME] Loading Dock [STREE…" at bounding box center [537, 341] width 625 height 104
copy div "[STREET_ADDRESS][PERSON_NAME]"
drag, startPoint x: 371, startPoint y: 331, endPoint x: 240, endPoint y: 332, distance: 131.3
click at [240, 332] on div "The Classic Center [PERSON_NAME]-GCSS #11 A/B [PERSON_NAME] Loading Dock [STREE…" at bounding box center [537, 341] width 625 height 104
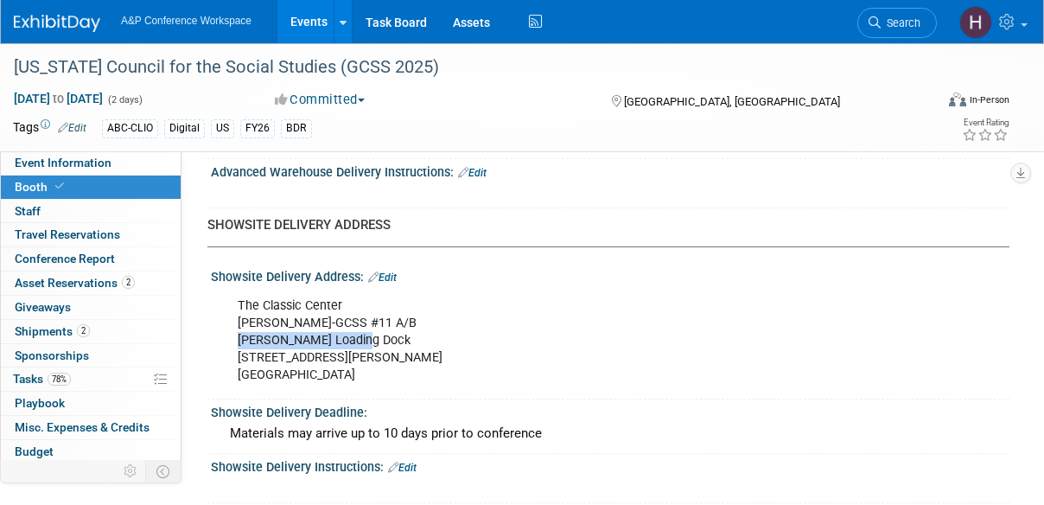
copy div "[PERSON_NAME] Loading Dock"
drag, startPoint x: 403, startPoint y: 318, endPoint x: 337, endPoint y: 317, distance: 65.7
click at [337, 317] on div "The Classic Center [PERSON_NAME]-GCSS #11 A/B [PERSON_NAME] Loading Dock [STREE…" at bounding box center [537, 341] width 625 height 104
drag, startPoint x: 414, startPoint y: 314, endPoint x: 333, endPoint y: 314, distance: 80.3
click at [333, 314] on div "The Classic Center [PERSON_NAME]-GCSS #11 A/B [PERSON_NAME] Loading Dock [STREE…" at bounding box center [537, 341] width 625 height 104
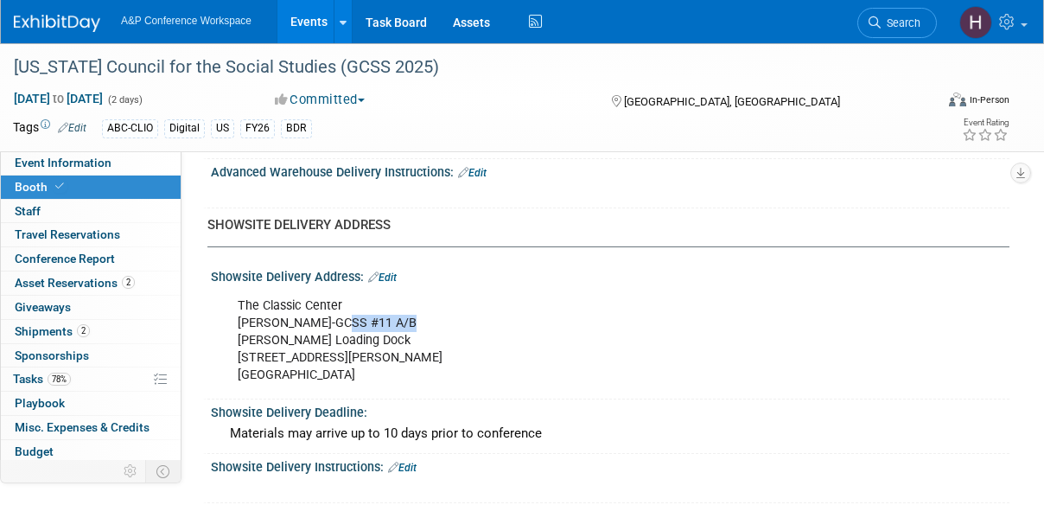
copy div "GCSS #11 A/B"
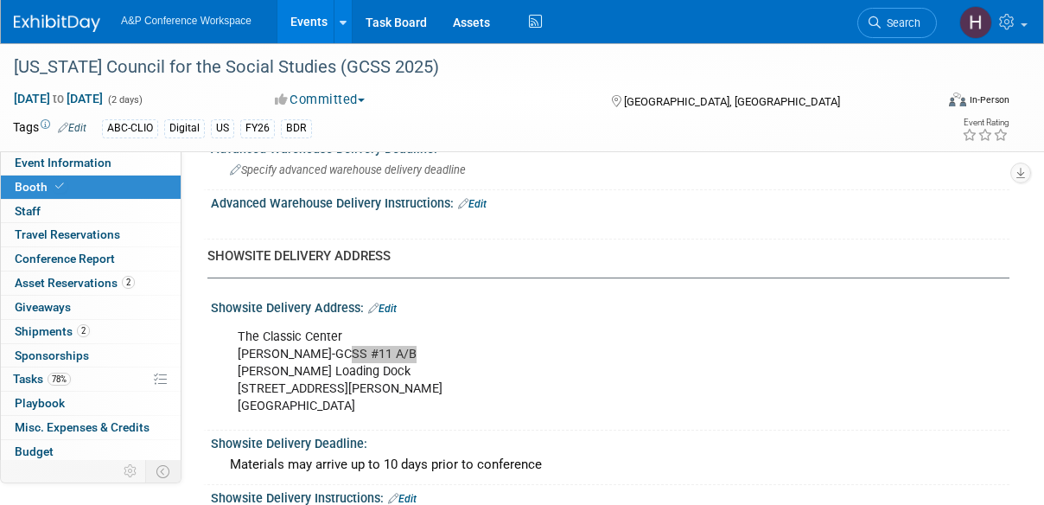
scroll to position [1298, 0]
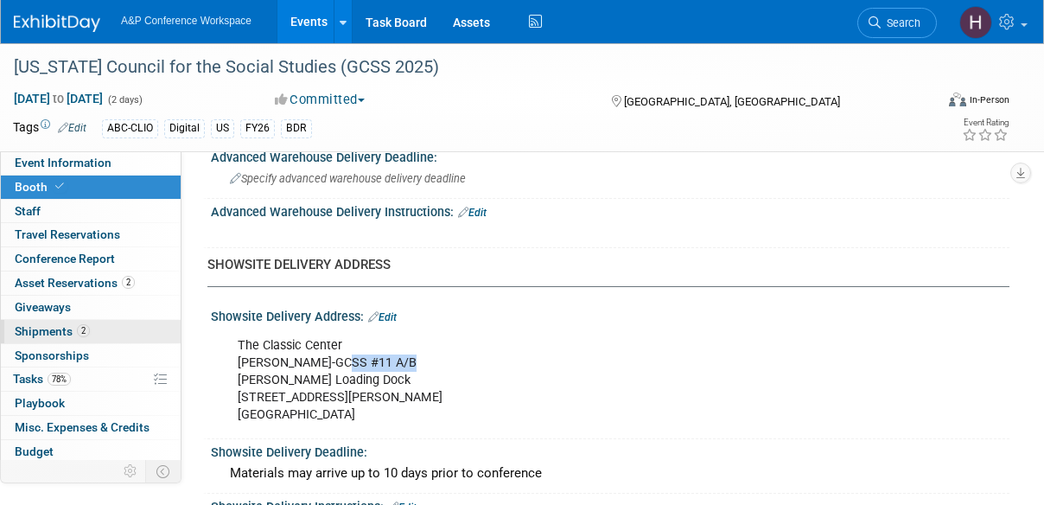
click at [65, 333] on span "Shipments 2" at bounding box center [52, 331] width 75 height 14
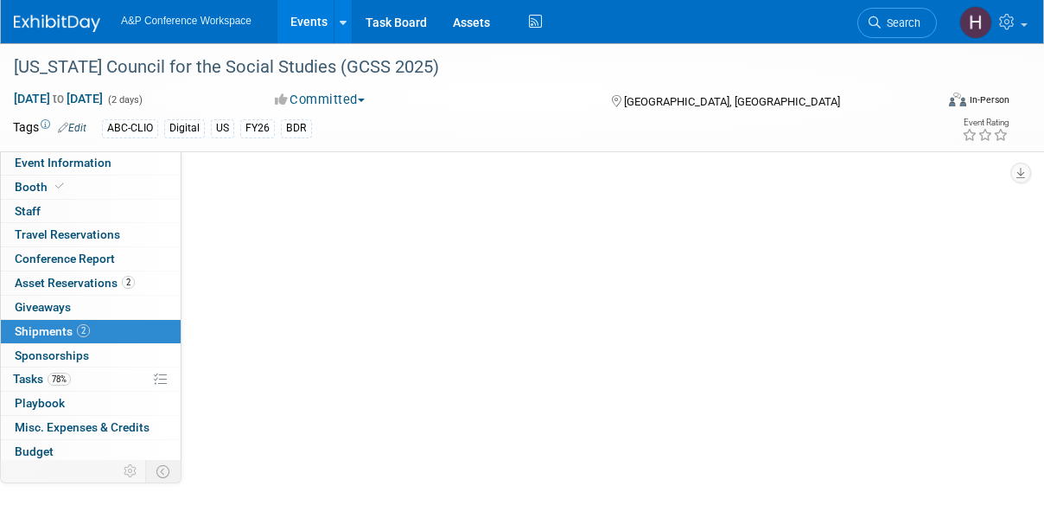
scroll to position [0, 0]
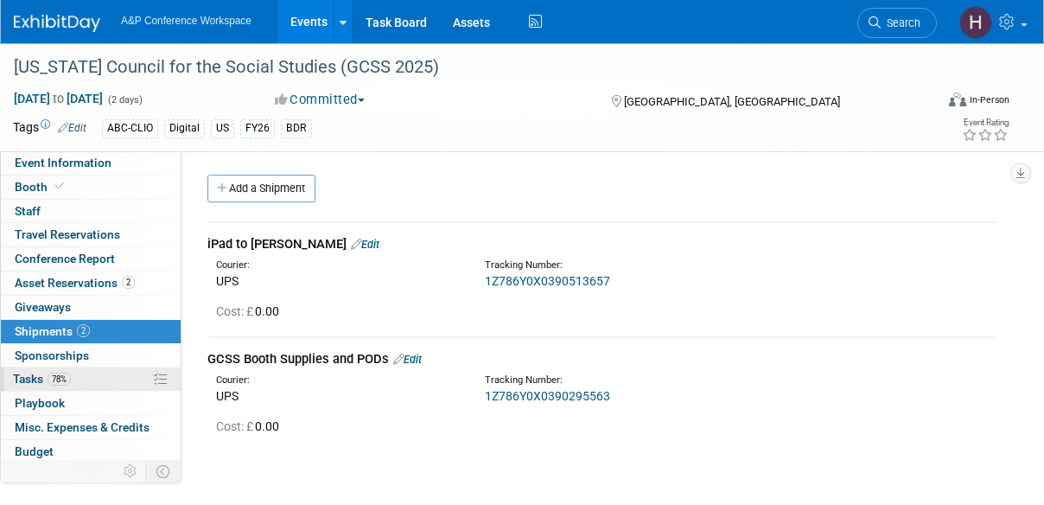
click at [57, 367] on link "78% Tasks 78%" at bounding box center [91, 378] width 180 height 23
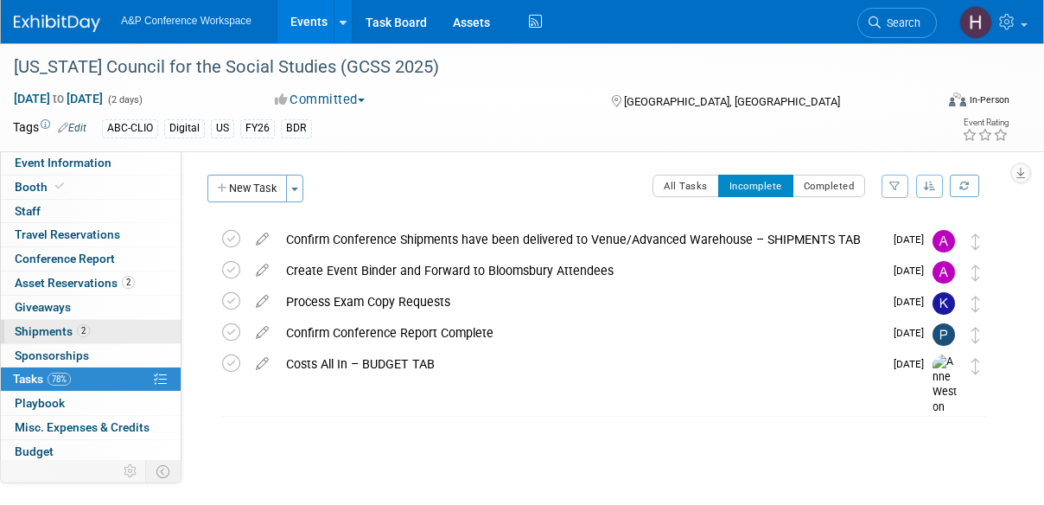
click at [90, 331] on link "2 Shipments 2" at bounding box center [91, 331] width 180 height 23
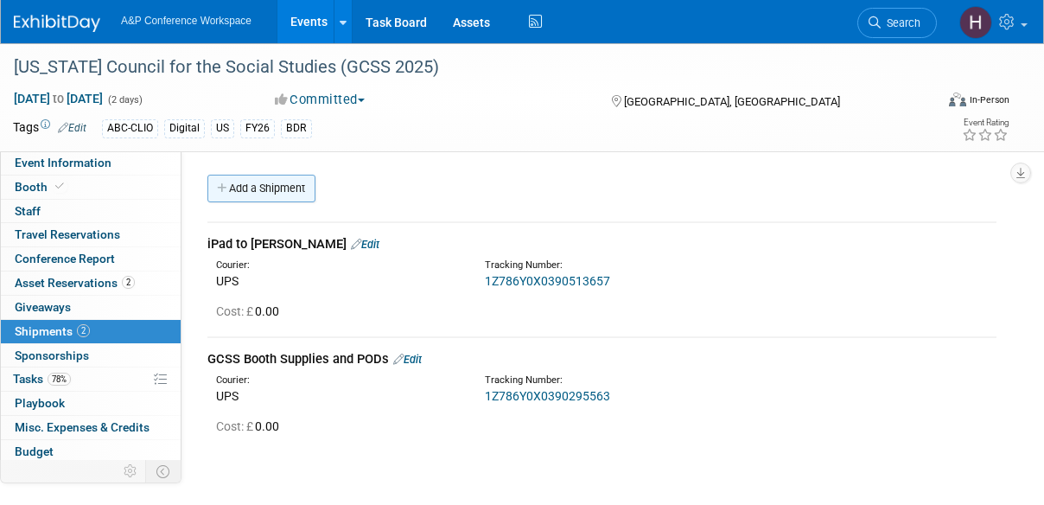
click at [277, 189] on link "Add a Shipment" at bounding box center [261, 189] width 108 height 28
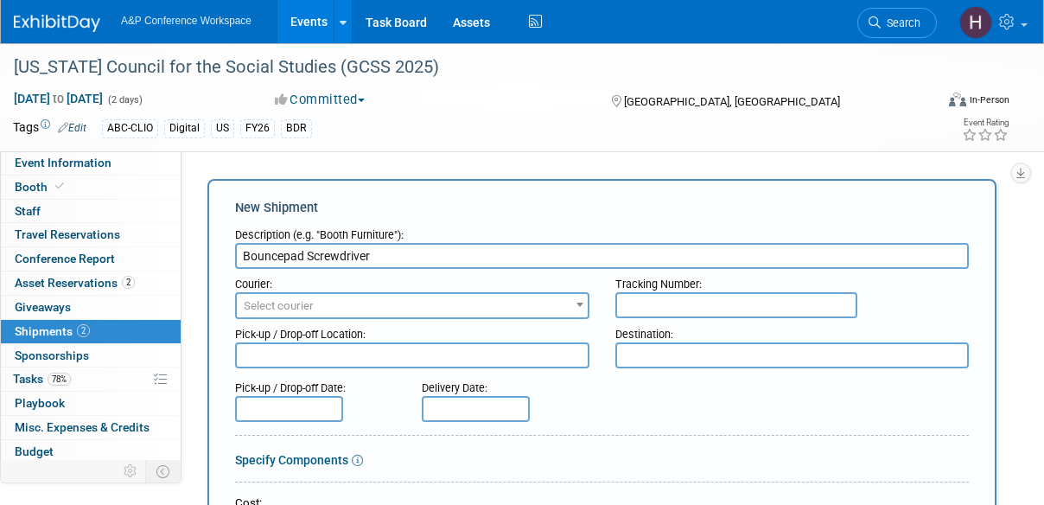
scroll to position [45, 0]
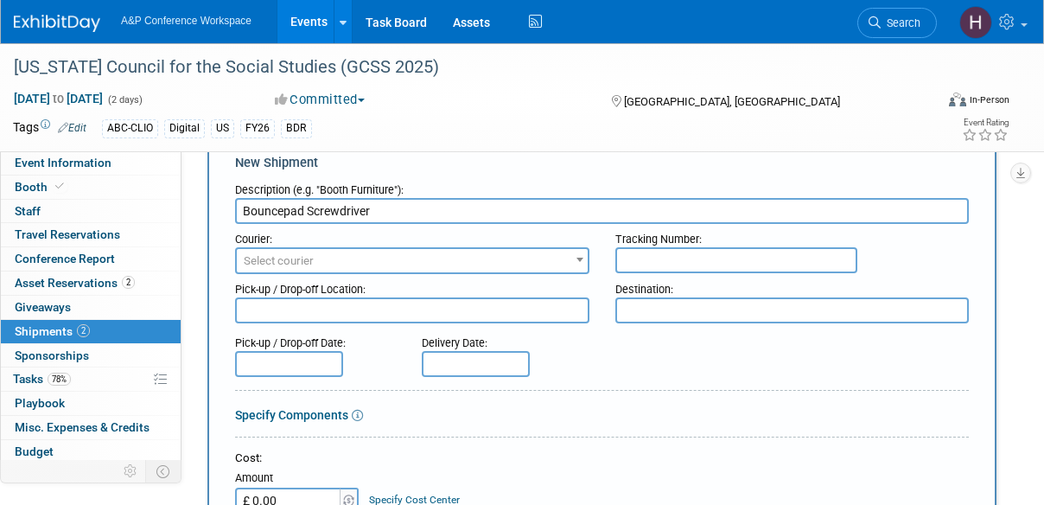
type input "Bouncepad Screwdriver"
click at [311, 260] on span "Select courier" at bounding box center [279, 260] width 70 height 13
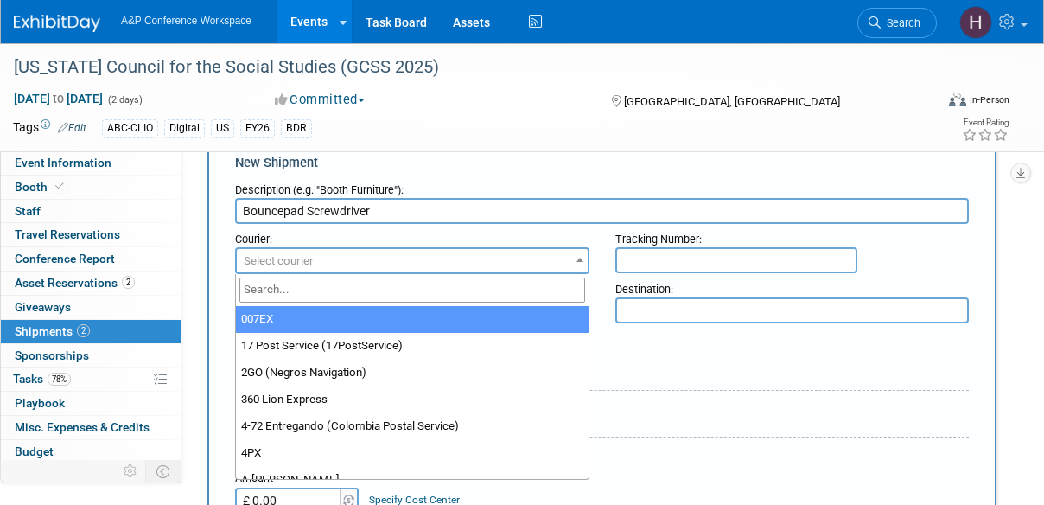
type input "u"
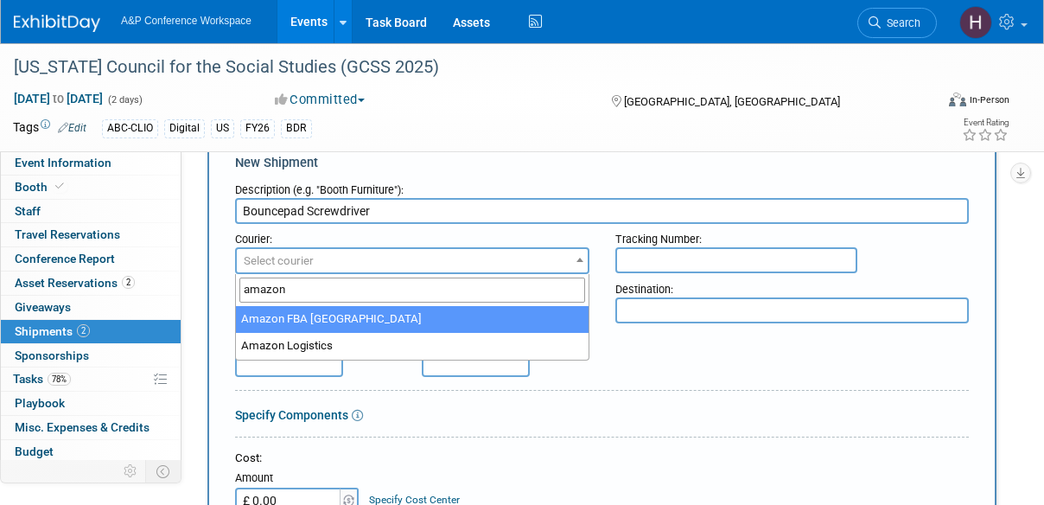
type input "amazon"
select select "27"
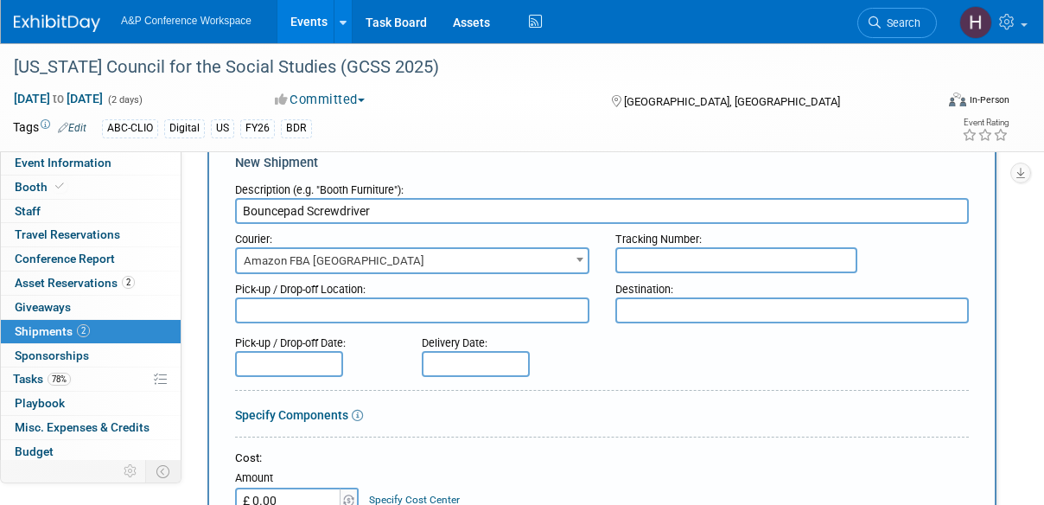
click at [669, 257] on input "text" at bounding box center [736, 260] width 242 height 26
paste input "111-5722375-2285015"
click at [625, 252] on input "111-5722375-2285015" at bounding box center [736, 260] width 242 height 26
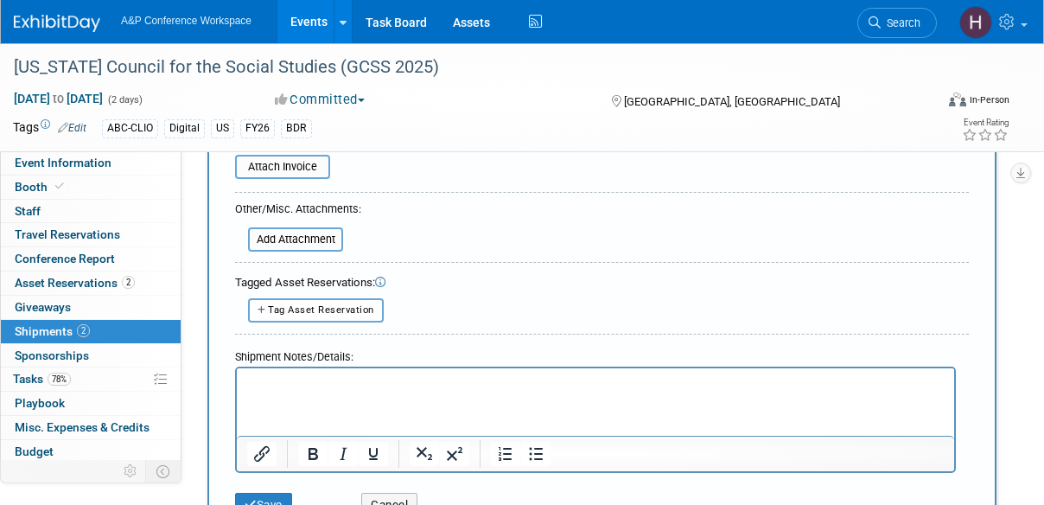
scroll to position [460, 0]
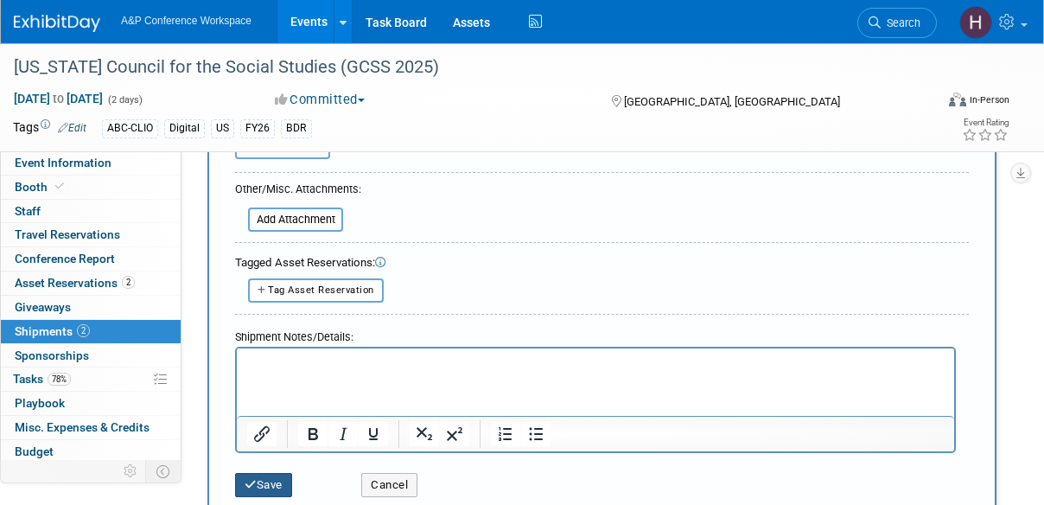
type input "111-5722375-2285015"
drag, startPoint x: 501, startPoint y: 822, endPoint x: 256, endPoint y: 389, distance: 497.5
click at [256, 371] on html at bounding box center [595, 359] width 717 height 24
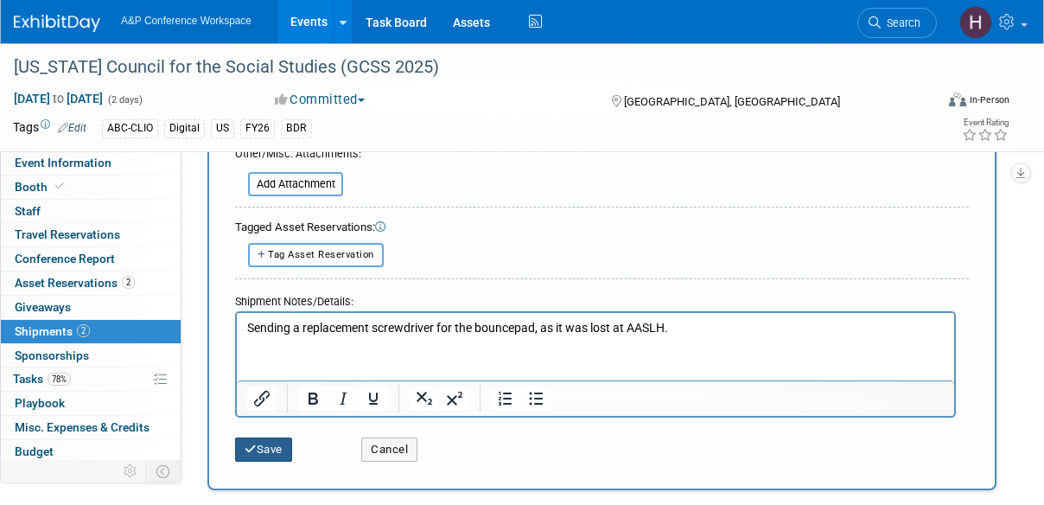
click at [245, 454] on button "Save" at bounding box center [263, 449] width 57 height 24
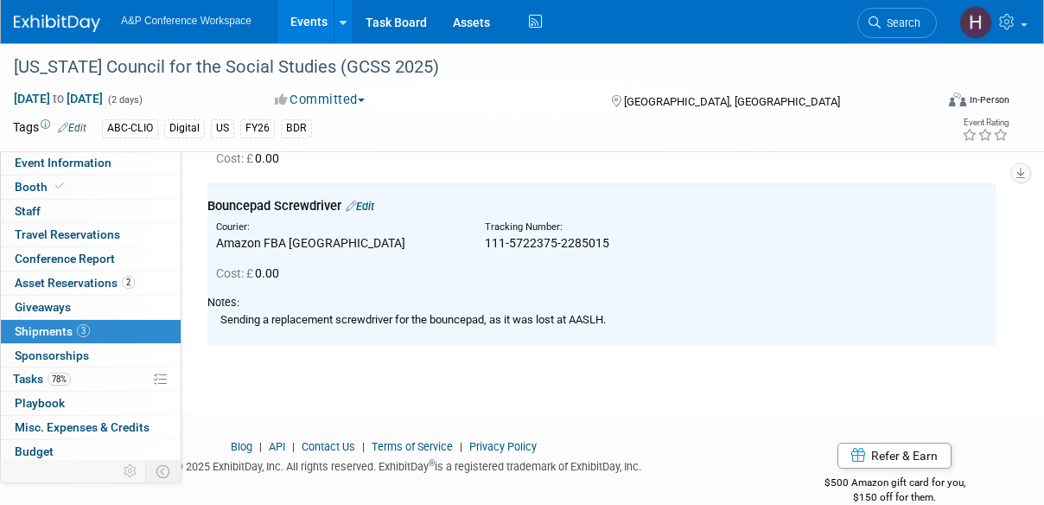
scroll to position [157, 0]
